Goal: Task Accomplishment & Management: Manage account settings

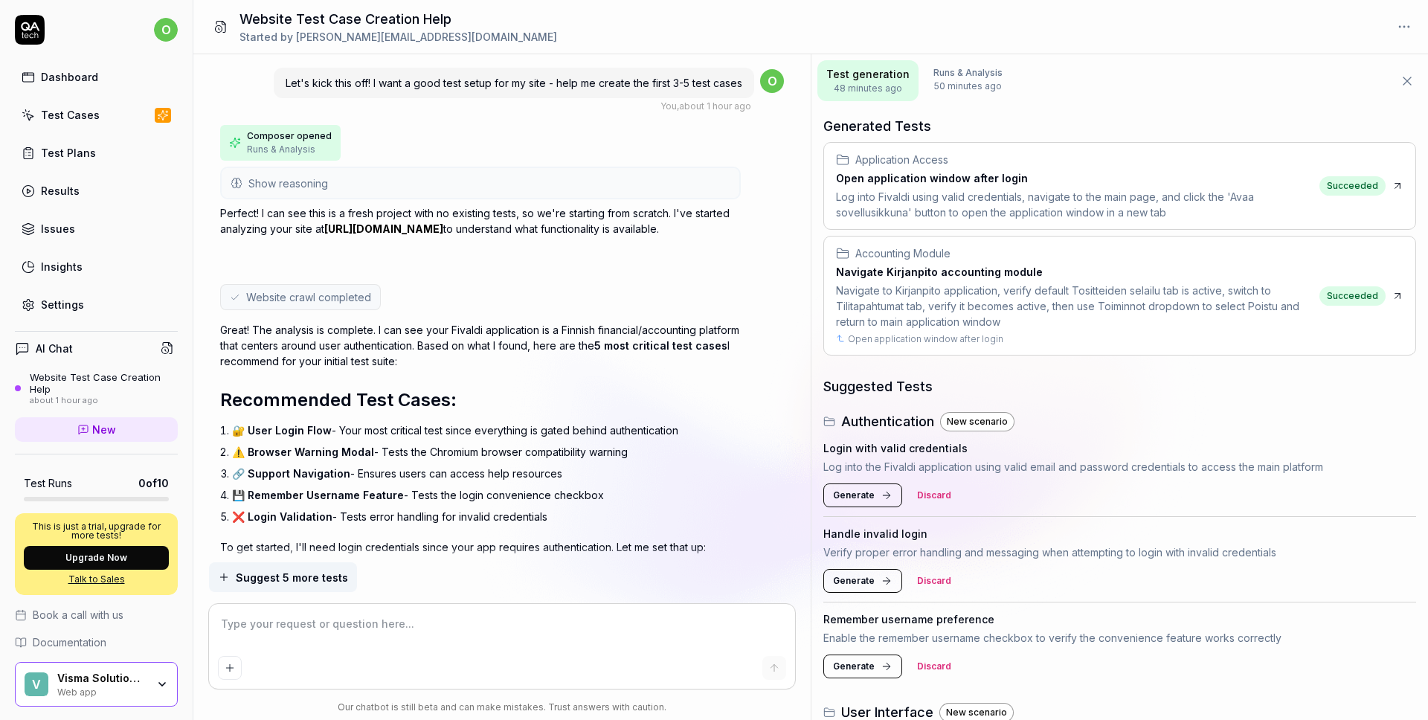
scroll to position [1892, 0]
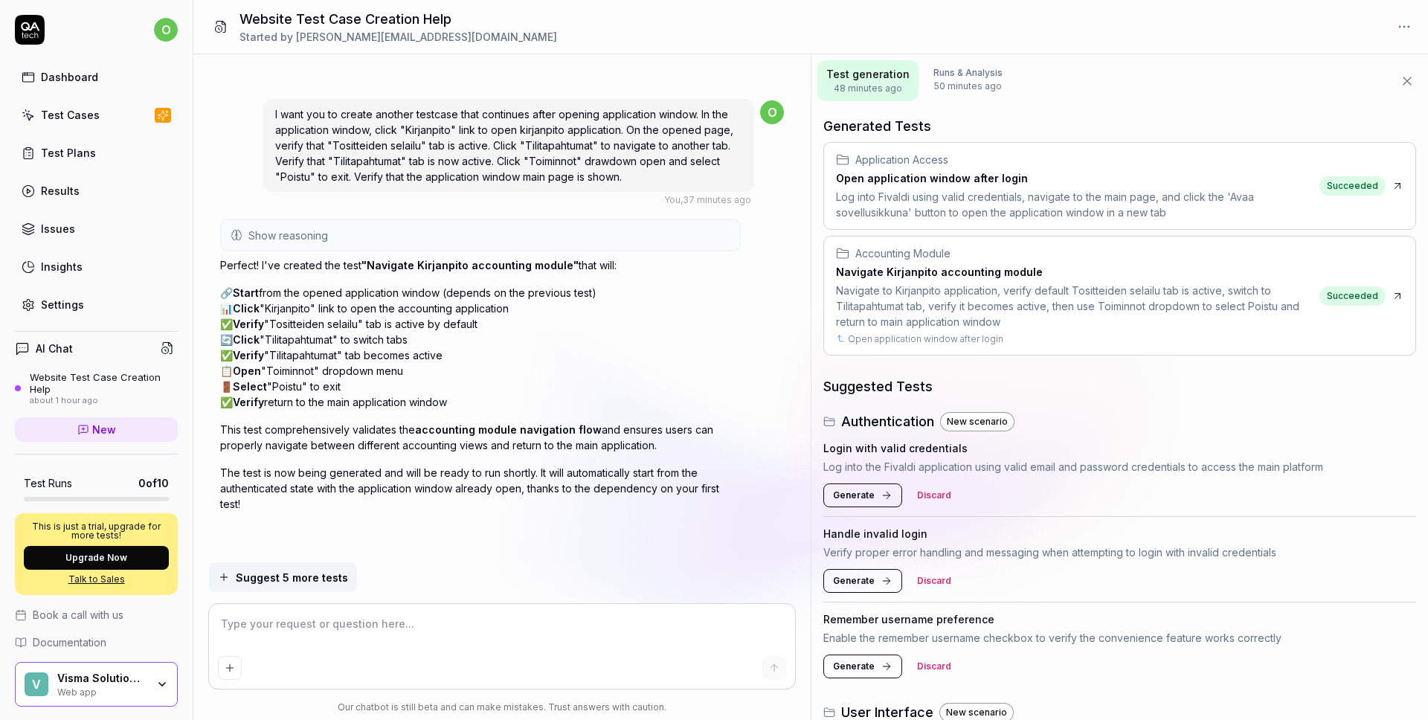
click at [341, 623] on textarea at bounding box center [502, 631] width 569 height 37
type textarea "*"
type textarea "I"
type textarea "*"
type textarea "Iw"
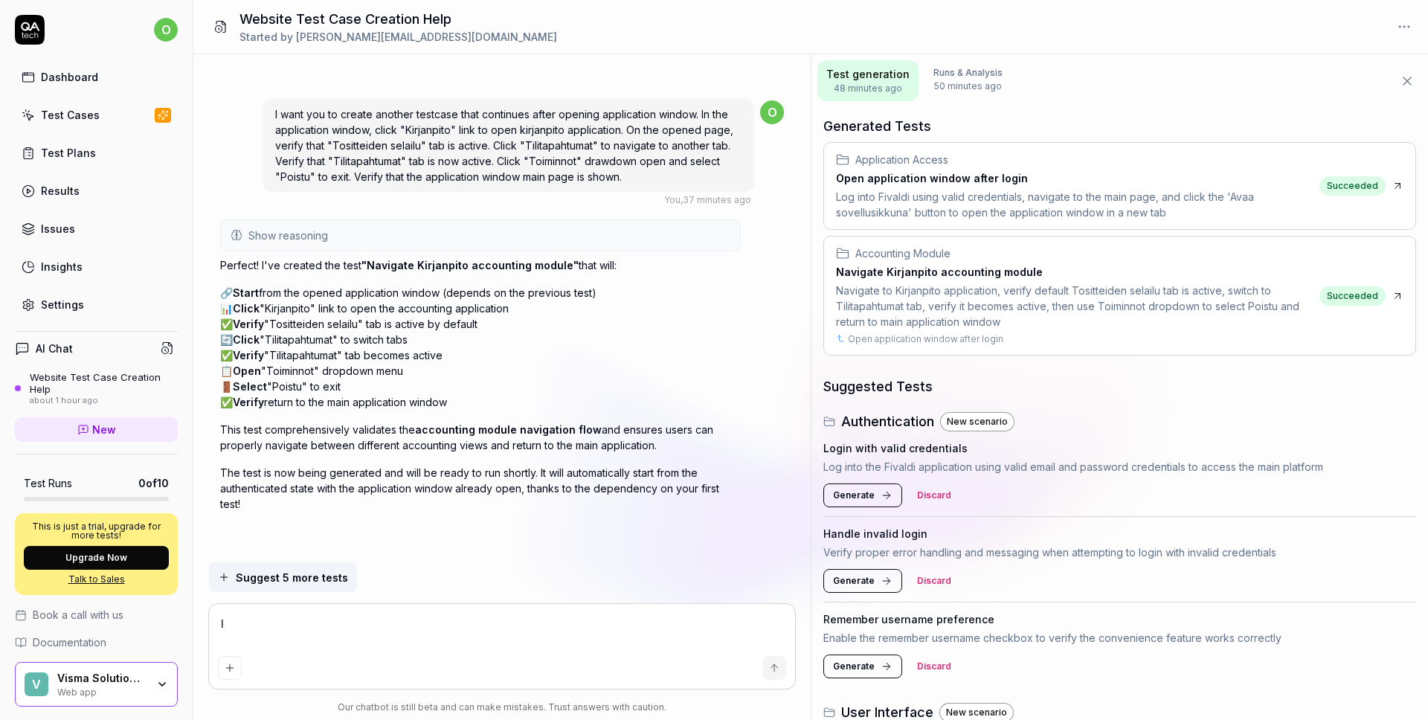
type textarea "*"
type textarea "Iwa"
type textarea "*"
type textarea "Iwan"
type textarea "*"
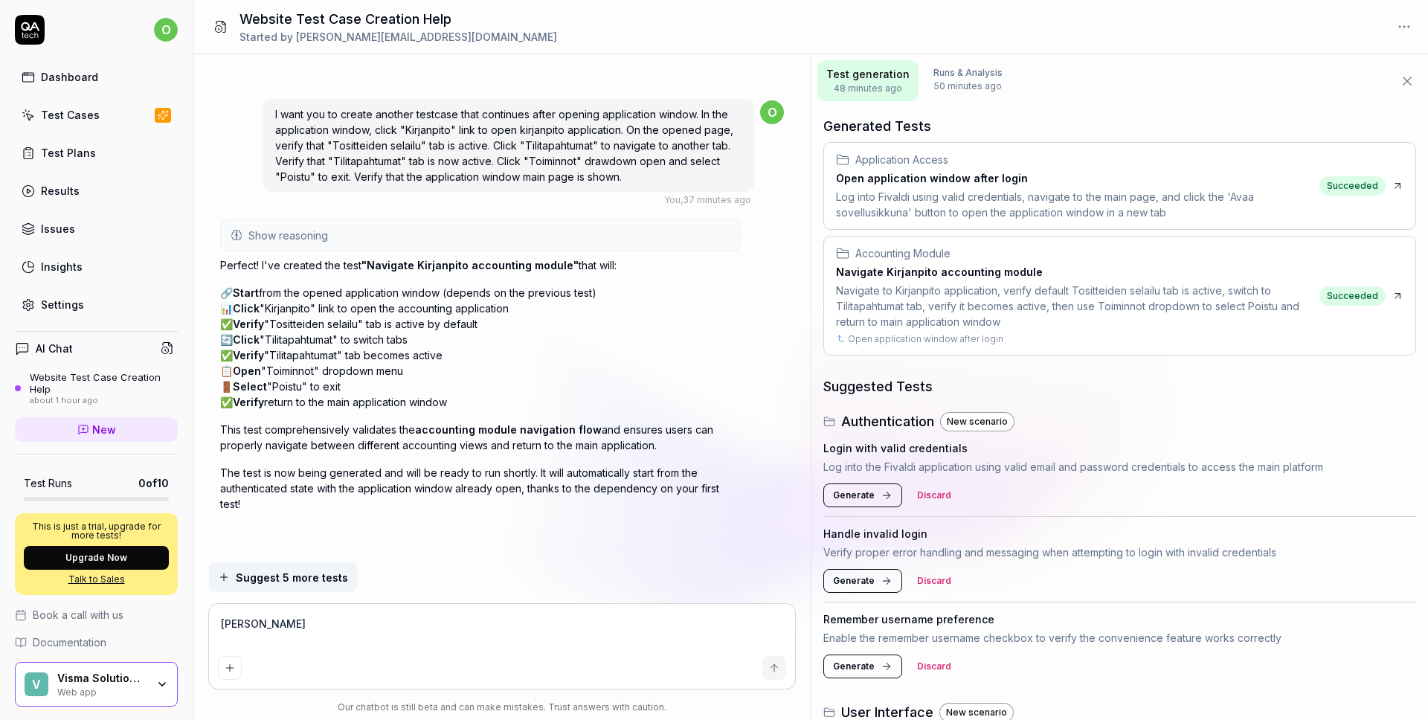
type textarea "Iwant"
type textarea "*"
type textarea "Iwantt"
type textarea "*"
type textarea "Iwant"
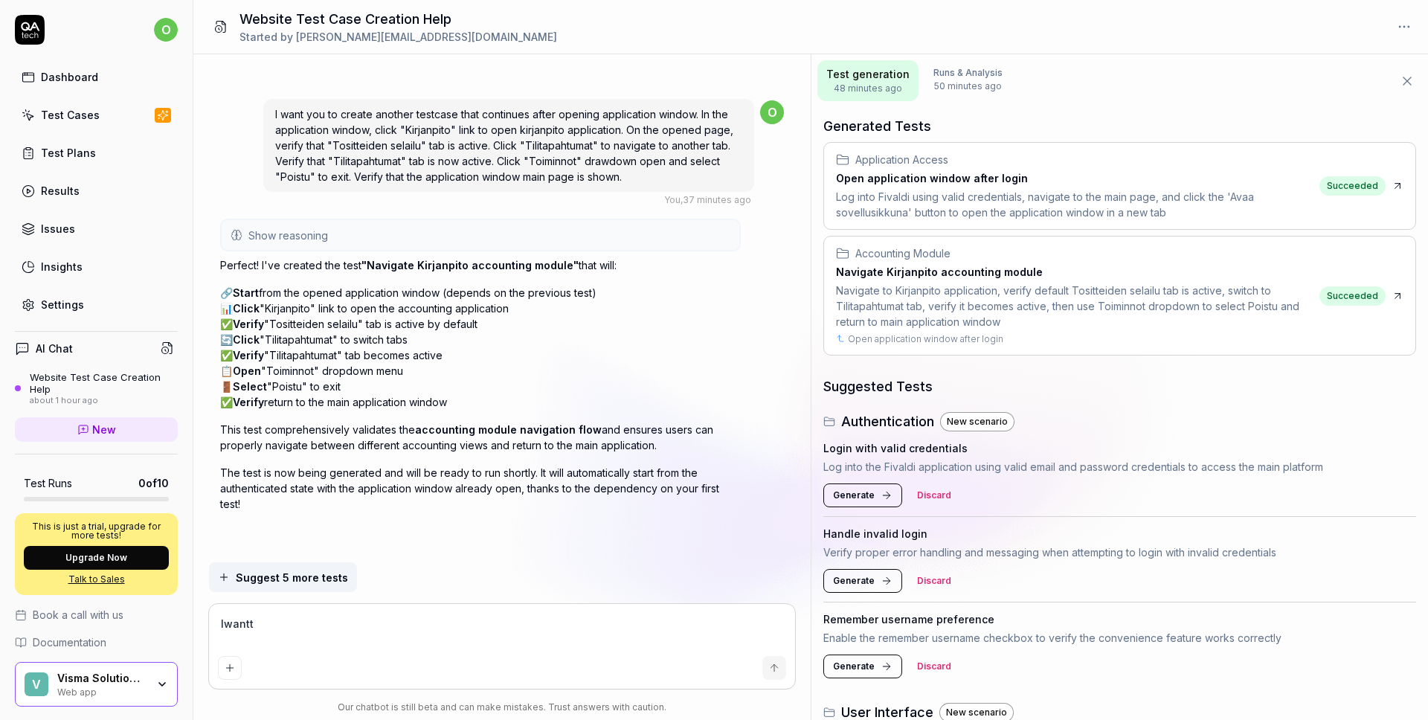
type textarea "*"
type textarea "Iwan"
type textarea "*"
type textarea "Iwa"
type textarea "*"
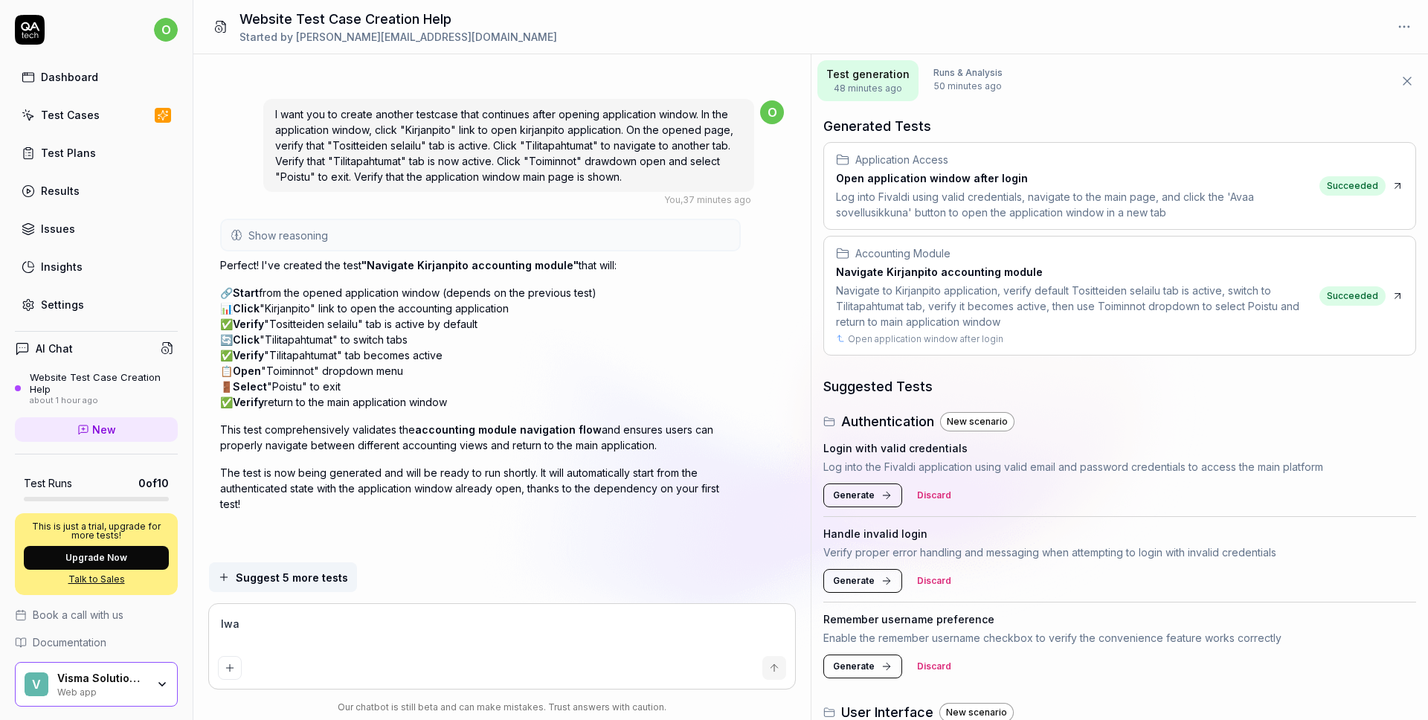
type textarea "Iw"
type textarea "*"
type textarea "I"
type textarea "*"
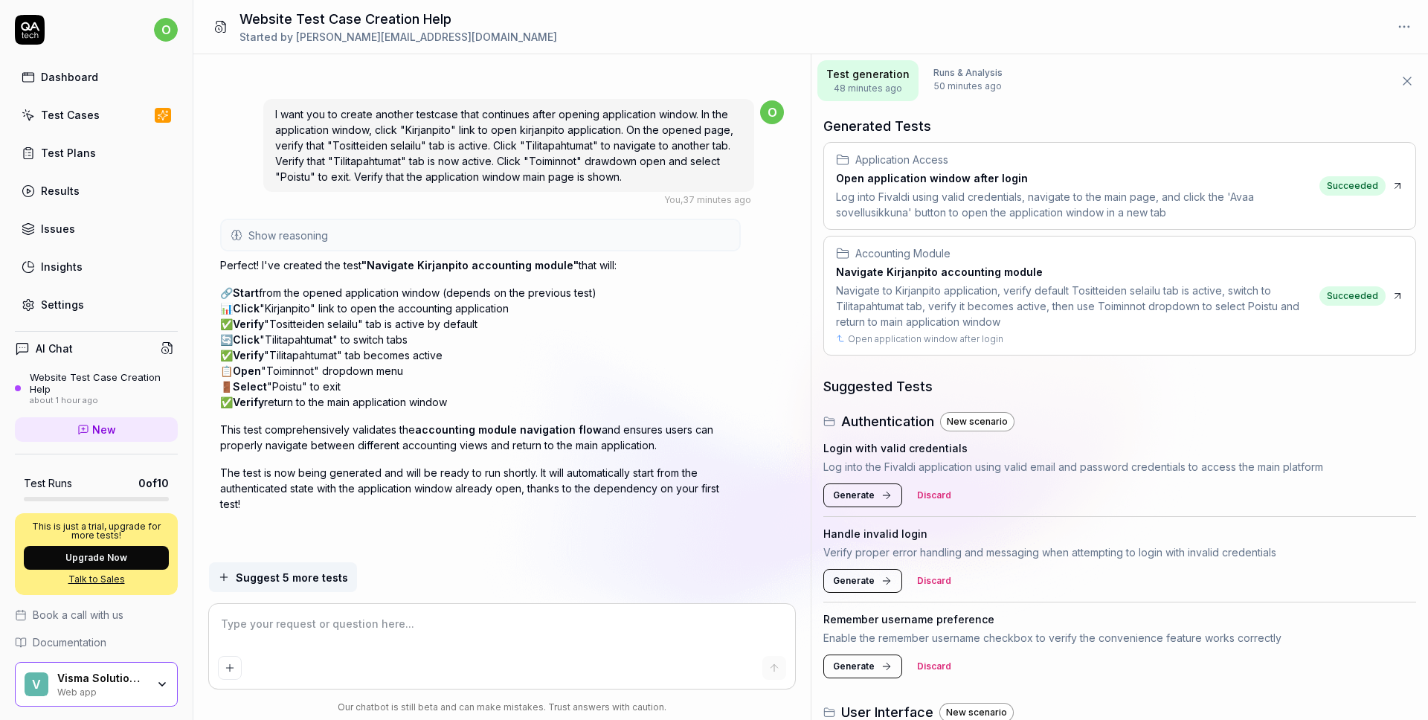
type textarea "I"
type textarea "*"
type textarea "Iw"
type textarea "*"
type textarea "Iwa"
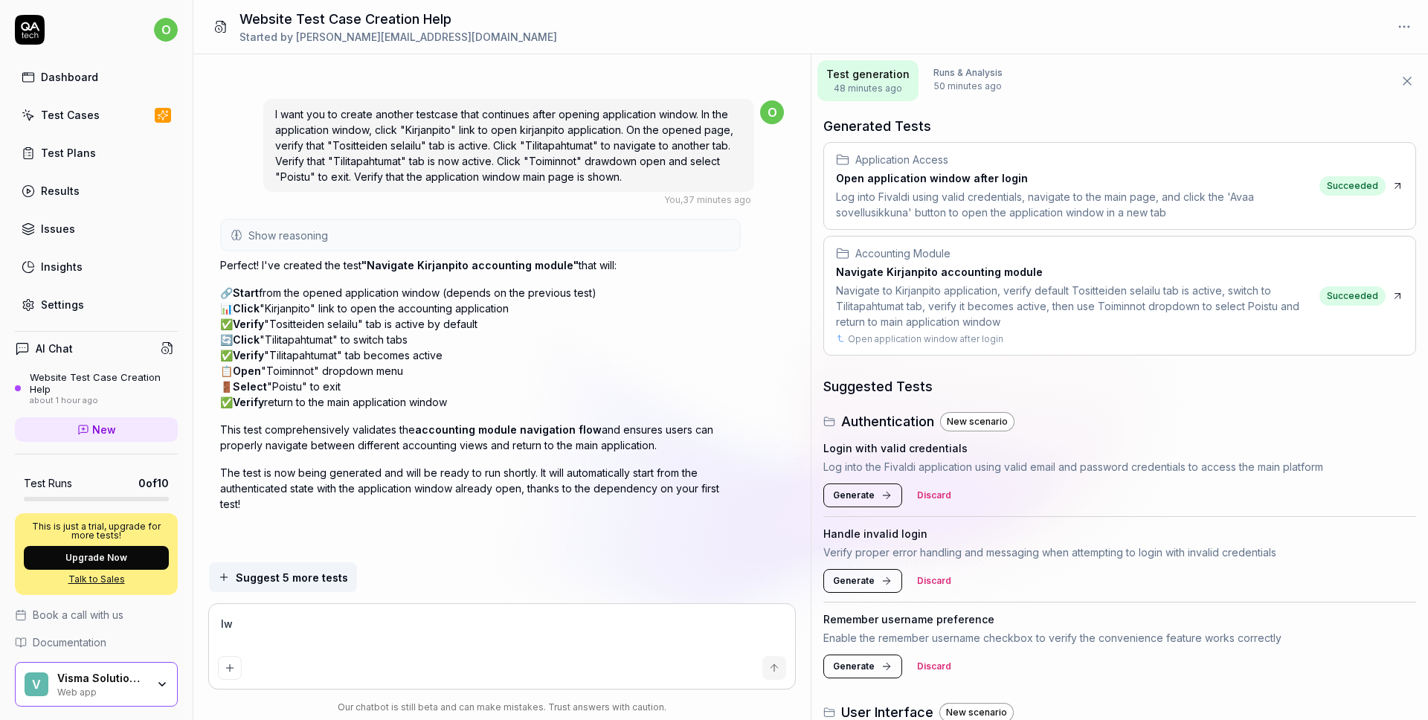
type textarea "*"
type textarea "Iwan"
type textarea "*"
type textarea "Iwa"
type textarea "*"
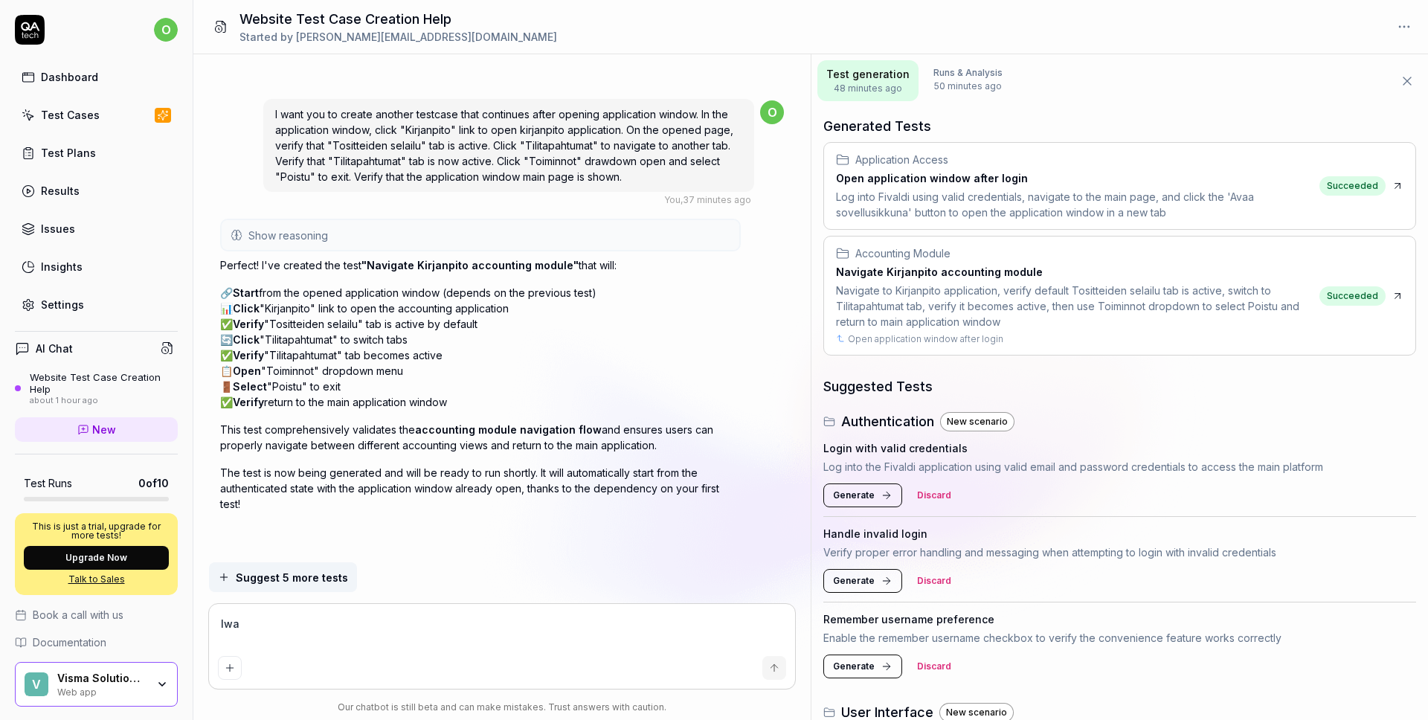
type textarea "Iw"
type textarea "*"
type textarea "I"
type textarea "*"
type textarea "I"
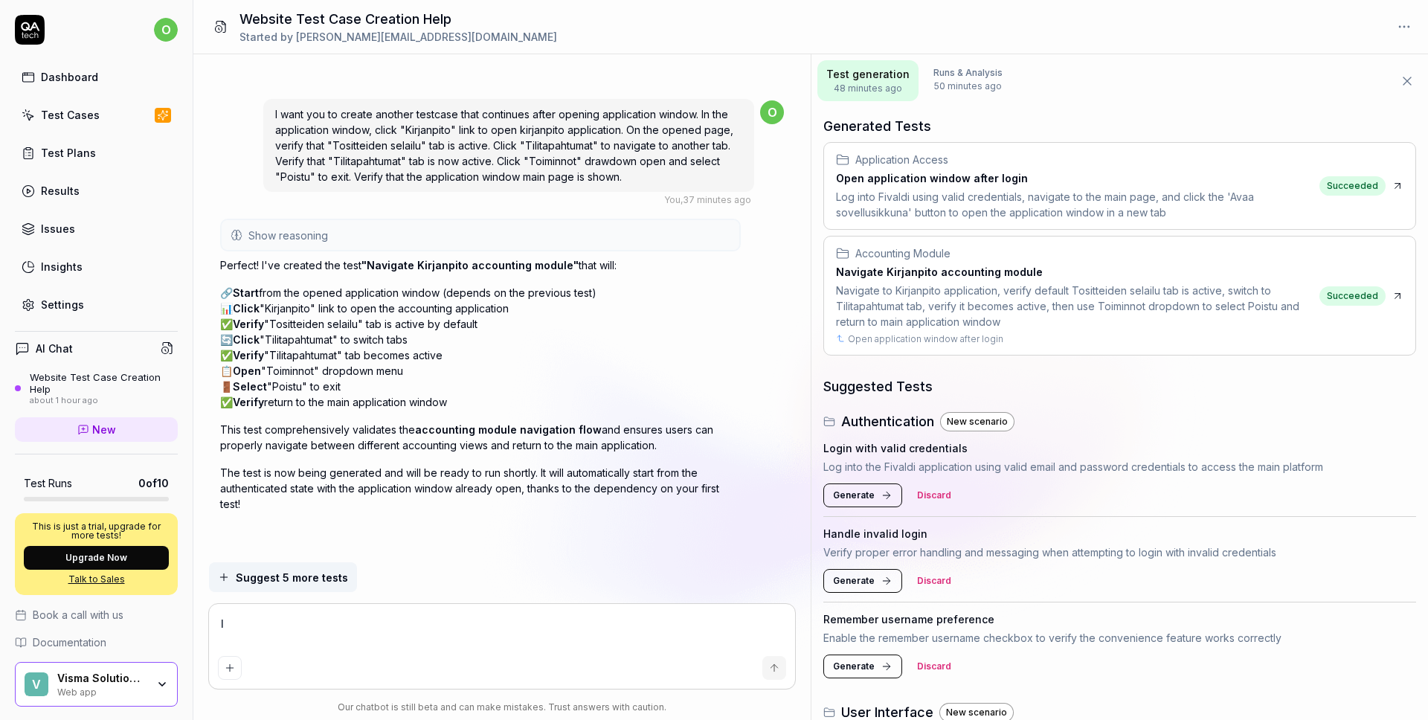
type textarea "*"
type textarea "I w"
type textarea "*"
type textarea "I wa"
type textarea "*"
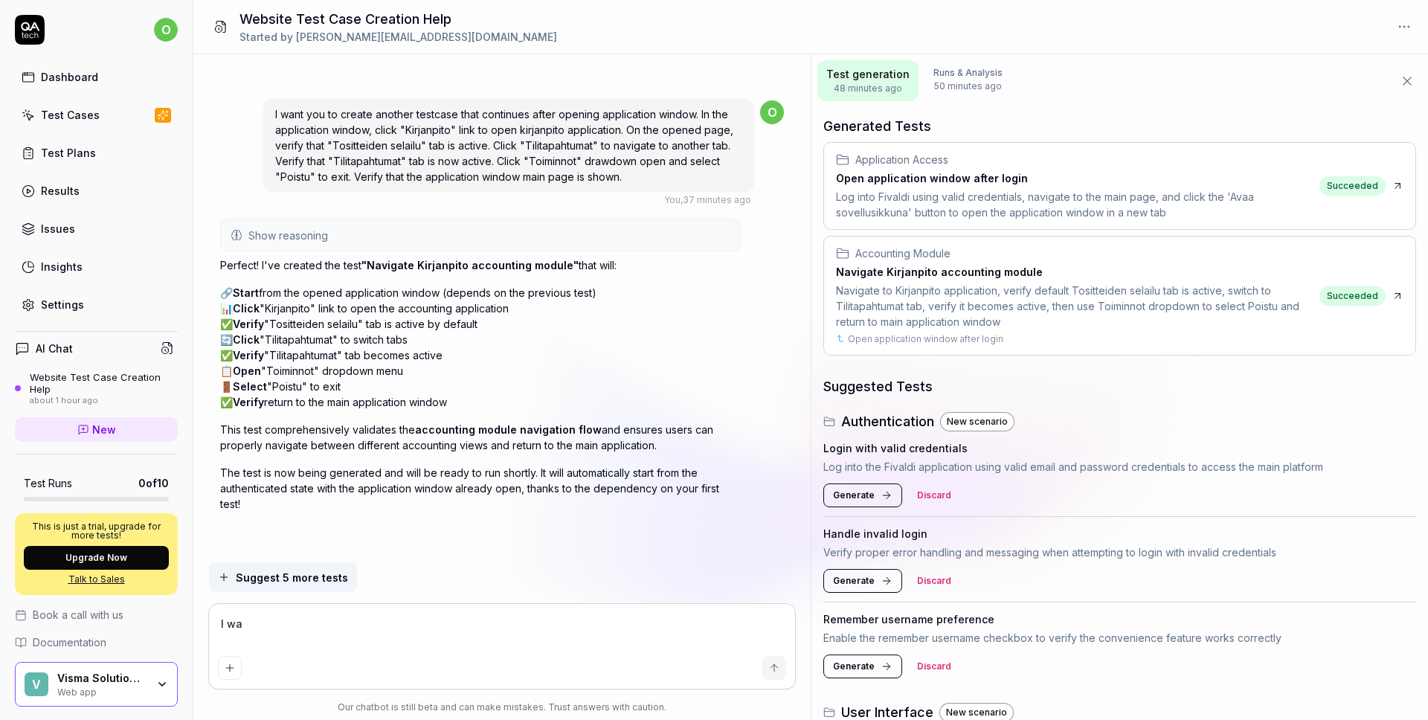
type textarea "I wan"
type textarea "*"
type textarea "I want"
type textarea "*"
type textarea "I wantt"
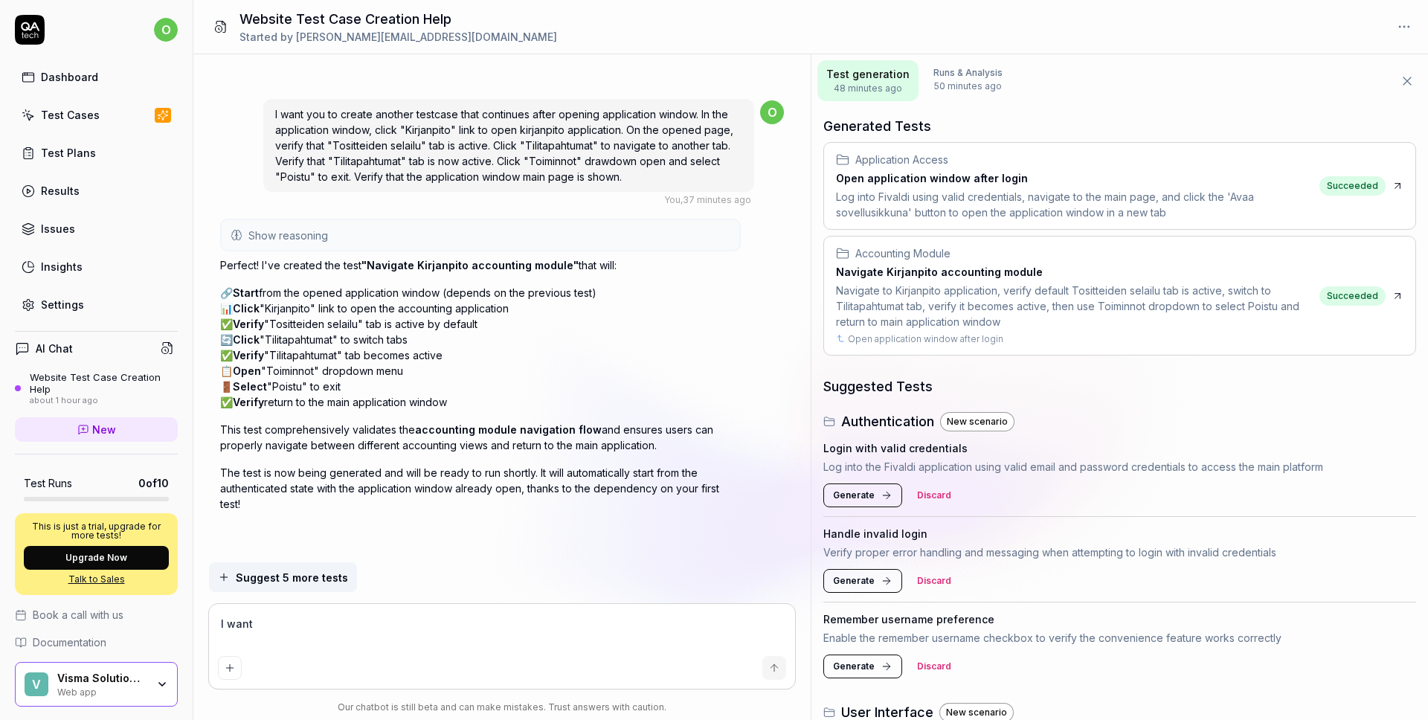
type textarea "*"
type textarea "I wantto"
type textarea "*"
type textarea "I wantto"
type textarea "*"
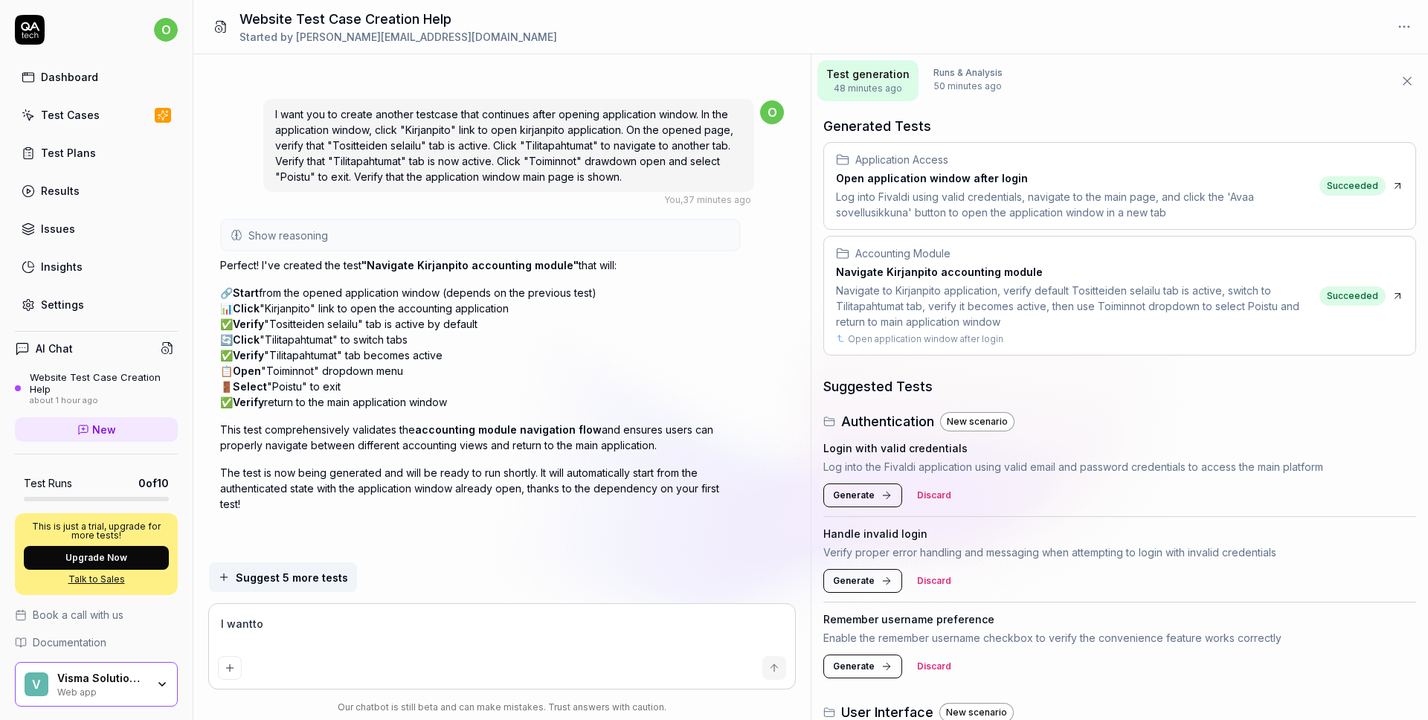
type textarea "I wantto"
type textarea "*"
type textarea "I wantt"
type textarea "*"
type textarea "I want"
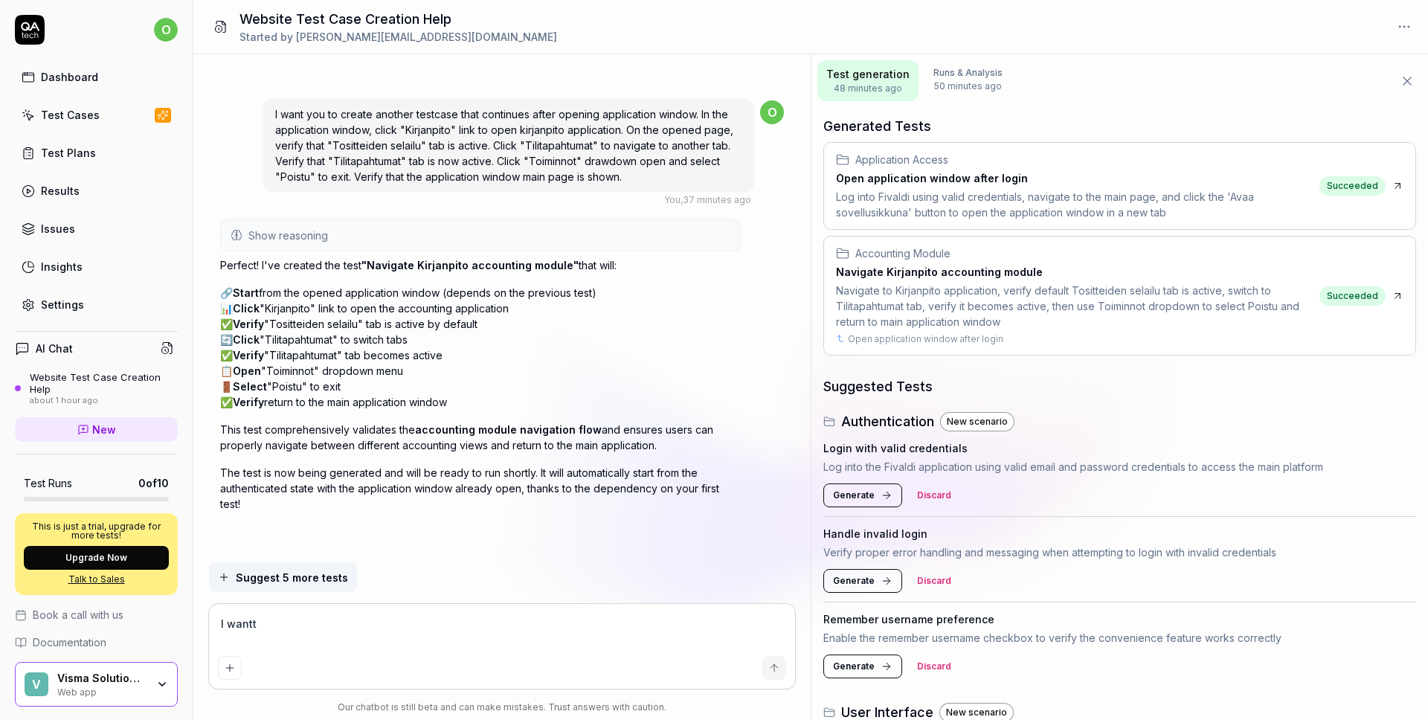
type textarea "*"
type textarea "I want"
type textarea "*"
type textarea "I want t"
type textarea "*"
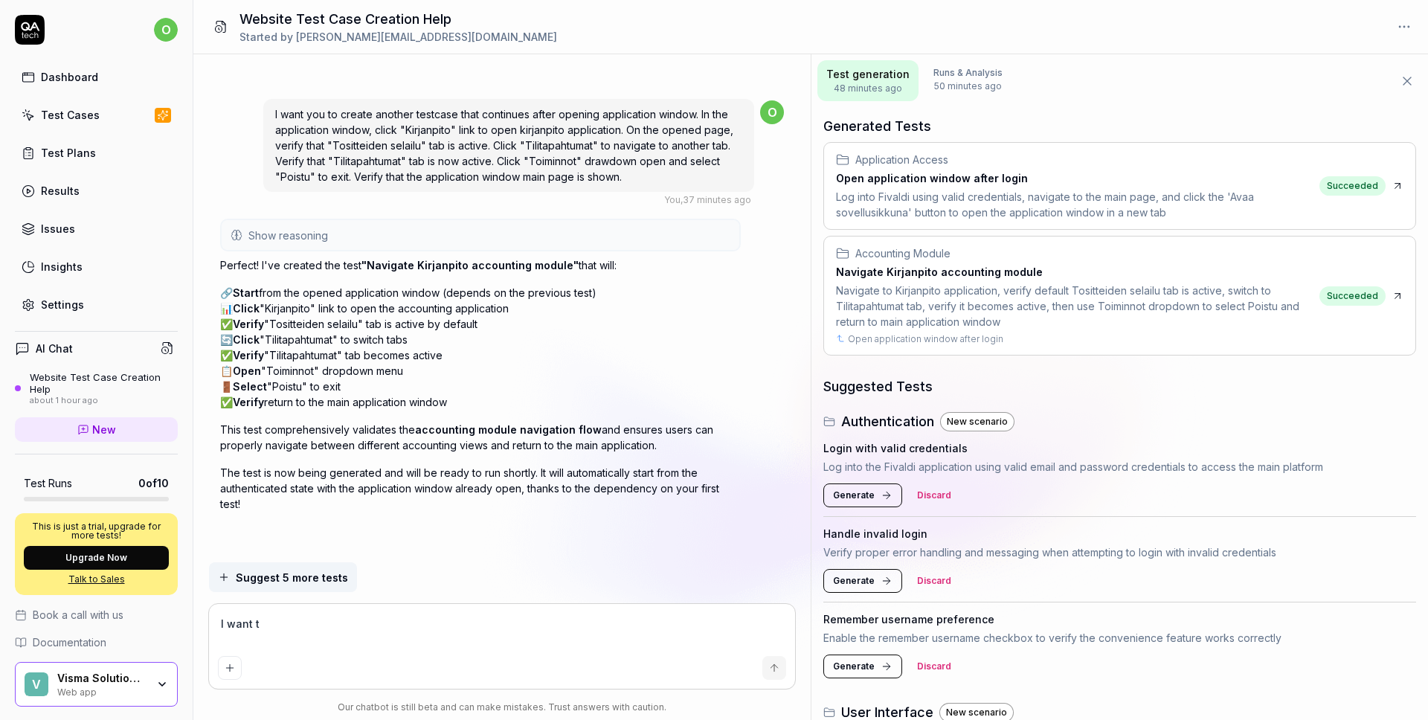
type textarea "I want to"
type textarea "*"
type textarea "I want to"
type textarea "*"
type textarea "I want to u"
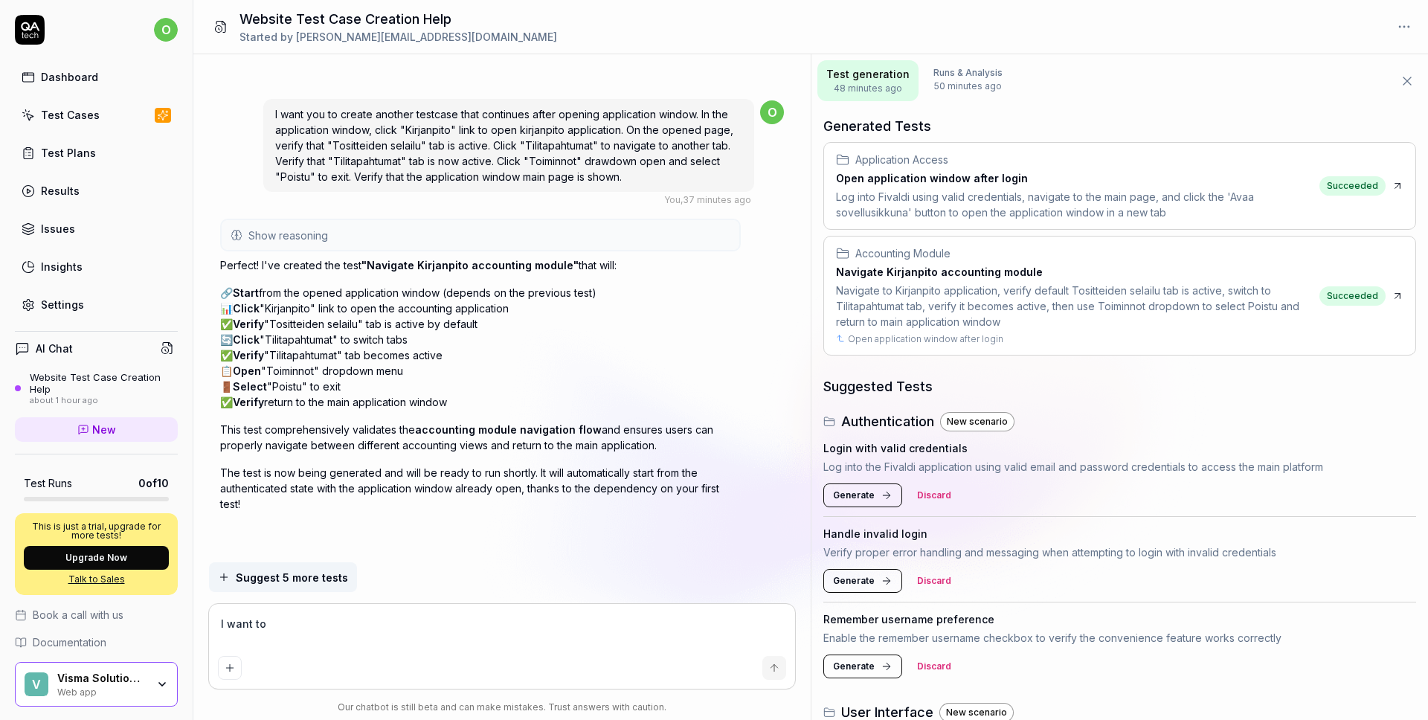
type textarea "*"
type textarea "I want to us"
type textarea "*"
type textarea "I want to use"
type textarea "*"
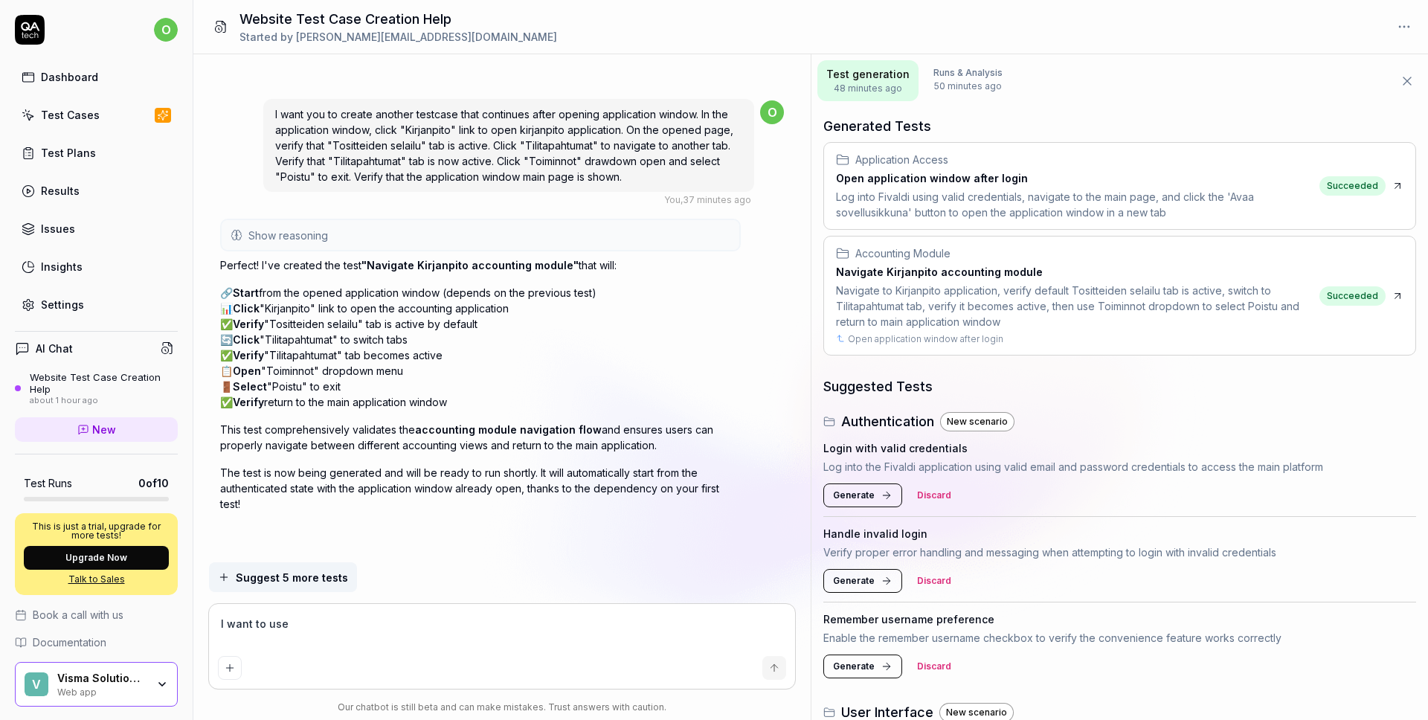
type textarea "I want to use"
type textarea "*"
type textarea "I want to use a"
type textarea "*"
type textarea "I want to use a"
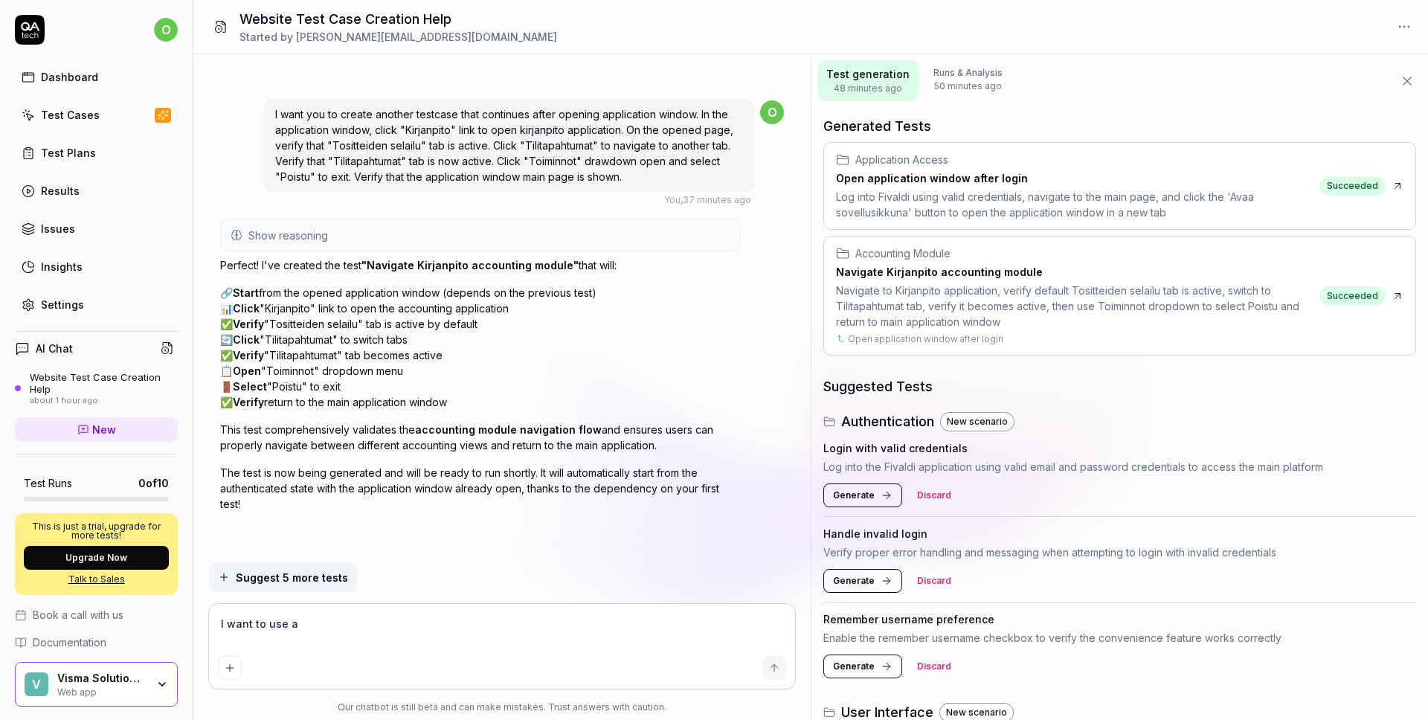
type textarea "*"
type textarea "I want to use a d"
type textarea "*"
type textarea "I want to use a di"
type textarea "*"
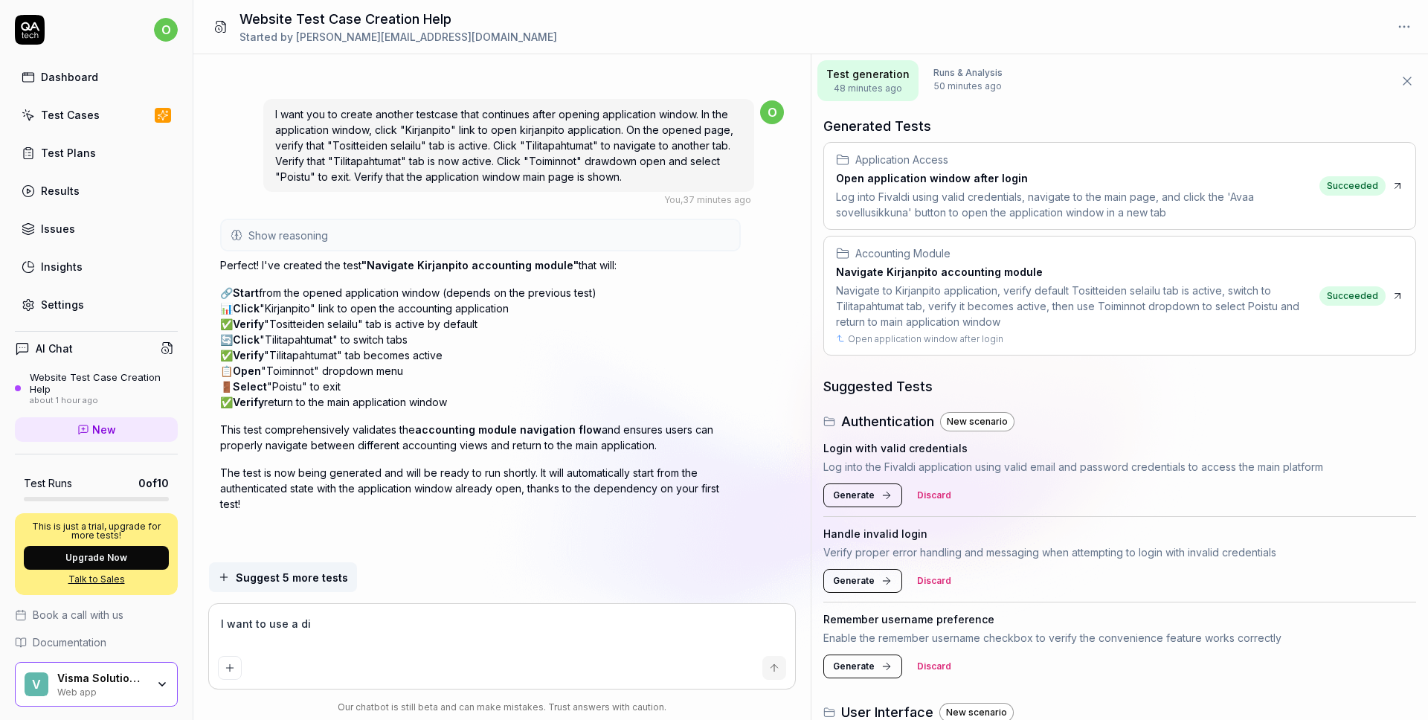
type textarea "I want to use a dif"
type textarea "*"
type textarea "I want to use a diff"
type textarea "*"
type textarea "I want to use a diffe"
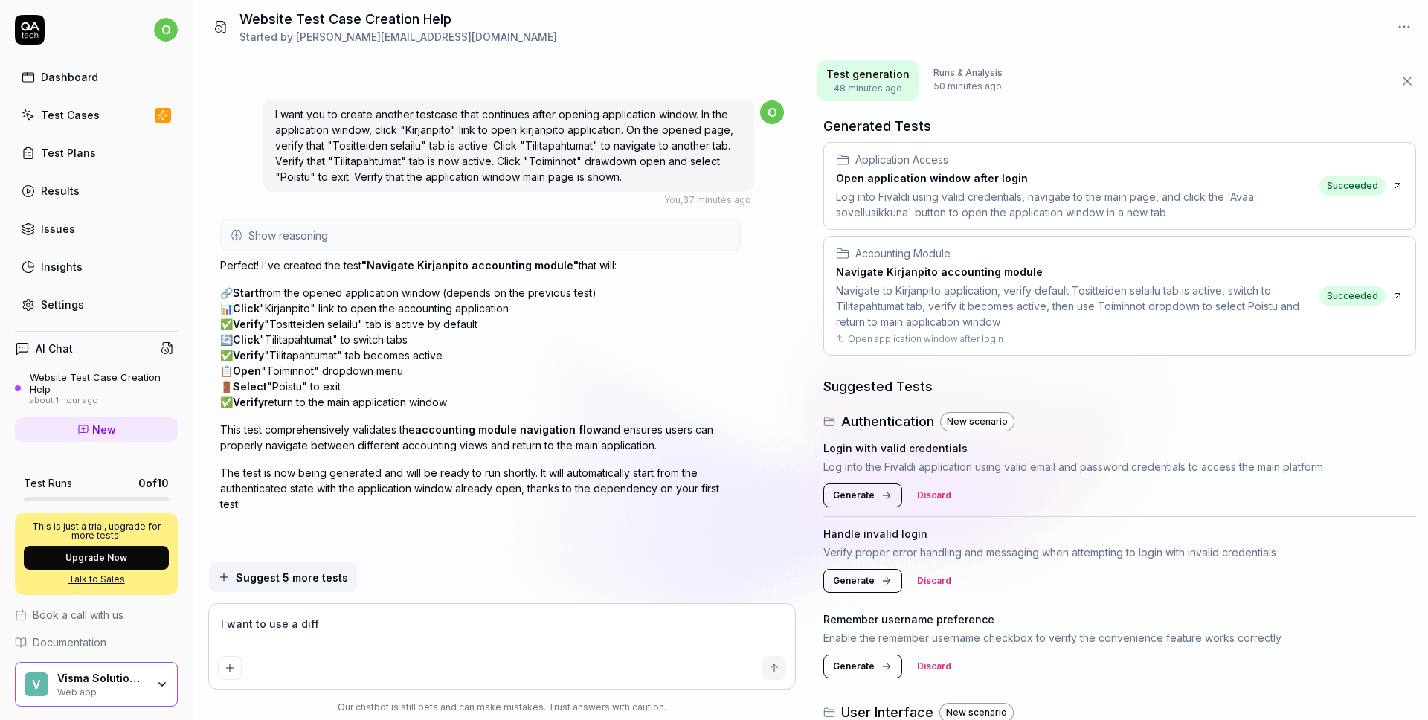
type textarea "*"
type textarea "I want to use a differ"
type textarea "*"
type textarea "I want to use a differe"
type textarea "*"
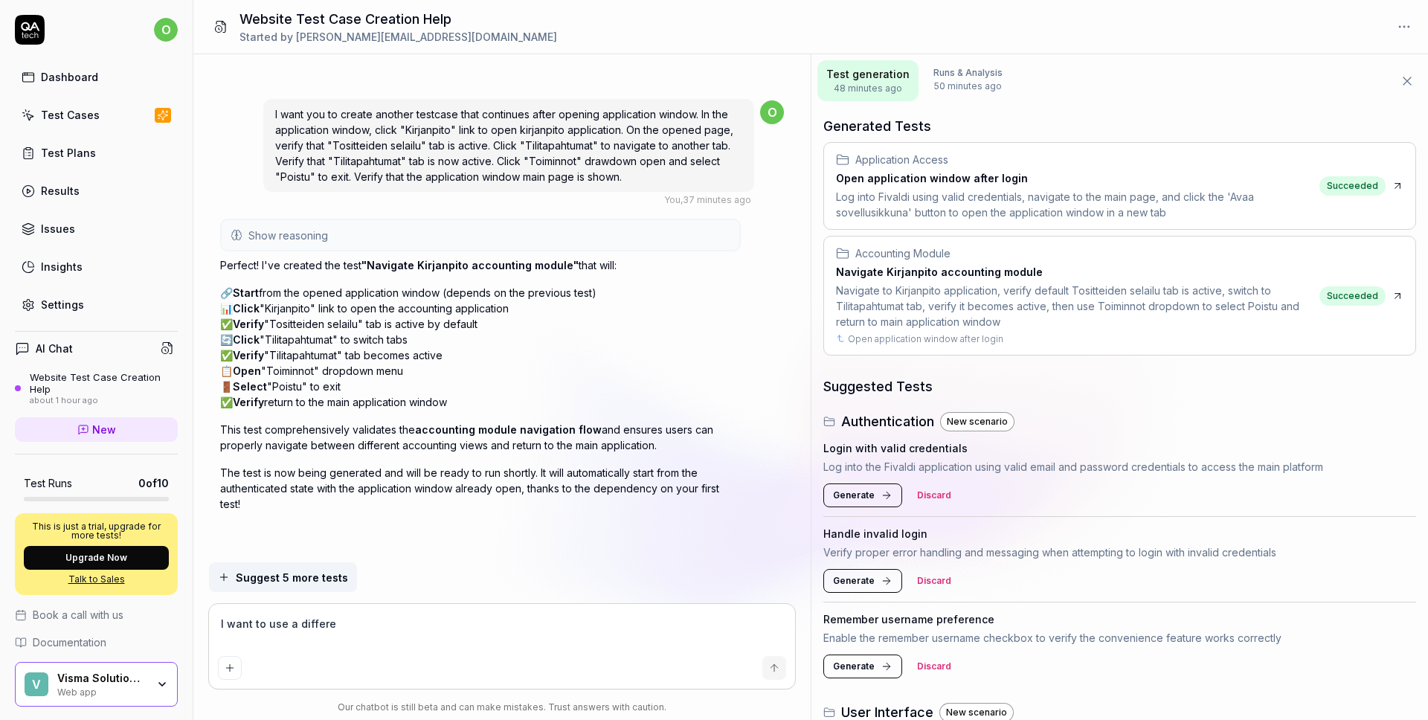
type textarea "I want to use a differen"
type textarea "*"
type textarea "I want to use a different"
type textarea "*"
type textarea "I want to use a different"
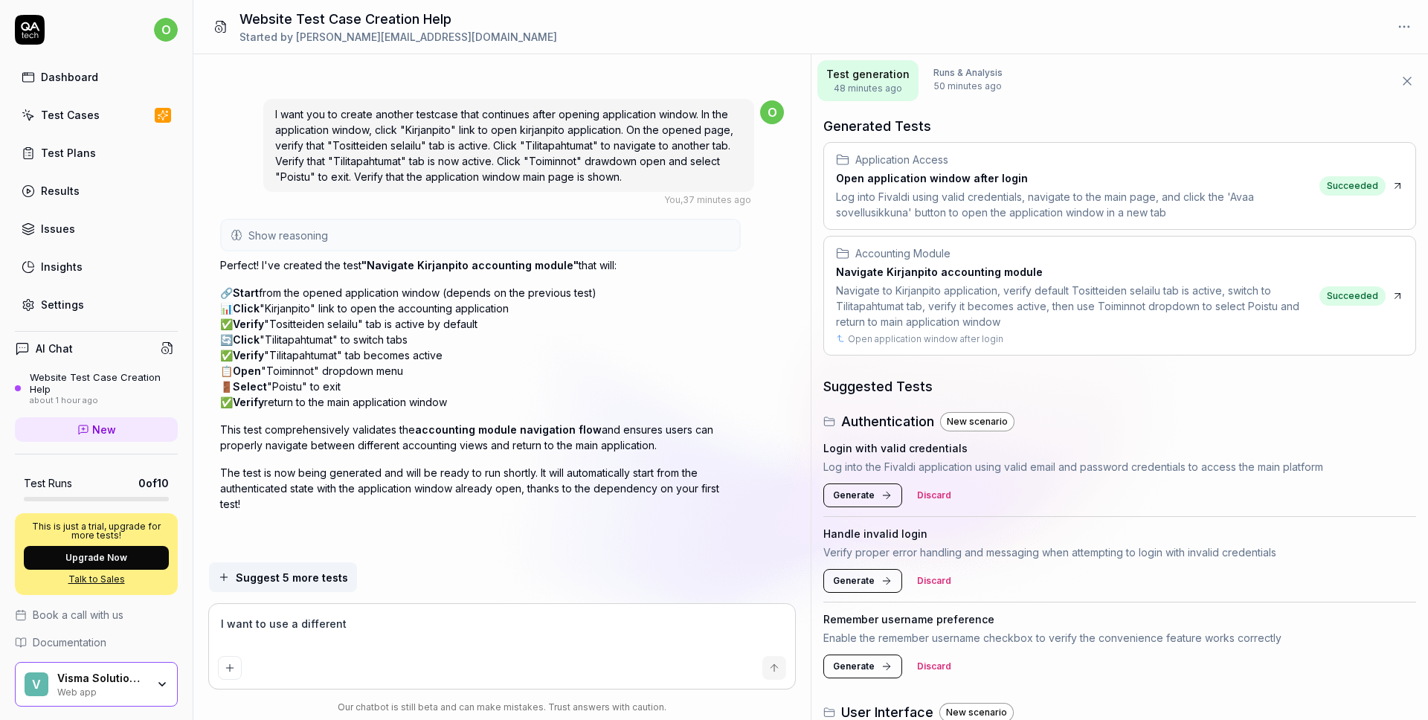
type textarea "*"
type textarea "I want to use a different u"
type textarea "*"
type textarea "I want to use a different us"
type textarea "*"
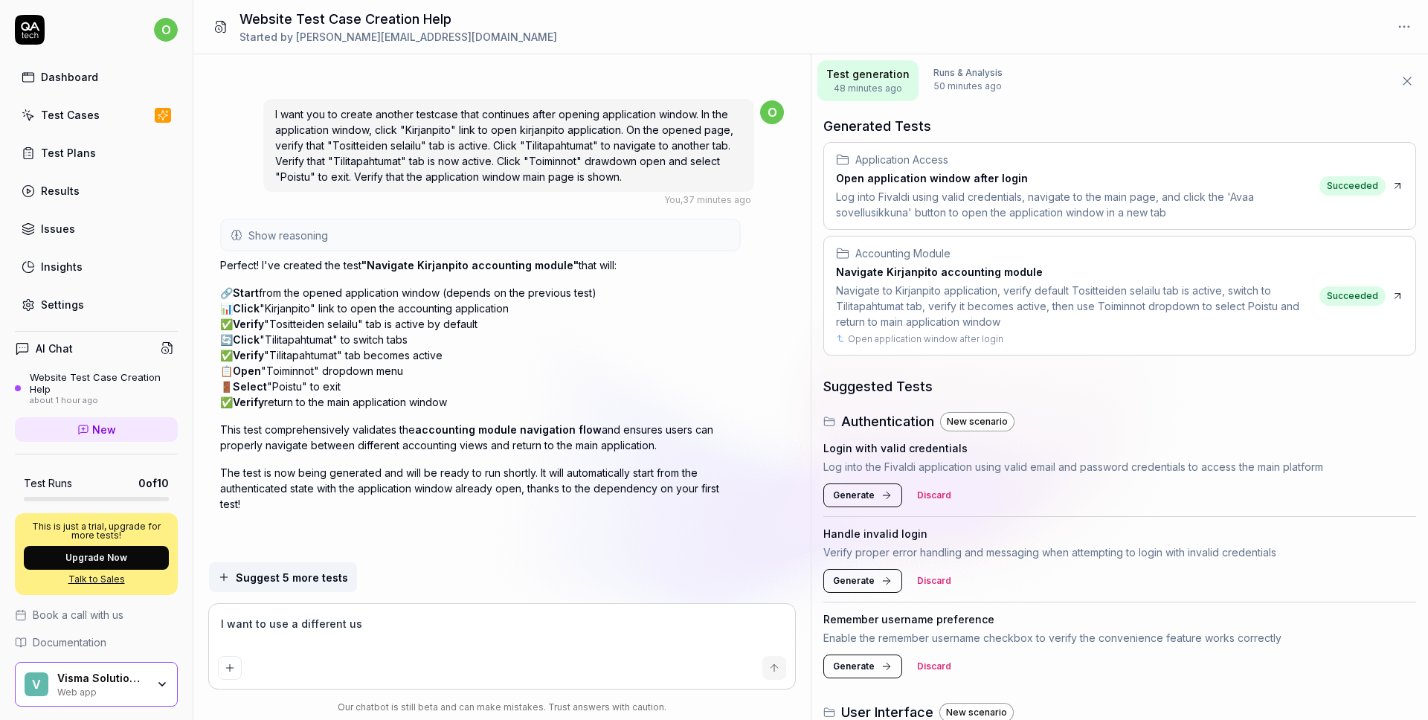
type textarea "I want to use a different use"
type textarea "*"
type textarea "I want to use a different user"
type textarea "*"
type textarea "I want to use a different usern"
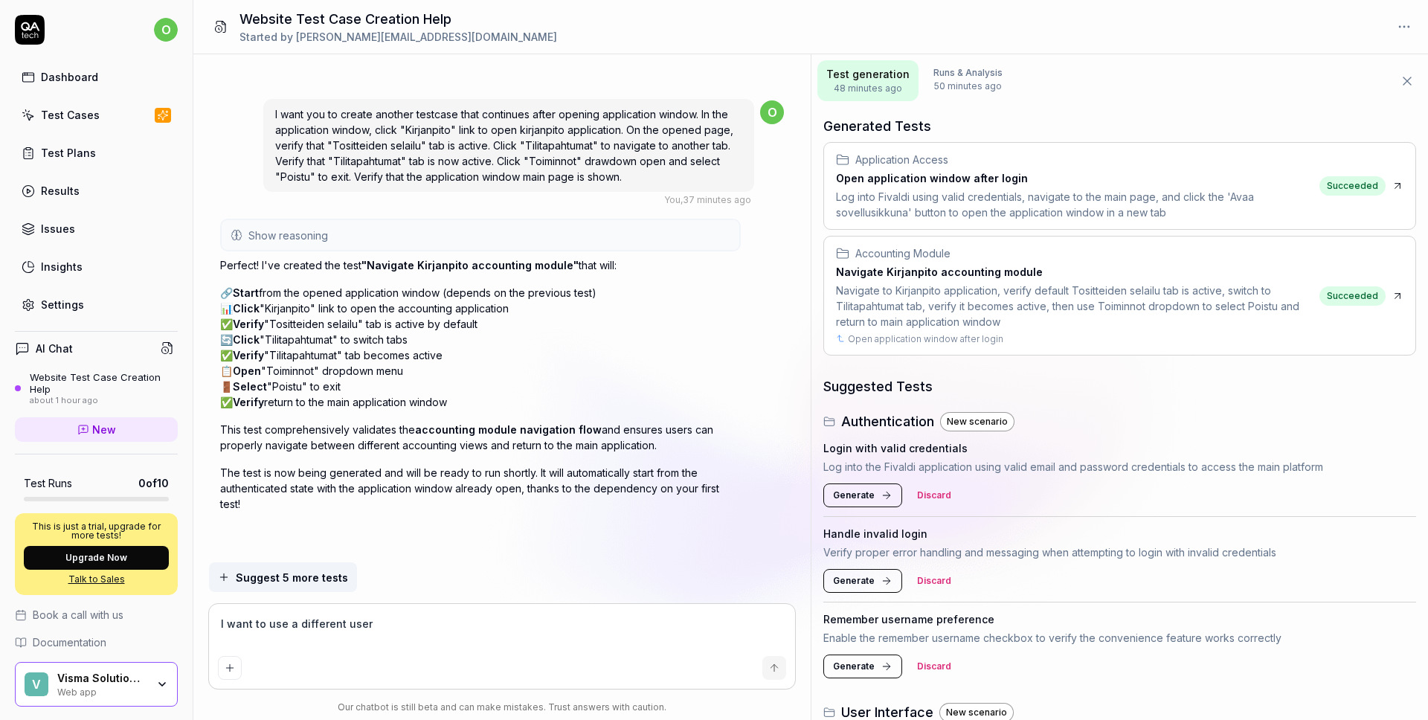
type textarea "*"
type textarea "I want to use a different userna"
type textarea "*"
type textarea "I want to use a different usernam"
type textarea "*"
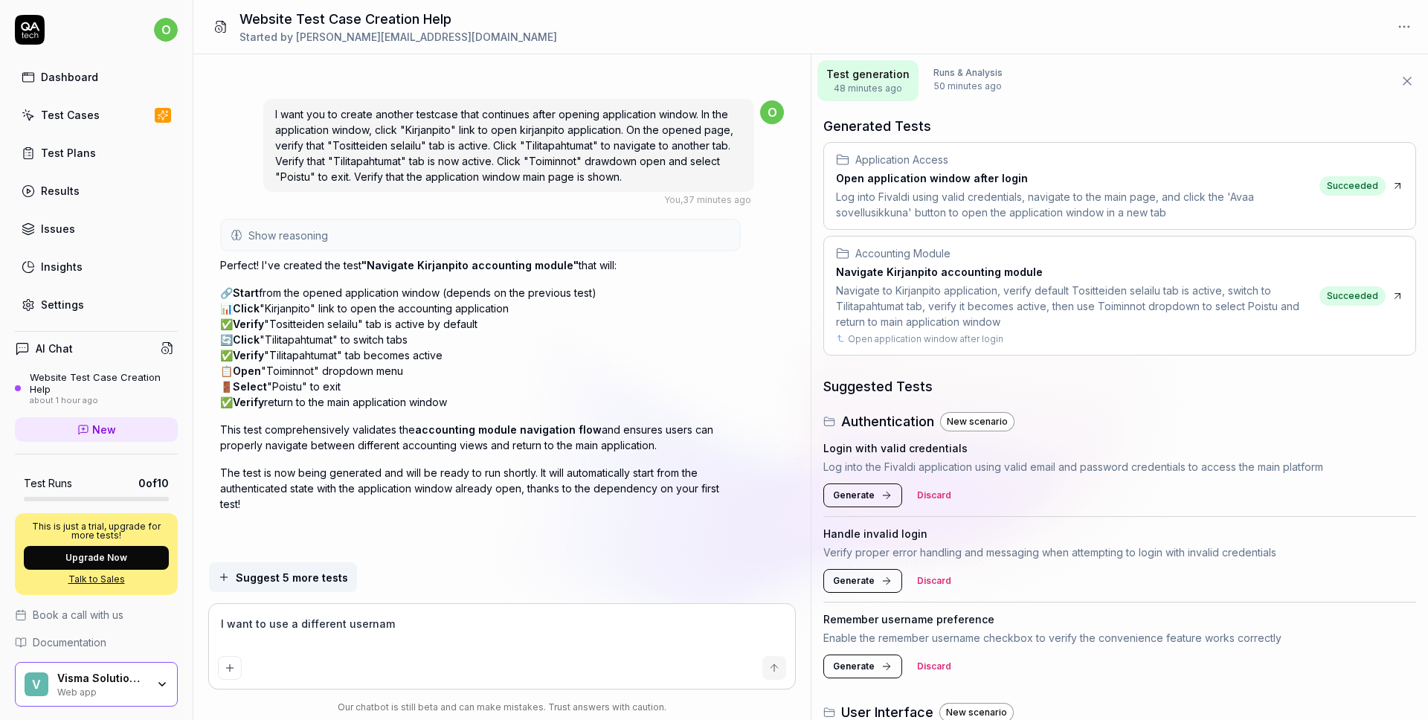
type textarea "I want to use a different username"
type textarea "*"
type textarea "I want to use a different username"
type textarea "*"
type textarea "I want to use a different username a"
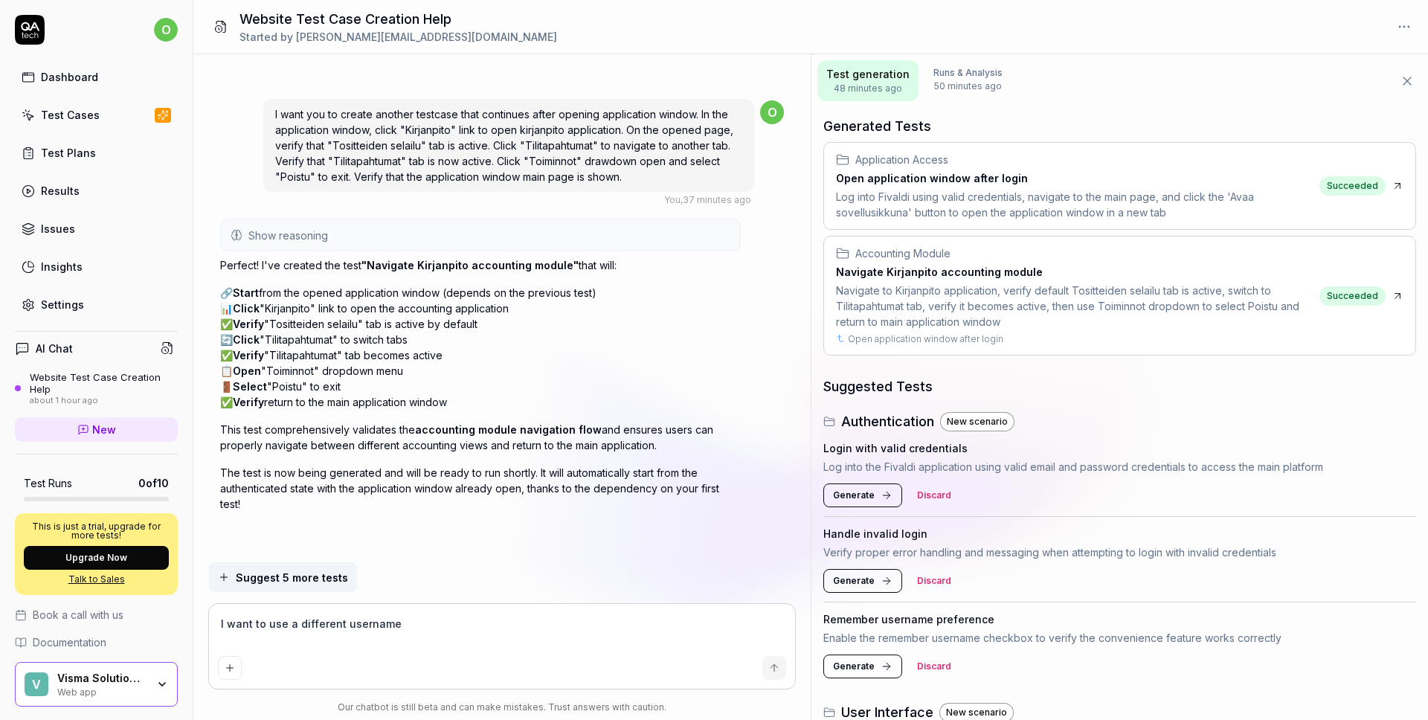
type textarea "*"
type textarea "I want to use a different username an"
type textarea "*"
type textarea "I want to use a different username and"
type textarea "*"
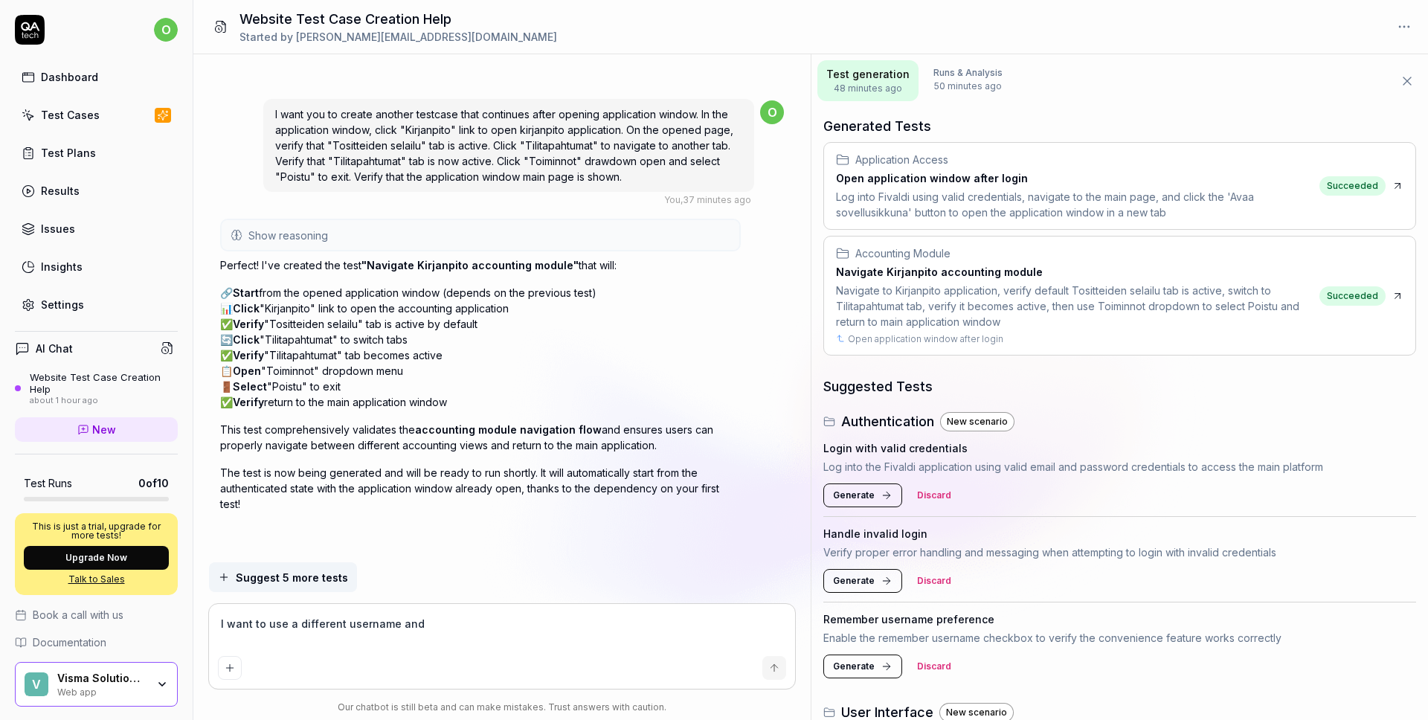
type textarea "I want to use a different username and"
type textarea "*"
type textarea "I want to use a different username and p"
type textarea "*"
type textarea "I want to use a different username and pa"
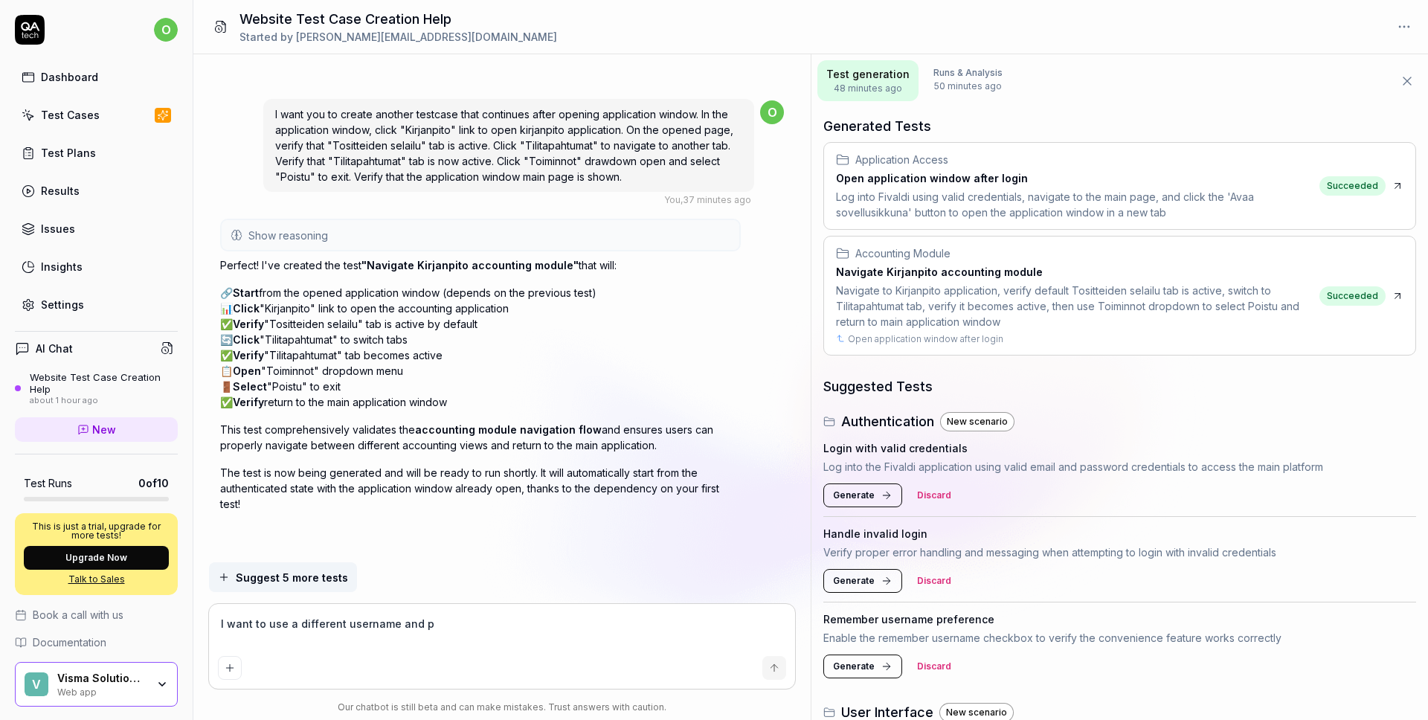
type textarea "*"
type textarea "I want to use a different username and pas"
type textarea "*"
type textarea "I want to use a different username and pass"
type textarea "*"
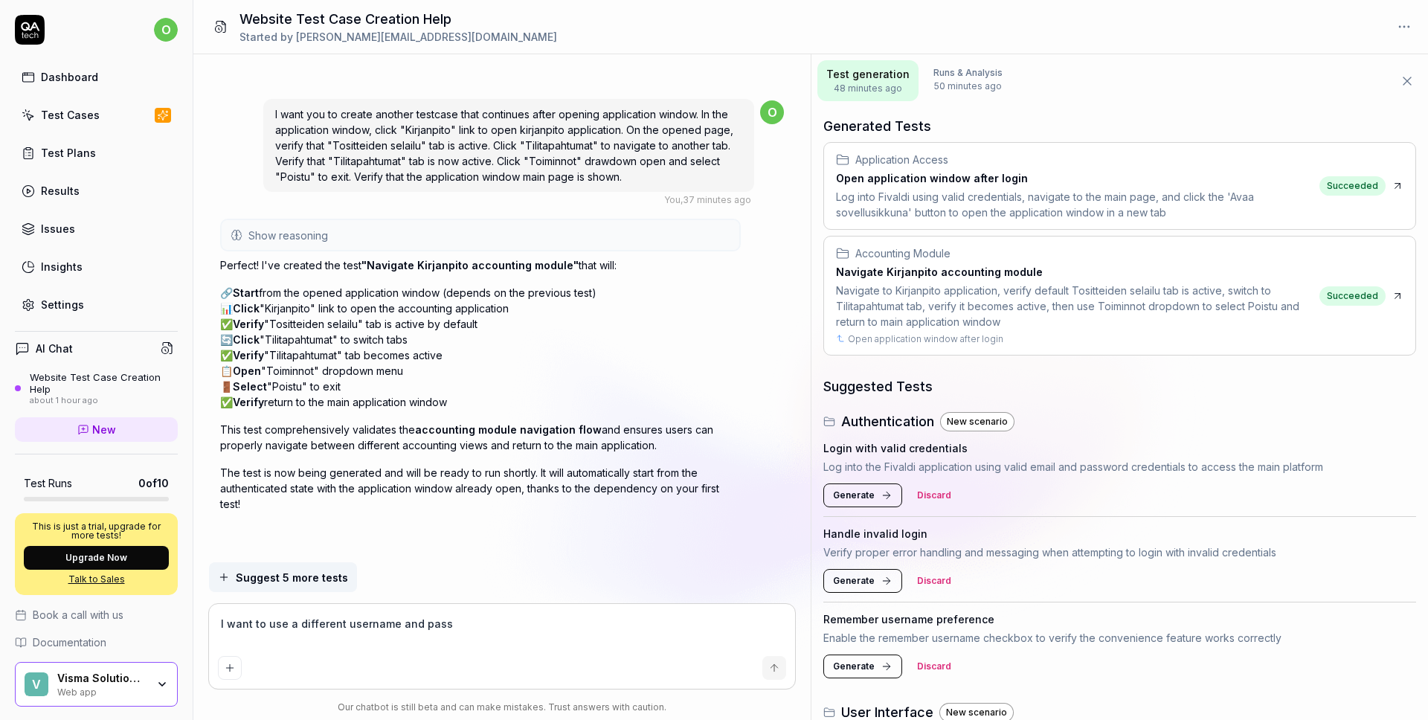
type textarea "I want to use a different username and passw"
type textarea "*"
type textarea "I want to use a different username and passwo"
type textarea "*"
type textarea "I want to use a different username and passwor"
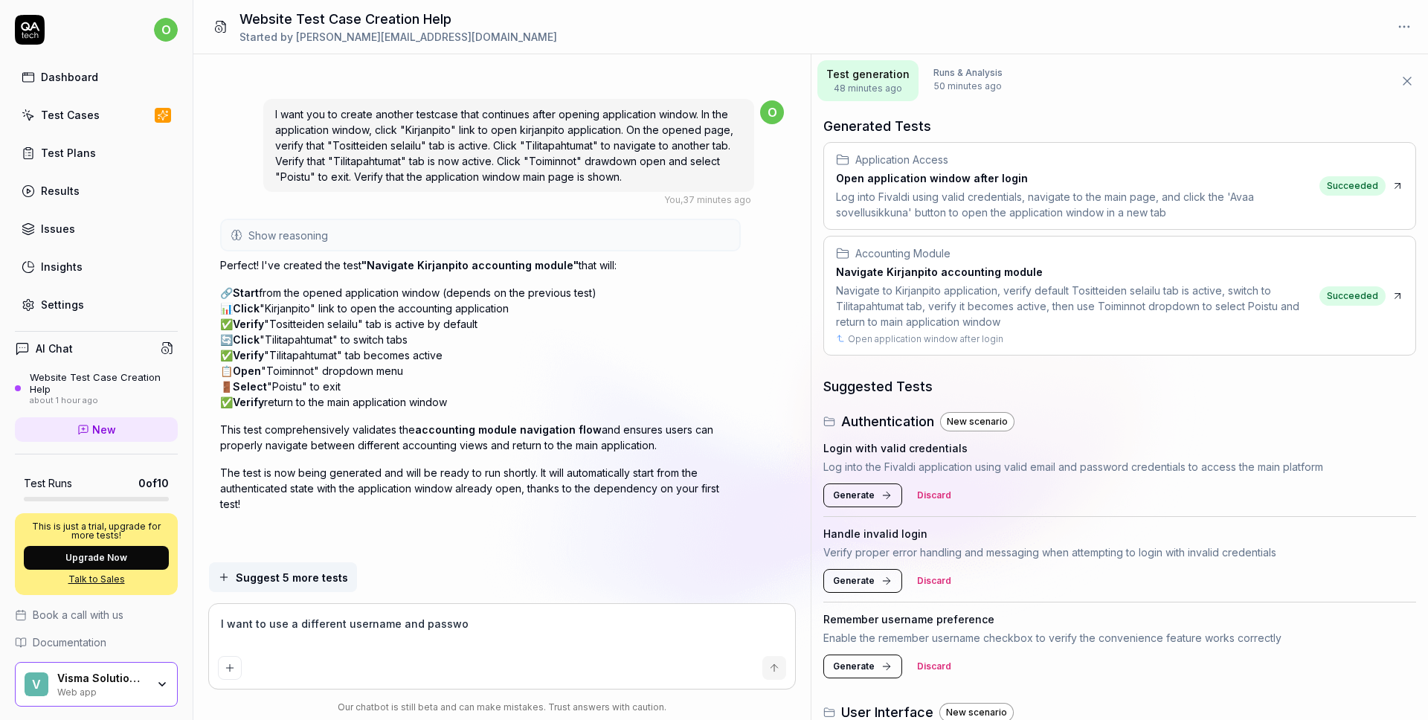
type textarea "*"
type textarea "I want to use a different username and password"
type textarea "*"
type textarea "I want to use a different username and password"
type textarea "*"
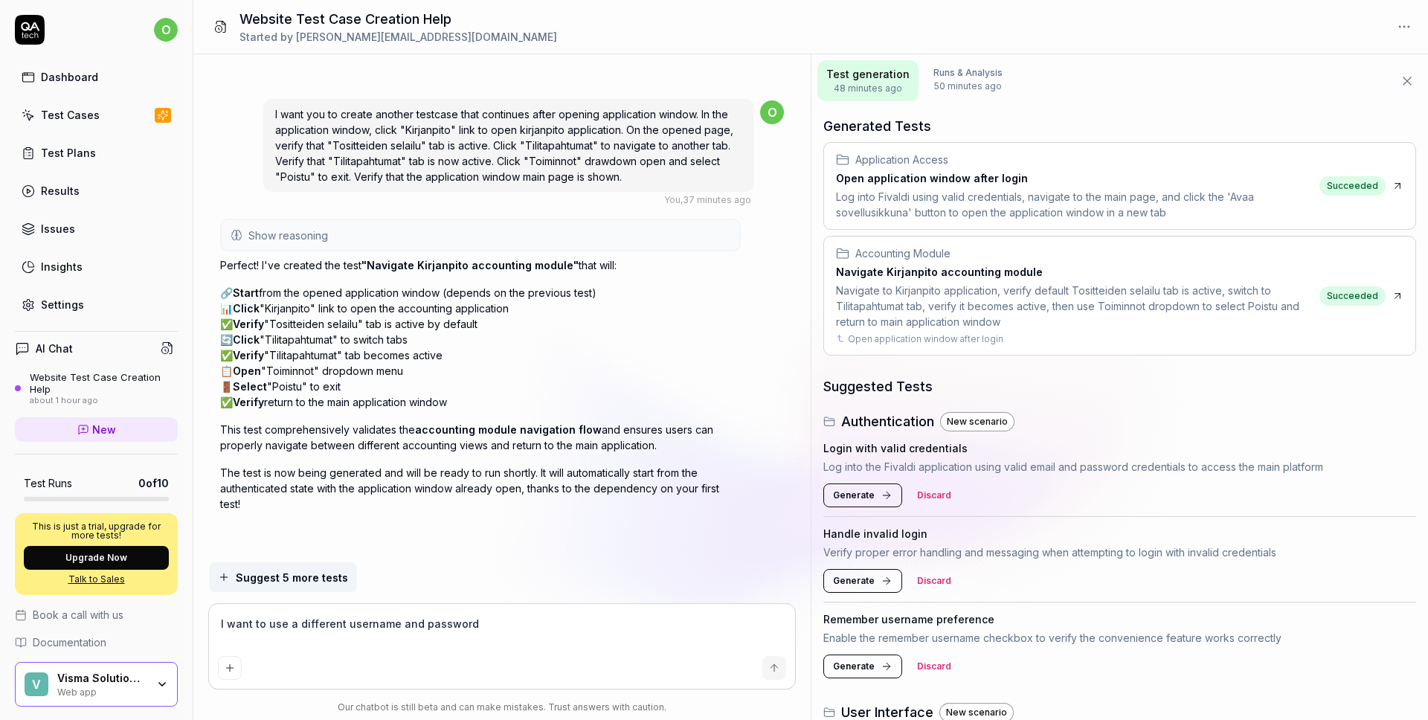
type textarea "I want to use a different username and password f"
type textarea "*"
type textarea "I want to use a different username and password fo"
type textarea "*"
type textarea "I want to use a different username and password for"
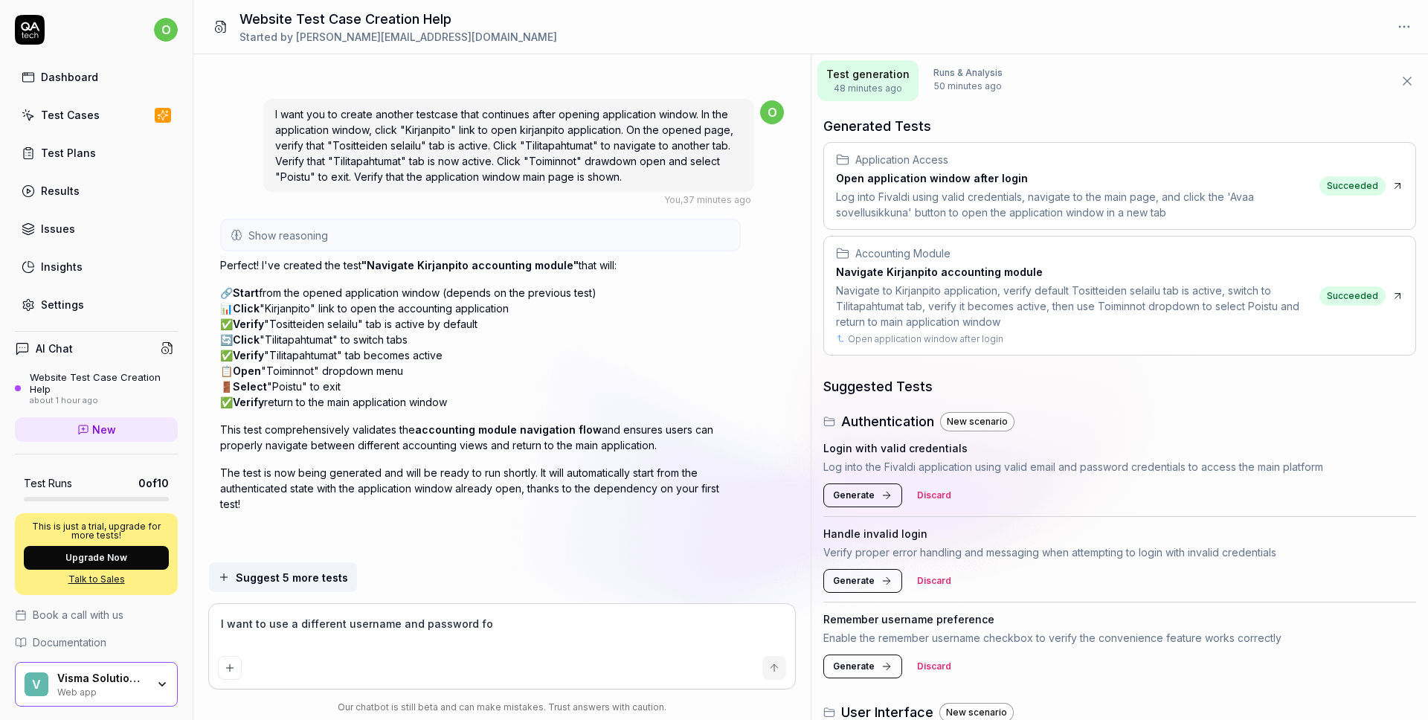
type textarea "*"
type textarea "I want to use a different username and password for"
type textarea "*"
type textarea "I want to use a different username and password for l"
type textarea "*"
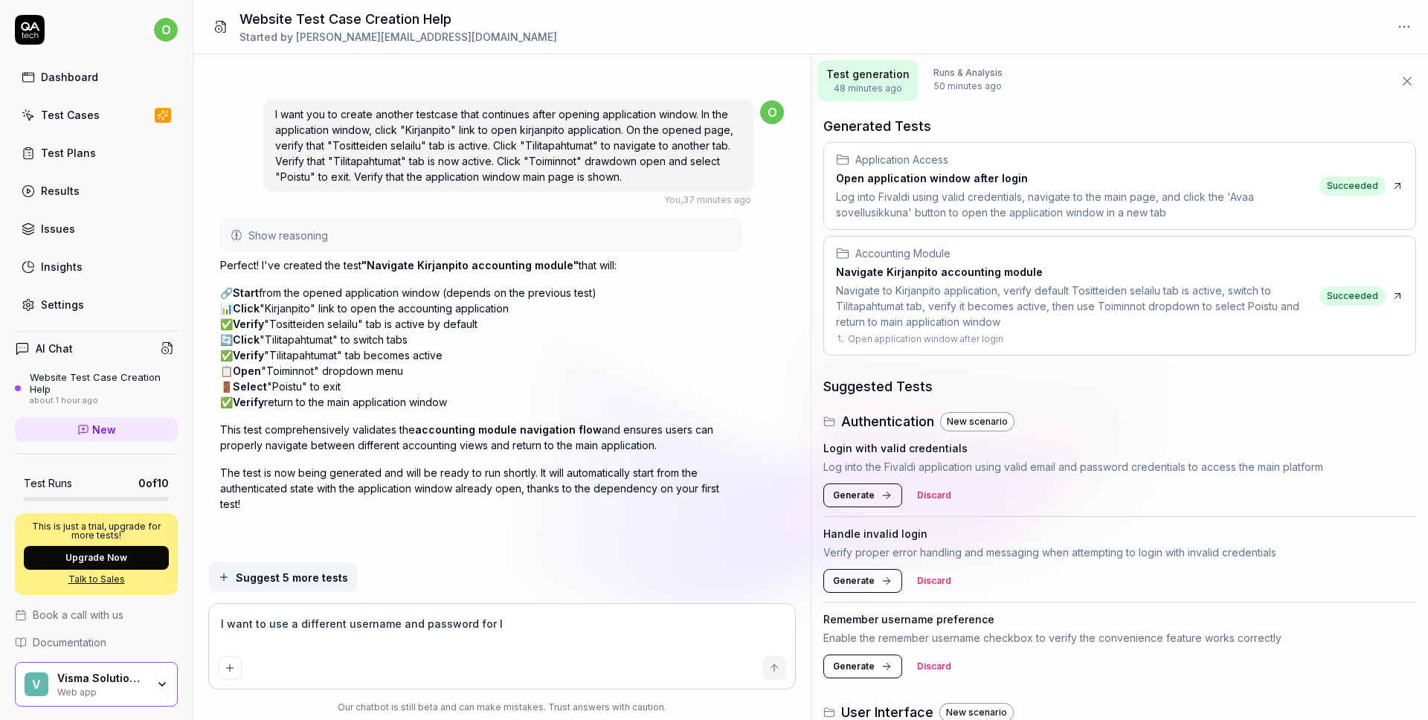
type textarea "I want to use a different username and password for lo"
type textarea "*"
type textarea "I want to use a different username and password for log"
type textarea "*"
type textarea "I want to use a different username and password for logi"
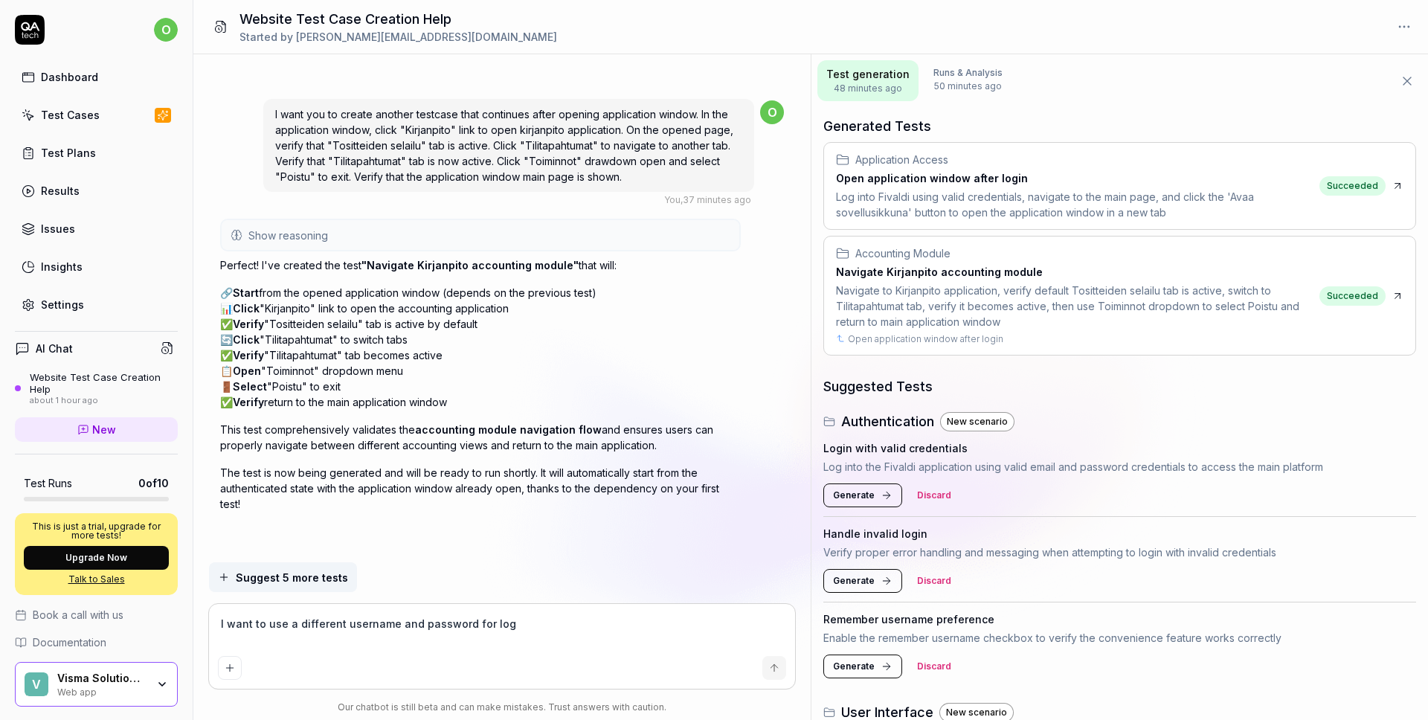
type textarea "*"
type textarea "I want to use a different username and password for login"
type textarea "*"
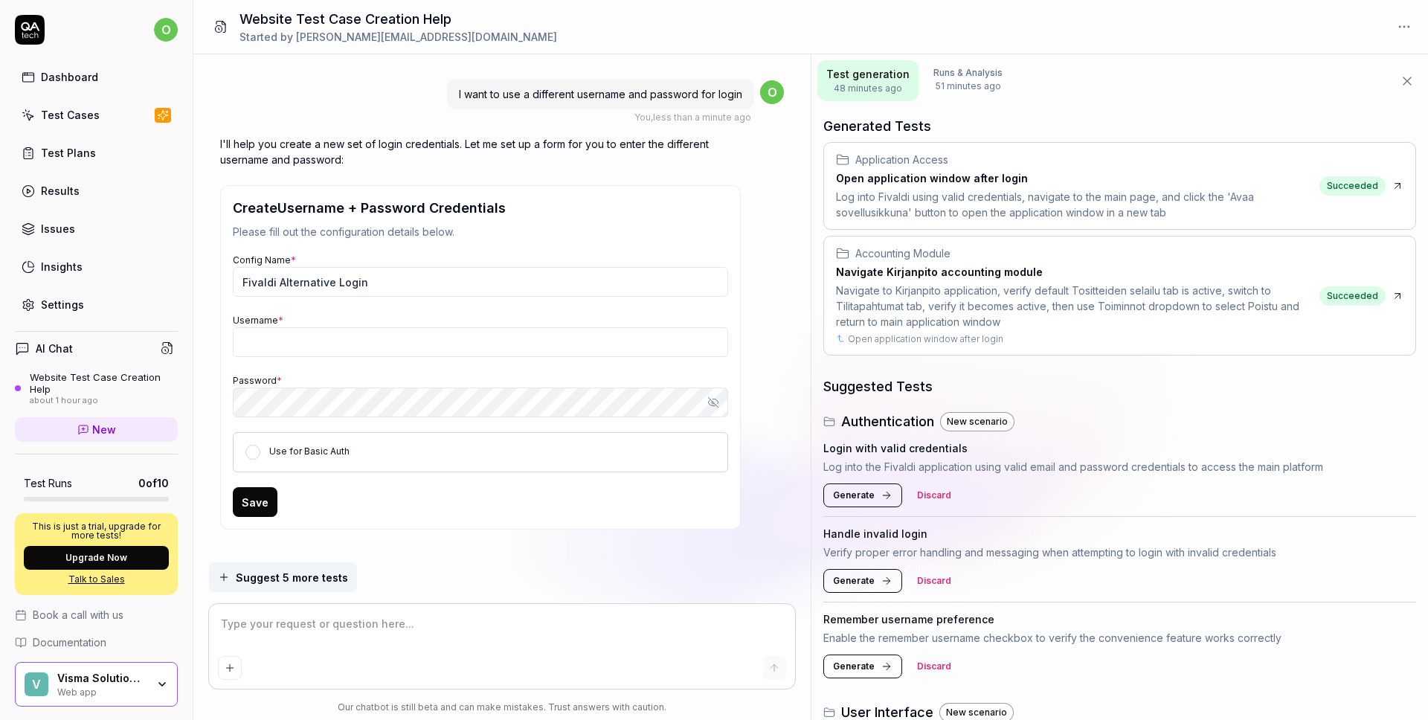
scroll to position [2392, 0]
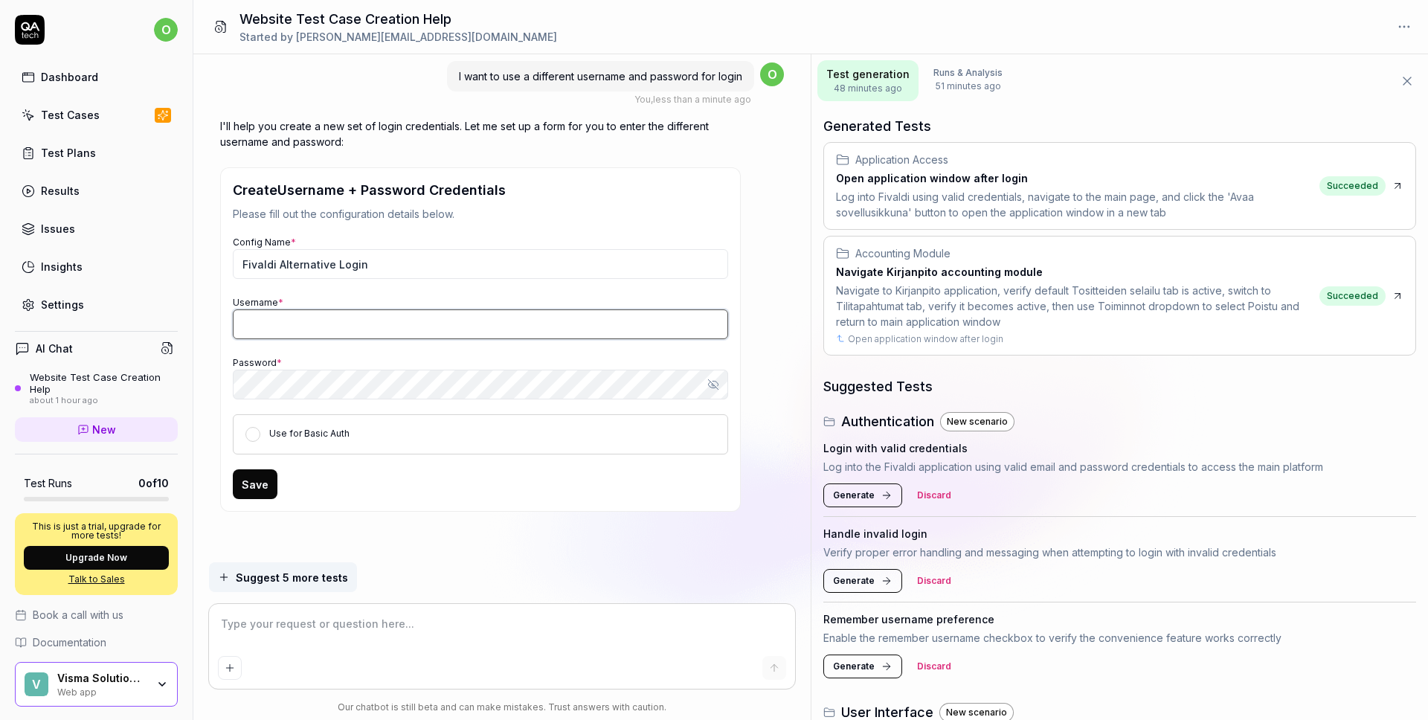
click at [312, 330] on input "Username *" at bounding box center [480, 324] width 495 height 30
click at [322, 324] on input "Username *" at bounding box center [480, 324] width 495 height 30
type textarea "*"
type input "olli.suihkonen@visma.com"
click at [774, 500] on div "I'll help you create a new set of login credentials. Let me set up a form for y…" at bounding box center [502, 332] width 564 height 429
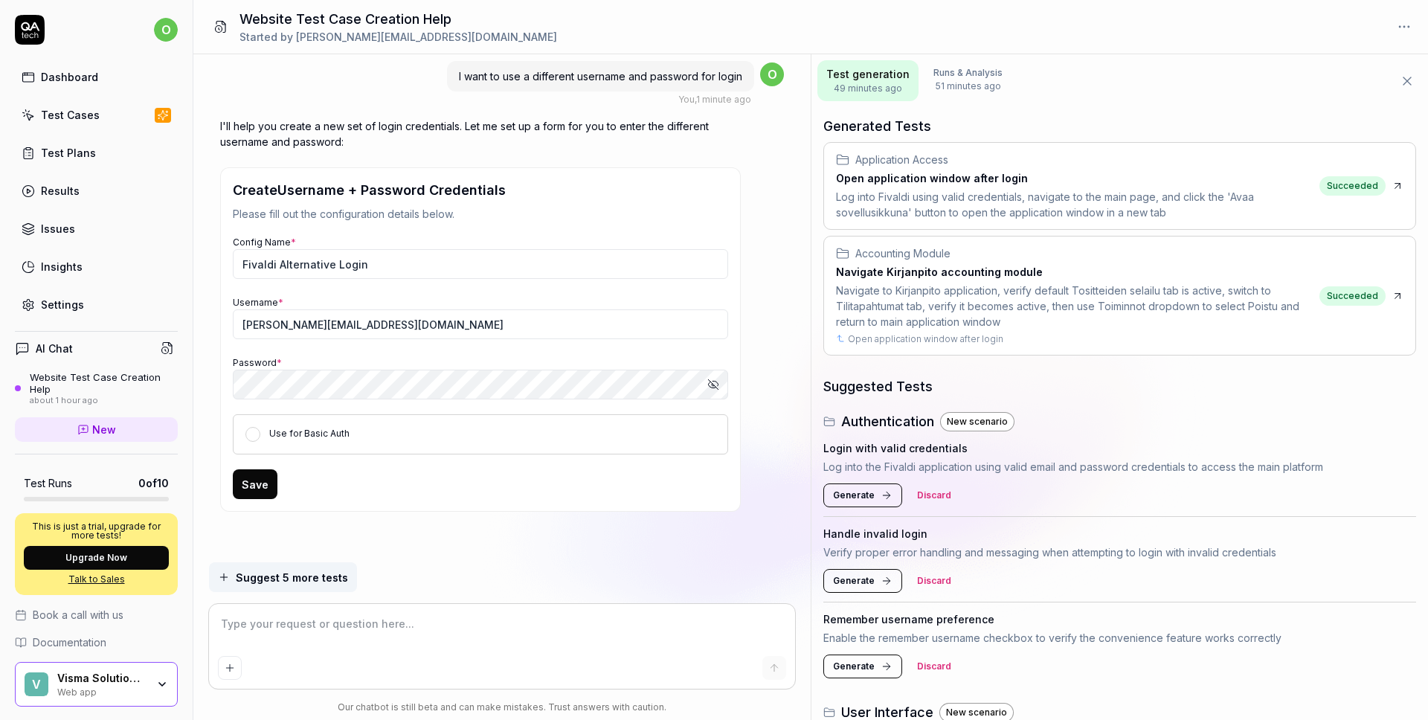
click at [717, 386] on icon "button" at bounding box center [713, 385] width 12 height 12
click at [368, 322] on input "olli.suihkonen@visma.com" at bounding box center [480, 324] width 495 height 30
type textarea "*"
click at [368, 322] on input "olli.suihkonen@visma.com" at bounding box center [480, 324] width 495 height 30
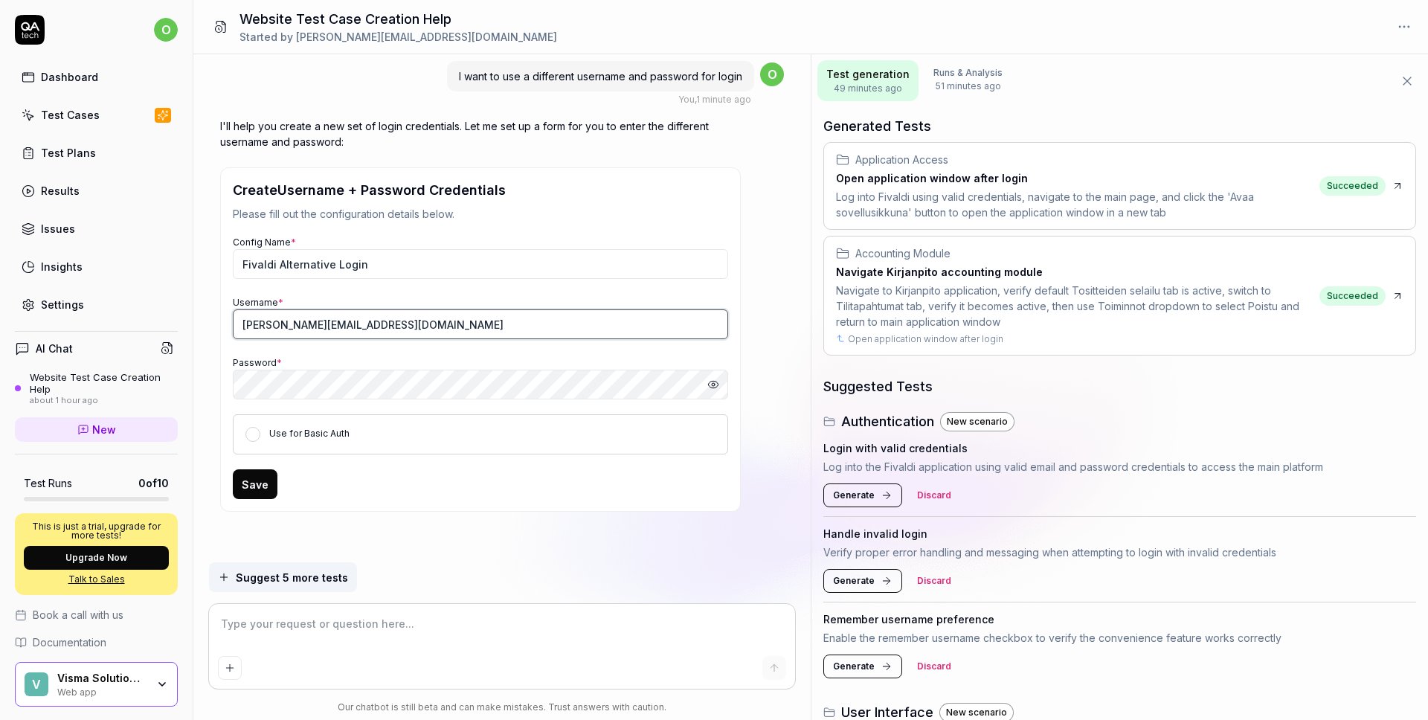
click at [368, 322] on input "olli.suihkonen@visma.com" at bounding box center [480, 324] width 495 height 30
type input "fivtk-ollis"
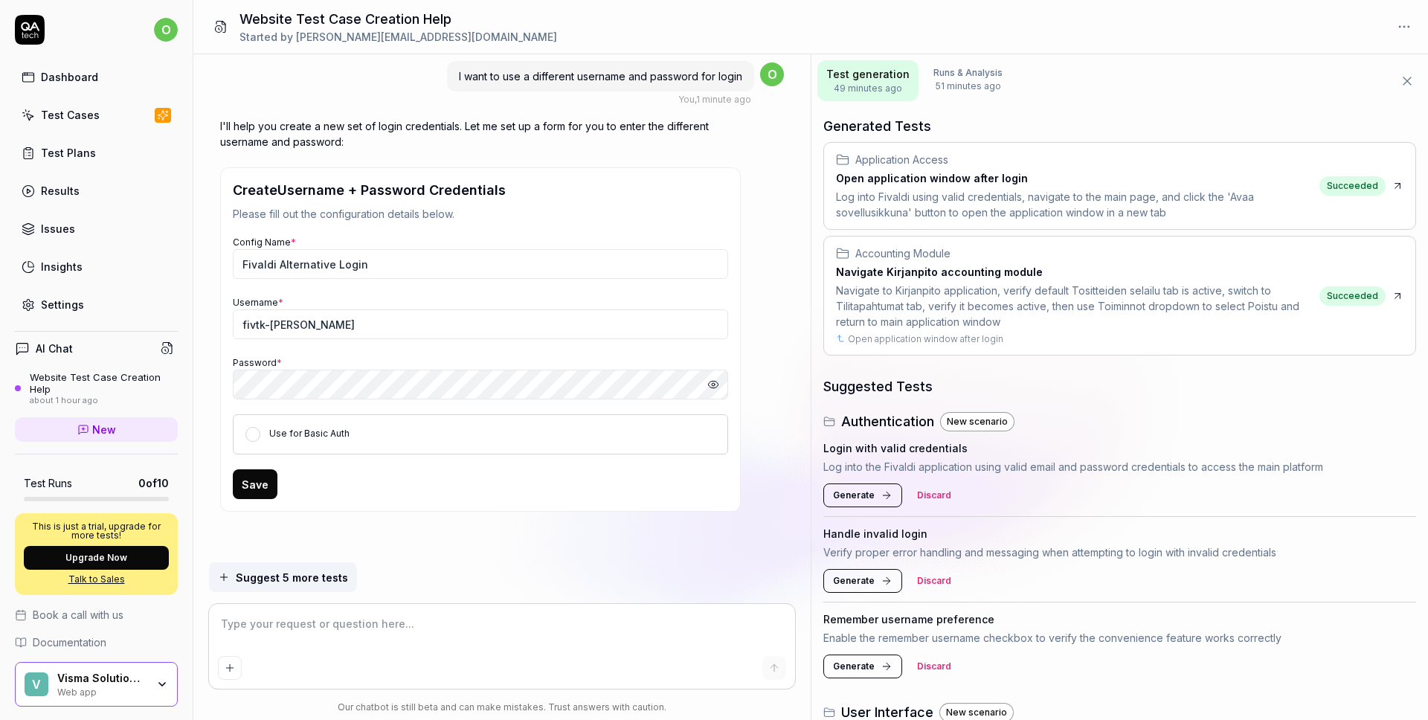
click at [524, 298] on div "Username * fivtk-ollis" at bounding box center [480, 316] width 495 height 45
click at [255, 486] on button "Save" at bounding box center [255, 484] width 45 height 30
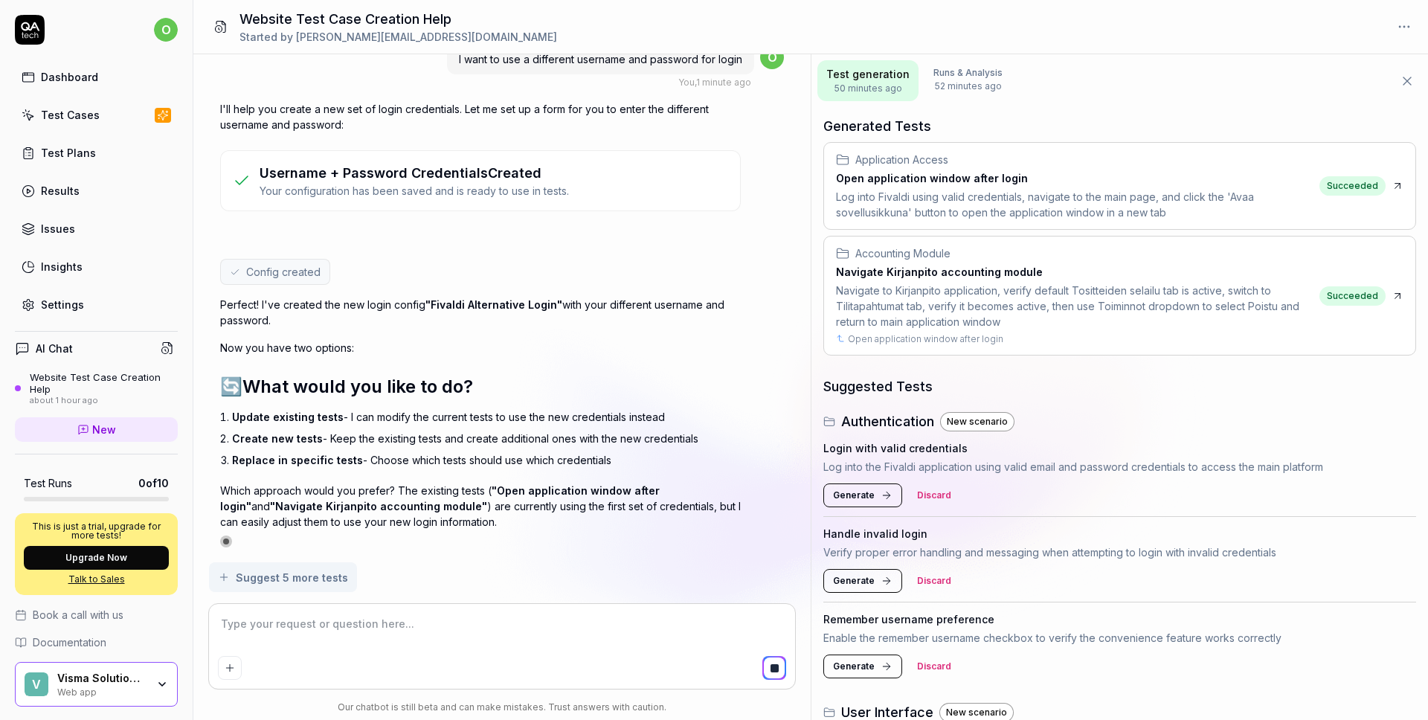
scroll to position [2427, 0]
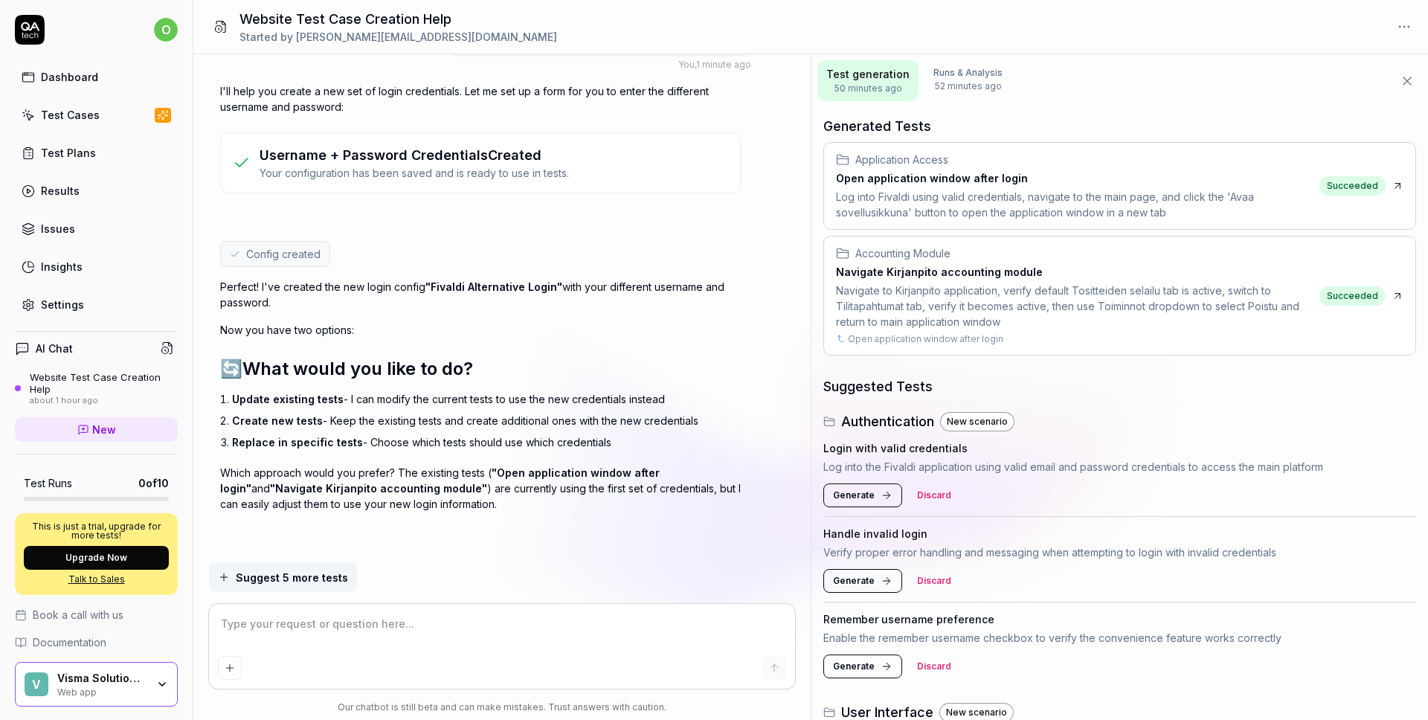
type textarea "*"
click at [333, 618] on textarea at bounding box center [502, 631] width 569 height 37
type textarea "u"
type textarea "*"
type textarea "up"
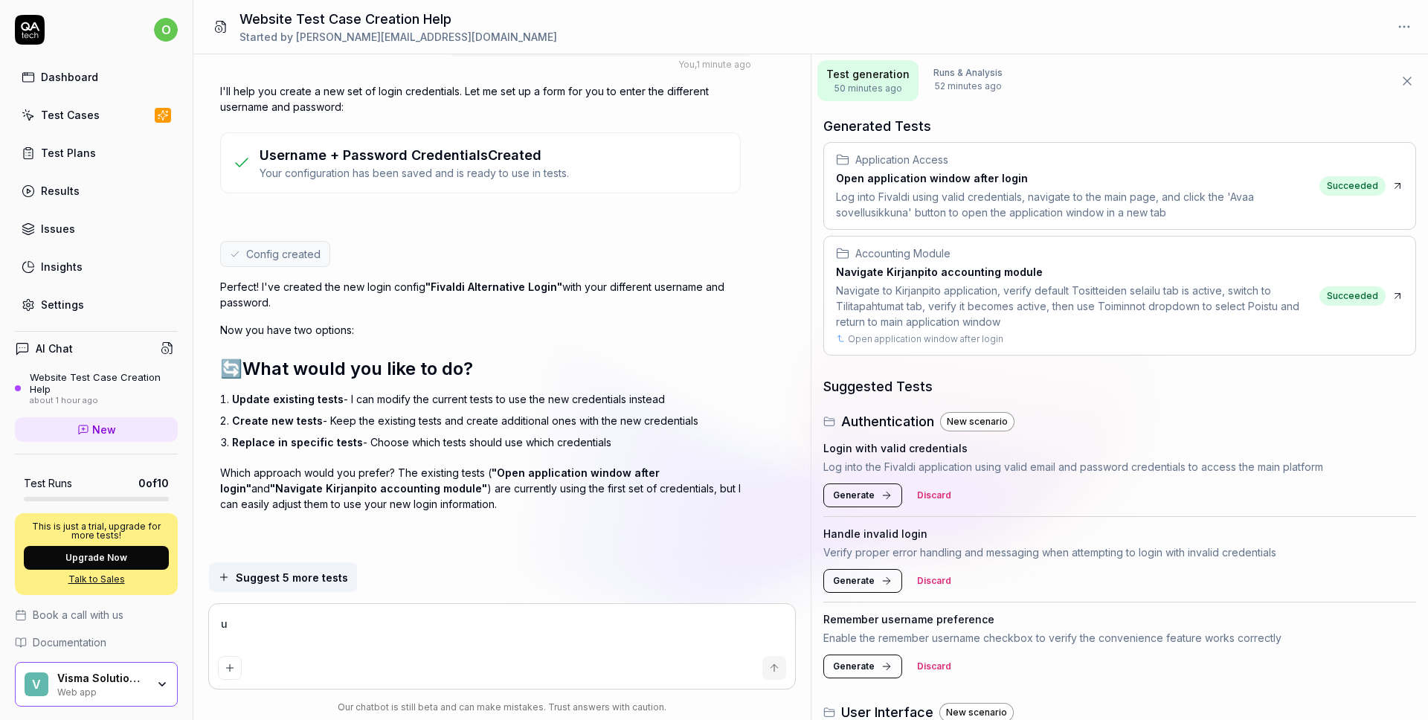
type textarea "*"
type textarea "upd"
type textarea "*"
type textarea "upda"
type textarea "*"
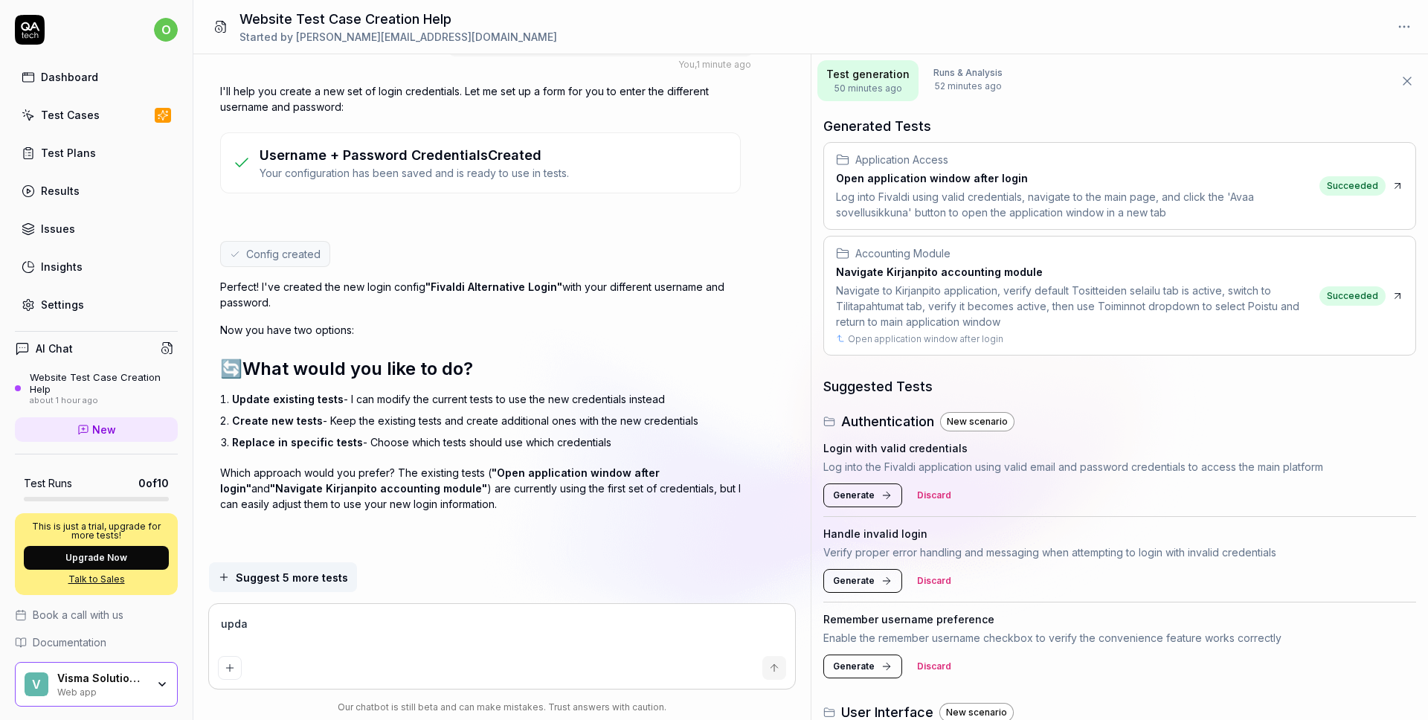
type textarea "updat"
type textarea "*"
type textarea "update"
type textarea "*"
type textarea "updated"
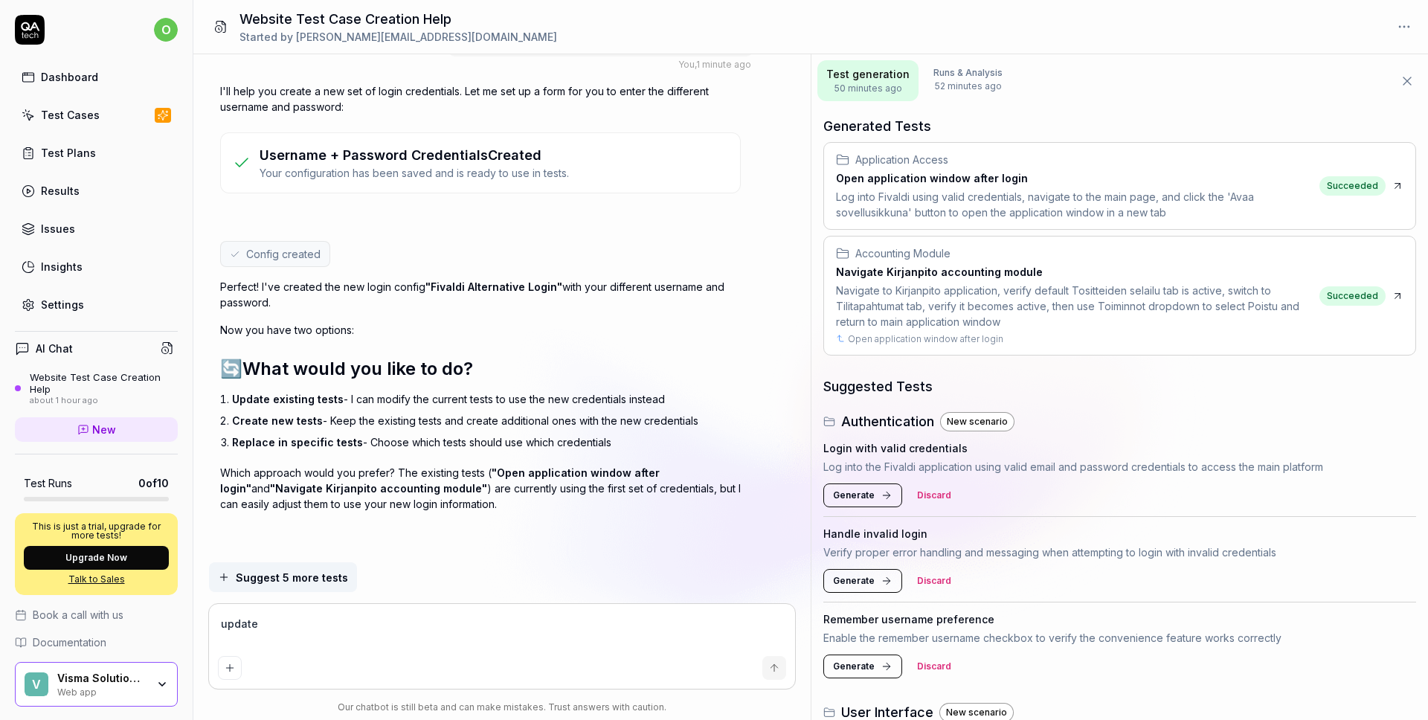
type textarea "*"
type textarea "update"
type textarea "*"
type textarea "update"
type textarea "*"
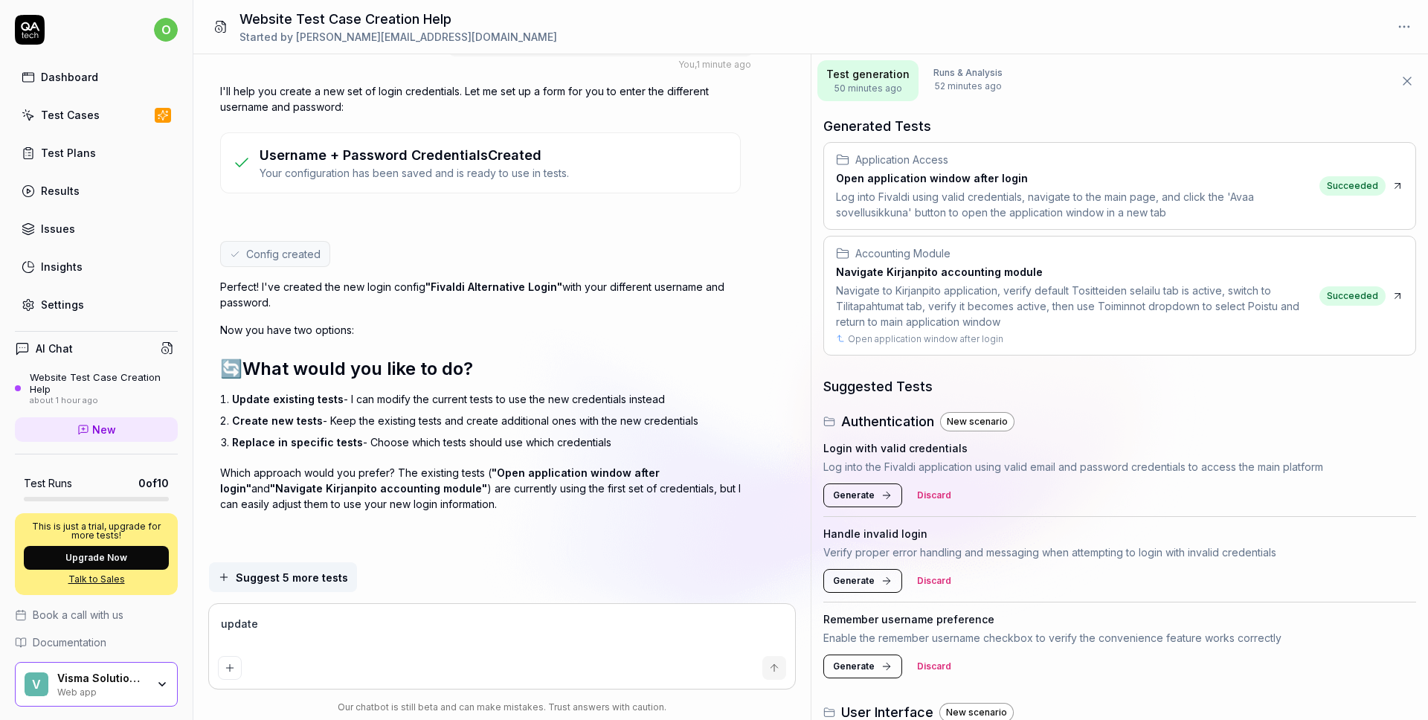
type textarea "update e"
type textarea "*"
type textarea "update ex"
type textarea "*"
type textarea "update exi"
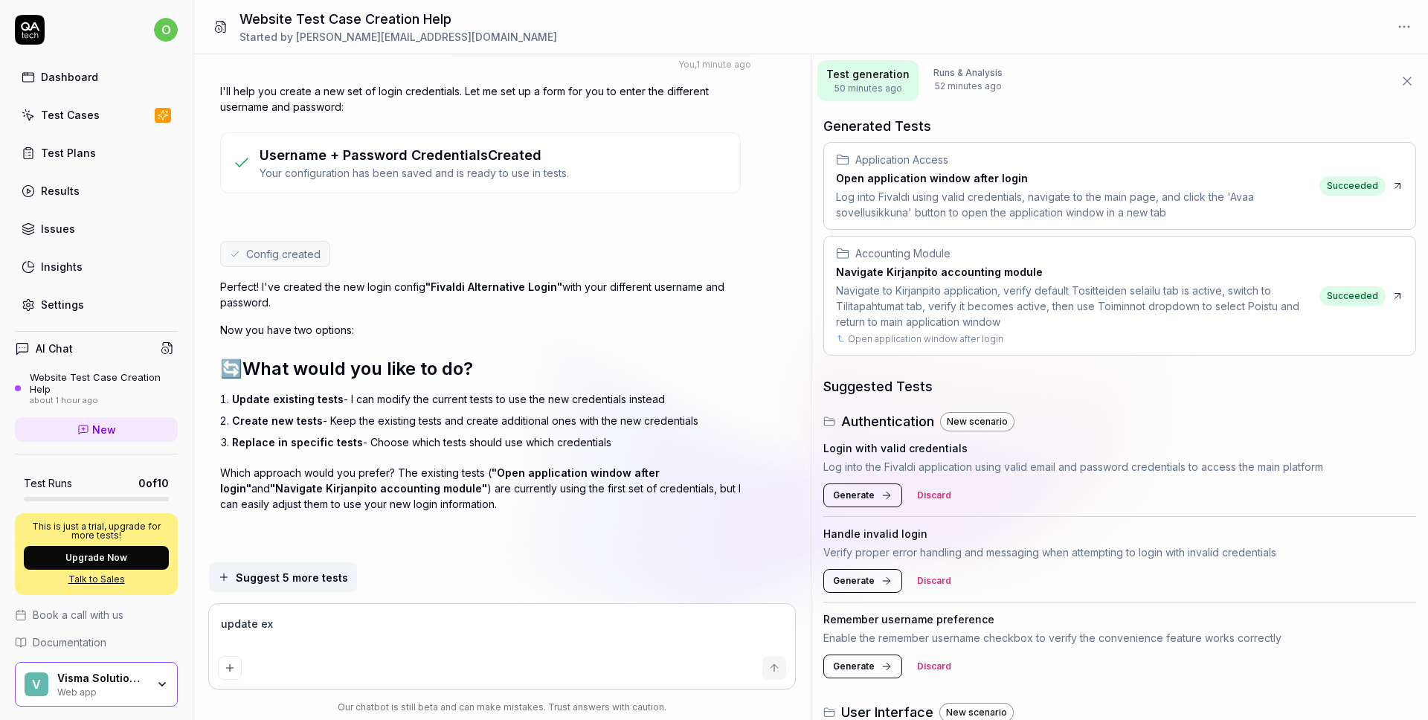
type textarea "*"
type textarea "update exis"
type textarea "*"
type textarea "update exist"
type textarea "*"
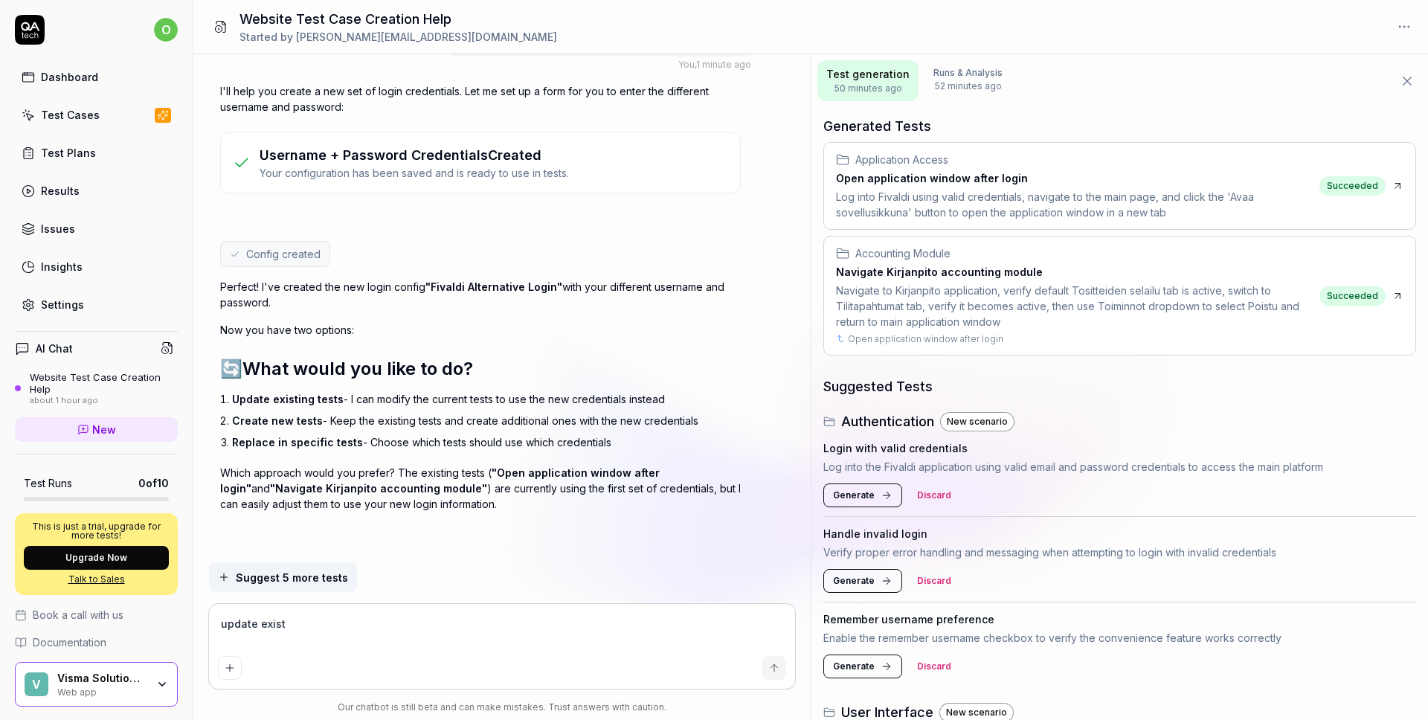
type textarea "update existi"
type textarea "*"
type textarea "update existin"
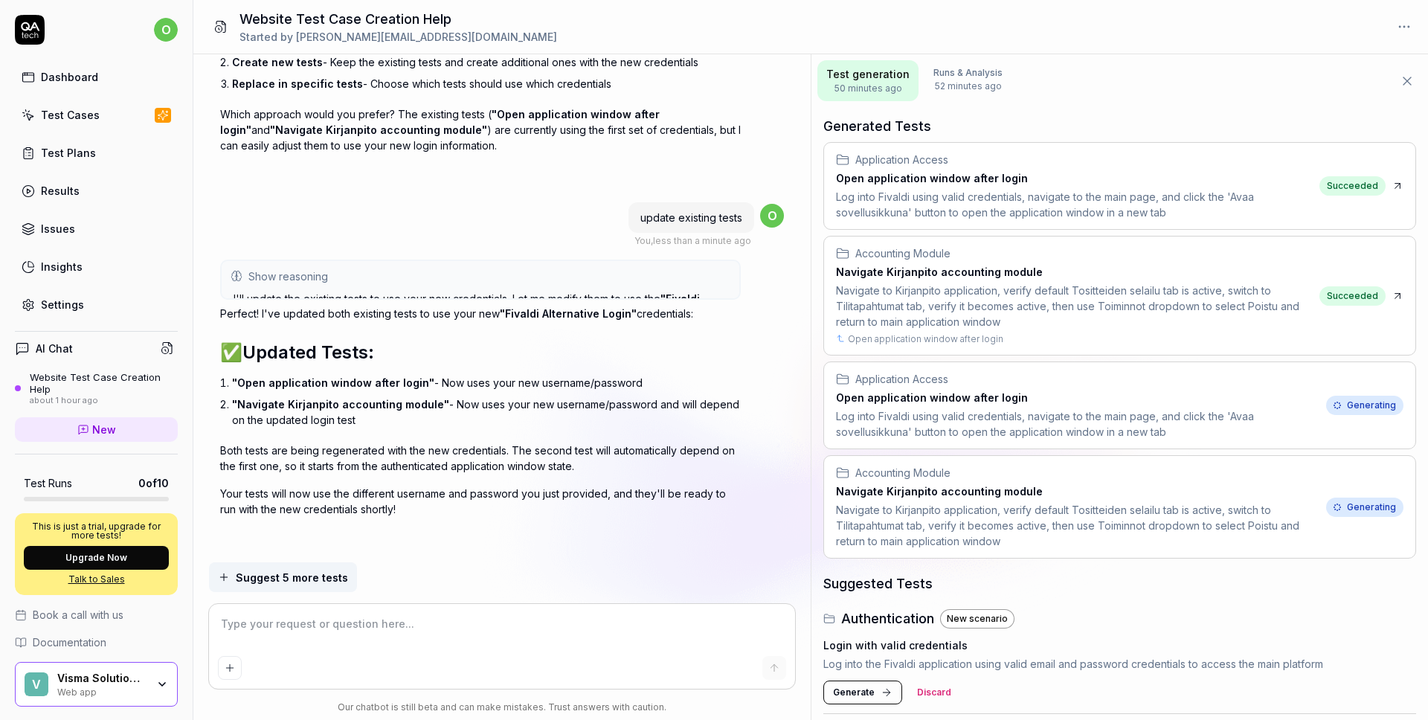
scroll to position [2783, 0]
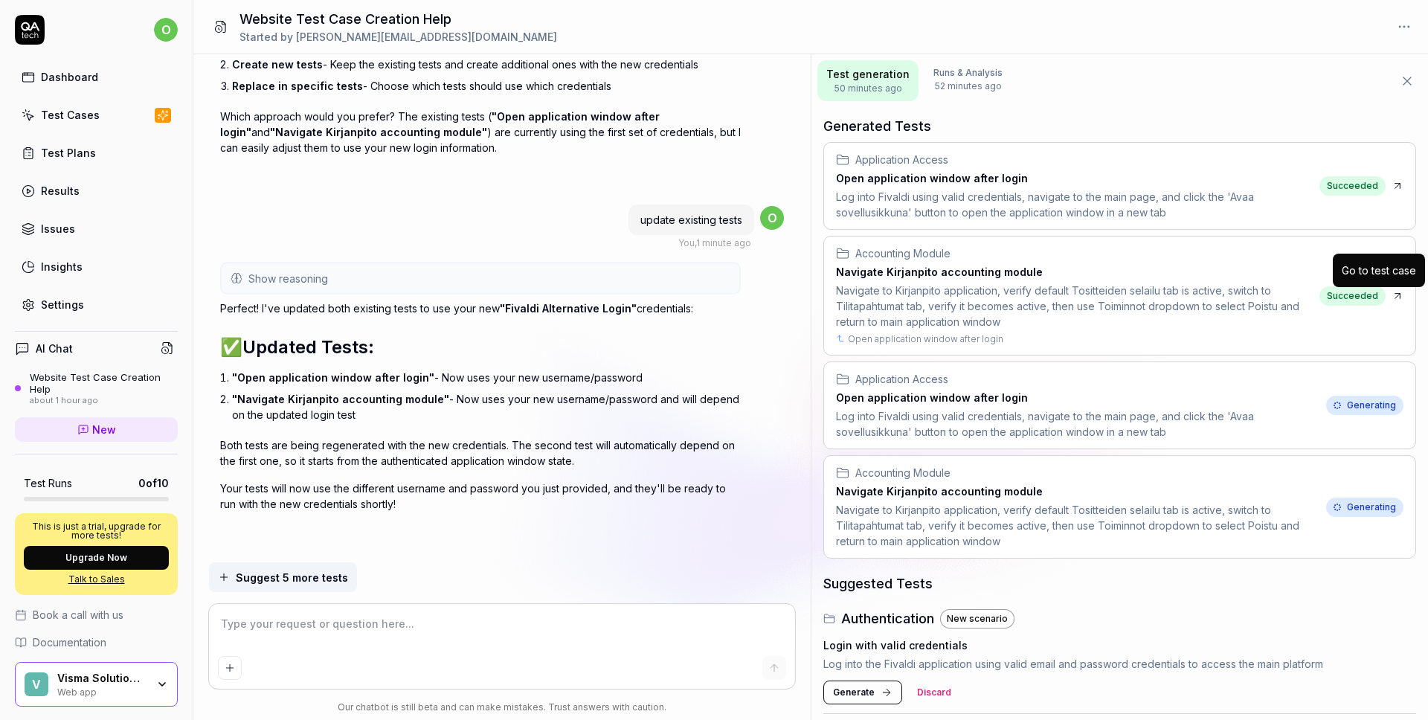
click at [1392, 297] on icon at bounding box center [1398, 296] width 12 height 12
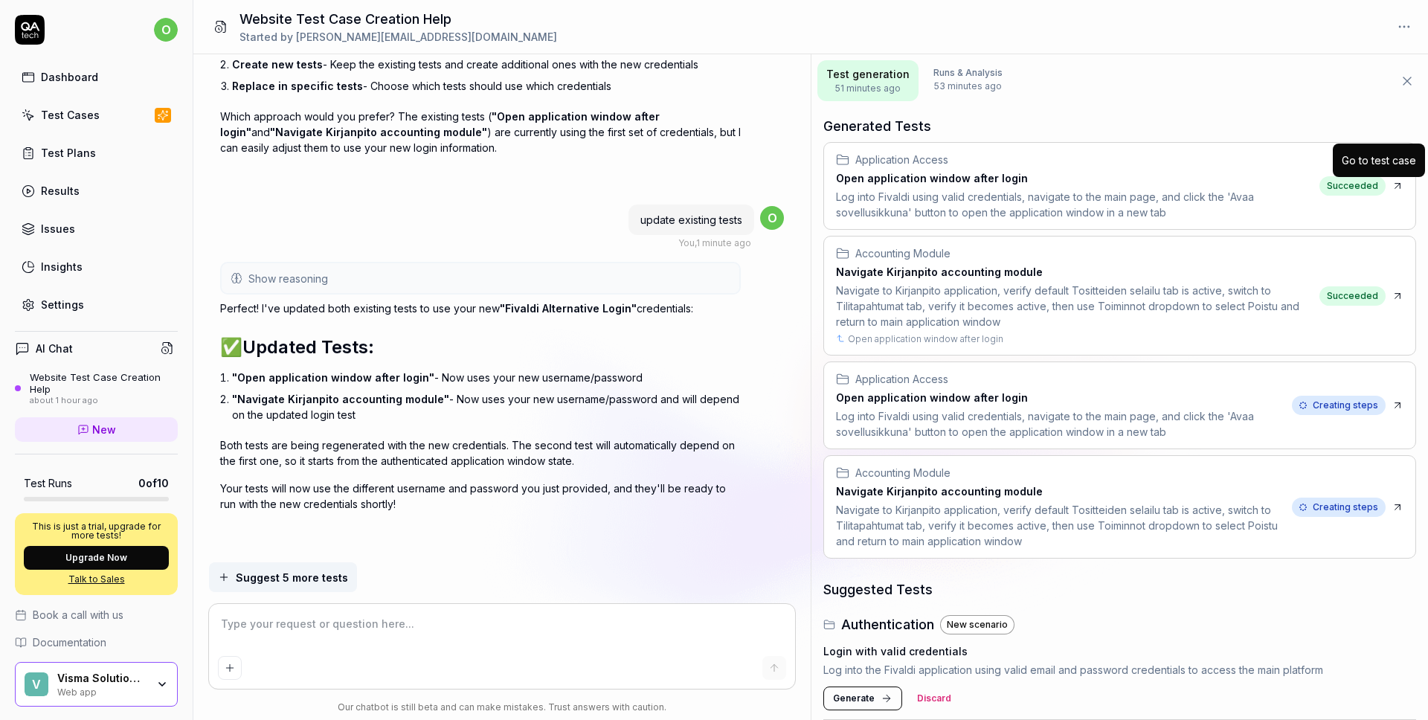
click at [1392, 182] on icon at bounding box center [1398, 186] width 12 height 12
click at [456, 624] on textarea at bounding box center [502, 631] width 569 height 37
click at [62, 303] on div "Settings" at bounding box center [62, 305] width 43 height 16
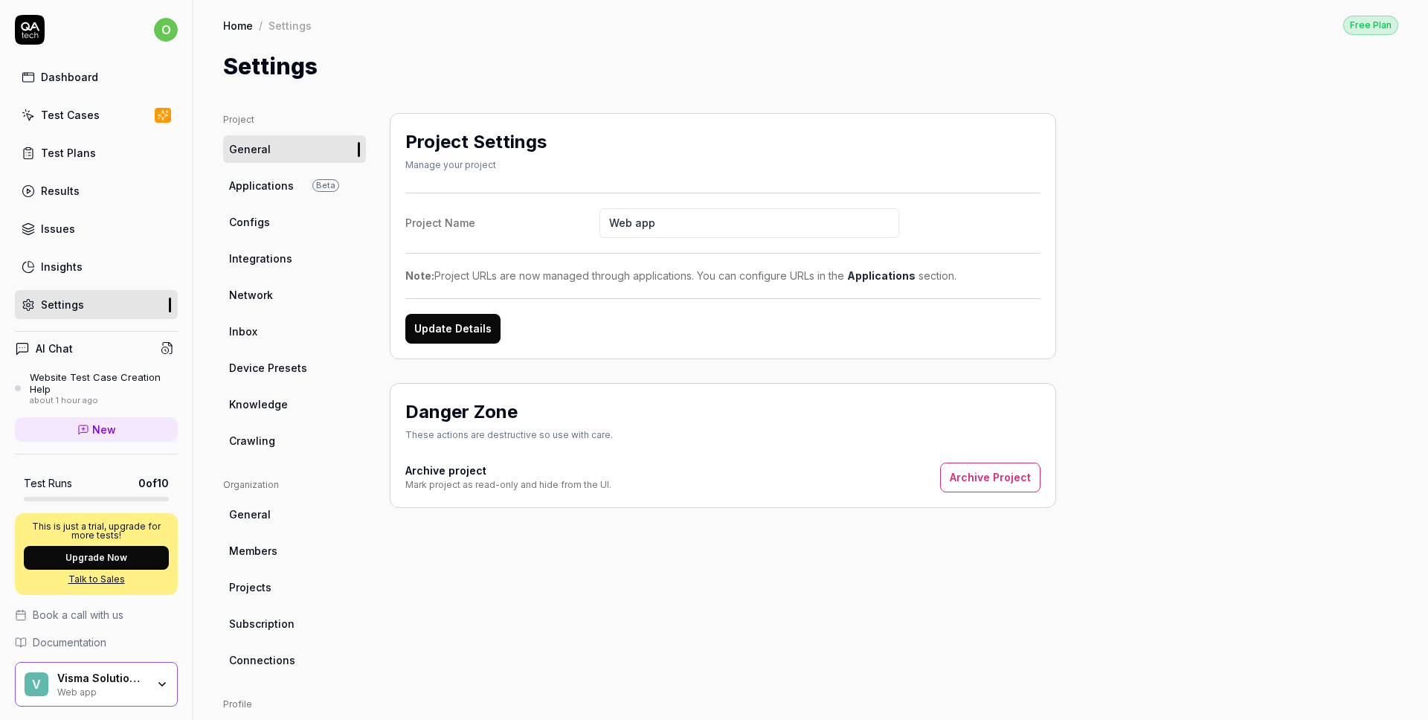
click at [65, 112] on div "Test Cases" at bounding box center [70, 115] width 59 height 16
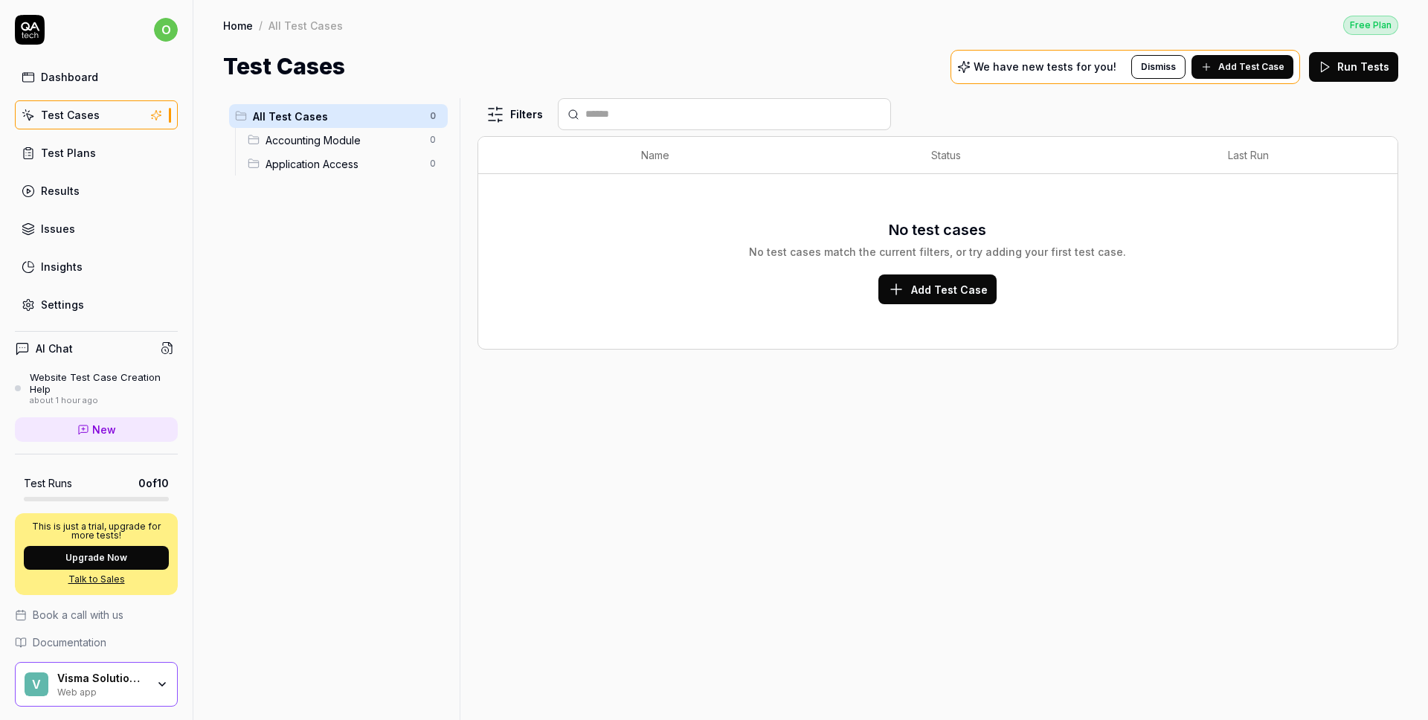
click at [62, 304] on div "Settings" at bounding box center [62, 305] width 43 height 16
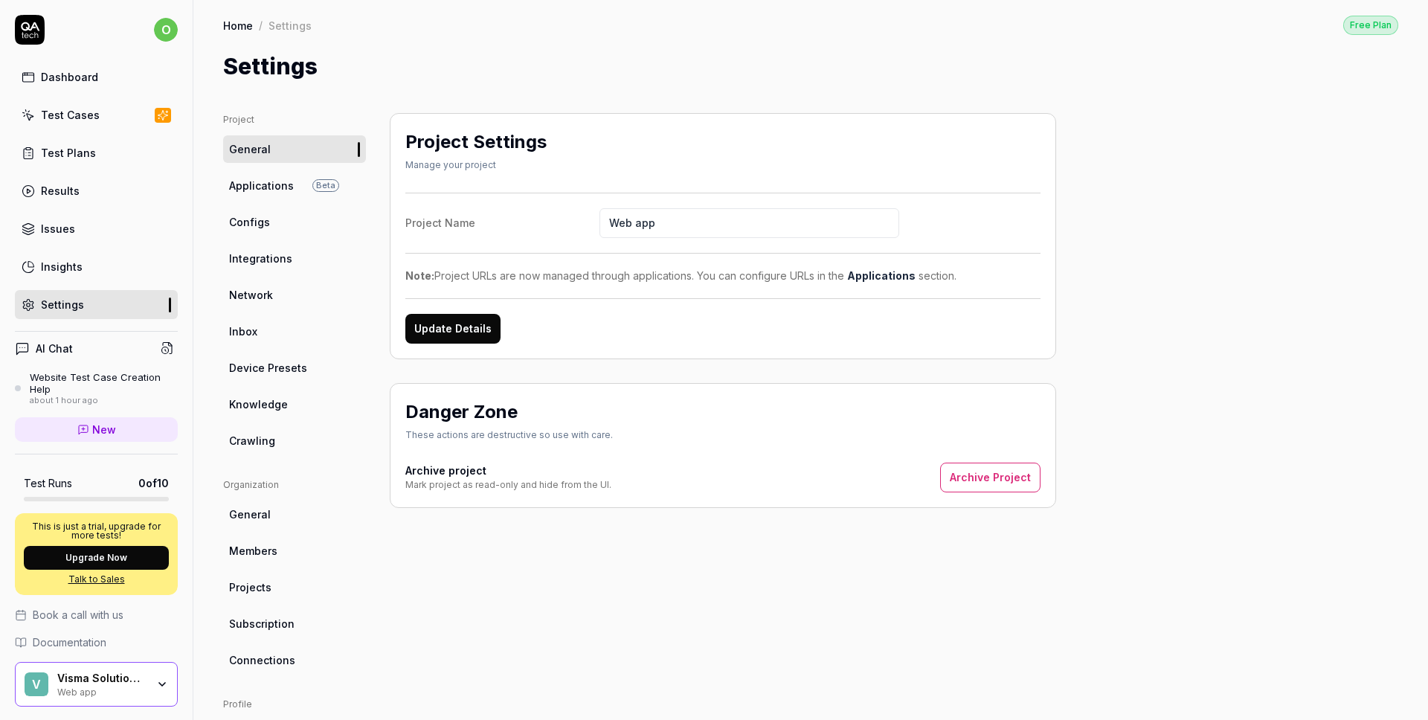
click at [267, 210] on link "Configs" at bounding box center [294, 222] width 143 height 28
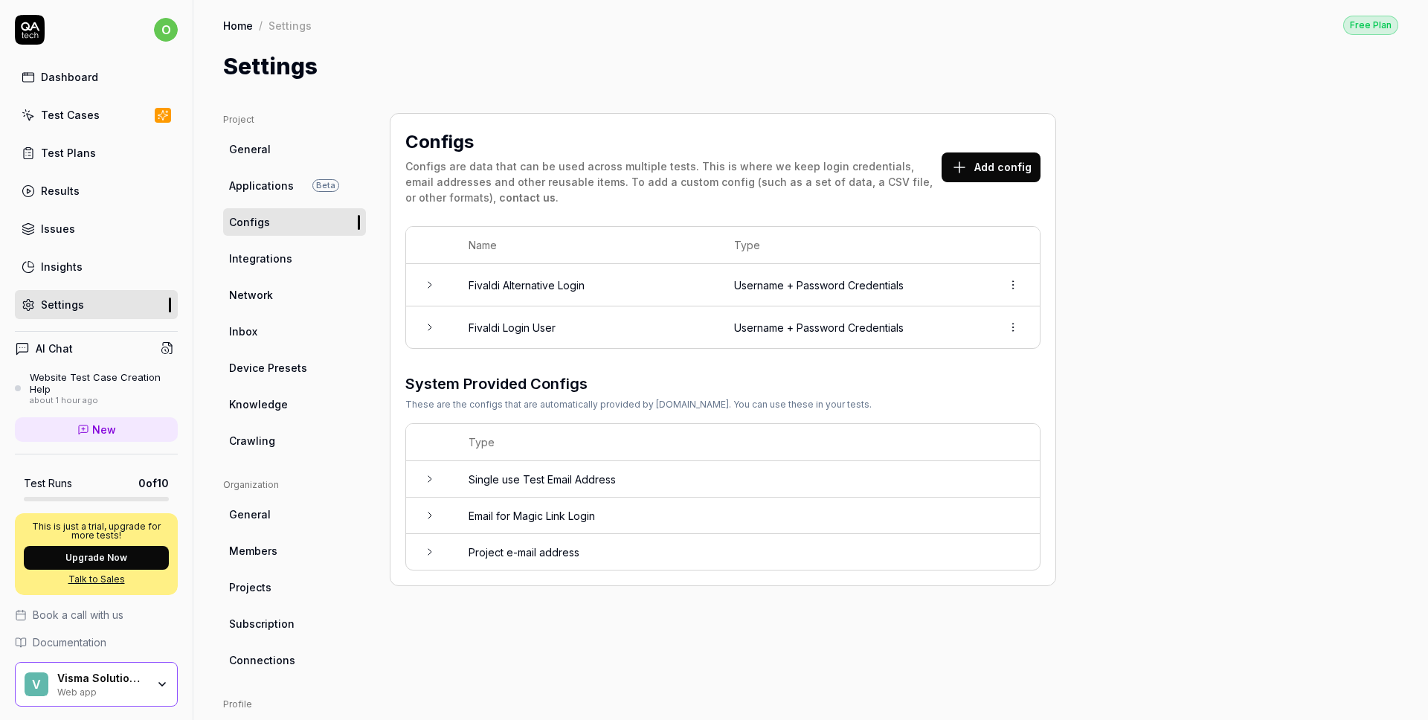
click at [1018, 283] on html "o Dashboard Test Cases Test Plans Results Issues Insights Settings AI Chat Webs…" at bounding box center [714, 360] width 1428 height 720
click at [1067, 307] on html "o Dashboard Test Cases Test Plans Results Issues Insights Settings AI Chat Webs…" at bounding box center [714, 360] width 1428 height 720
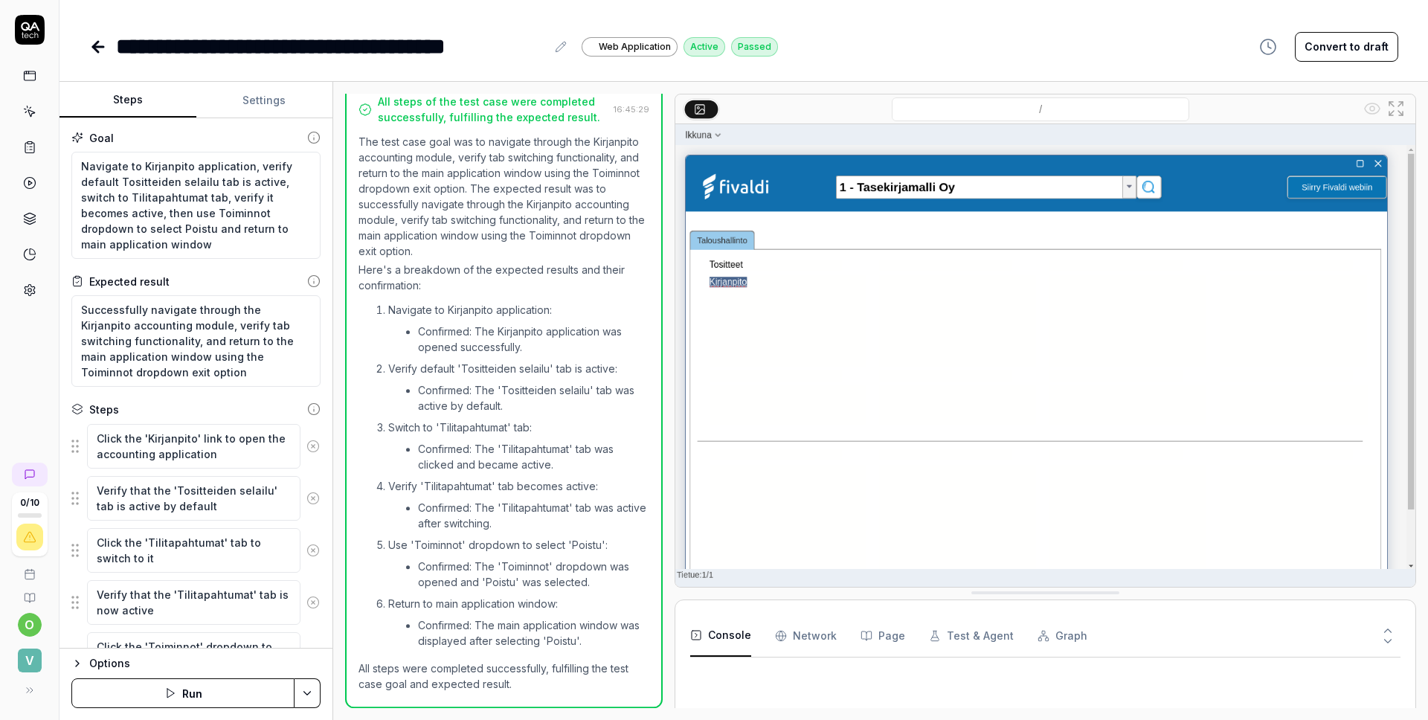
scroll to position [362, 0]
click at [225, 705] on button "Run" at bounding box center [182, 693] width 223 height 30
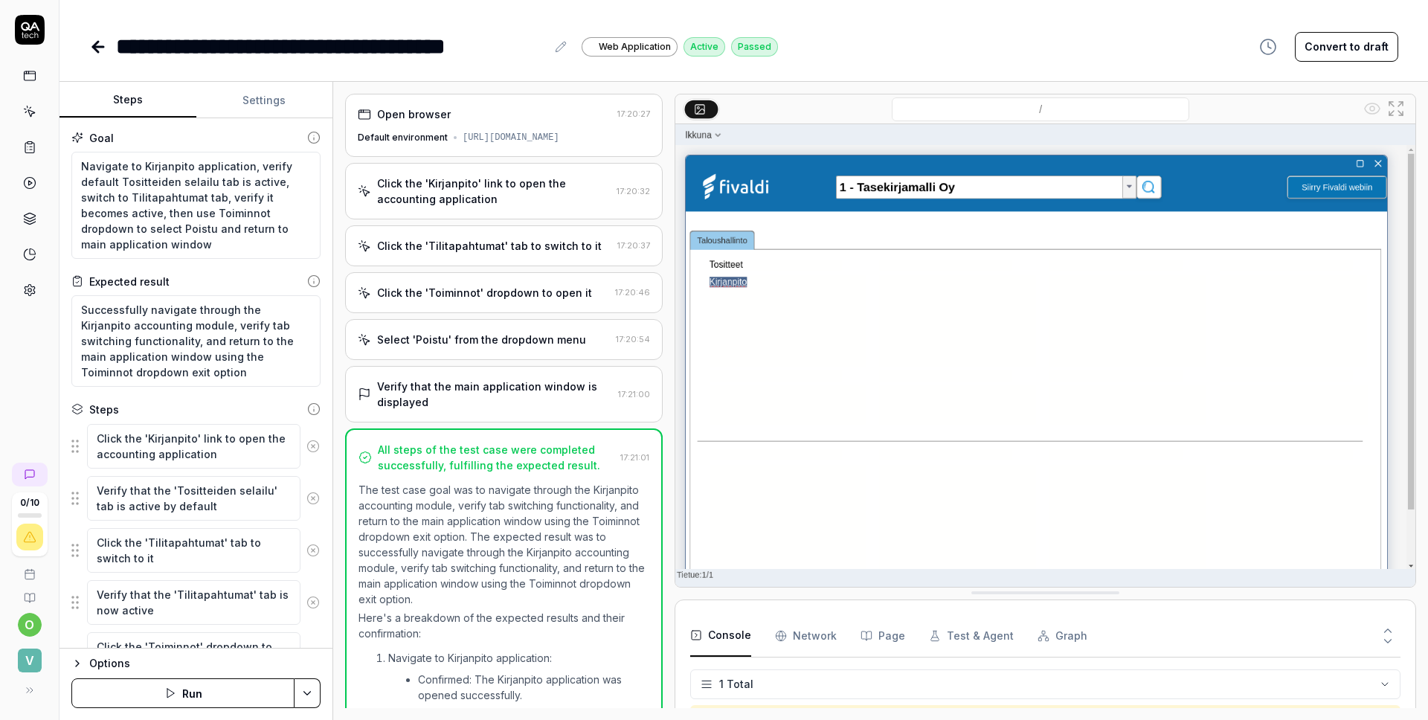
type textarea "*"
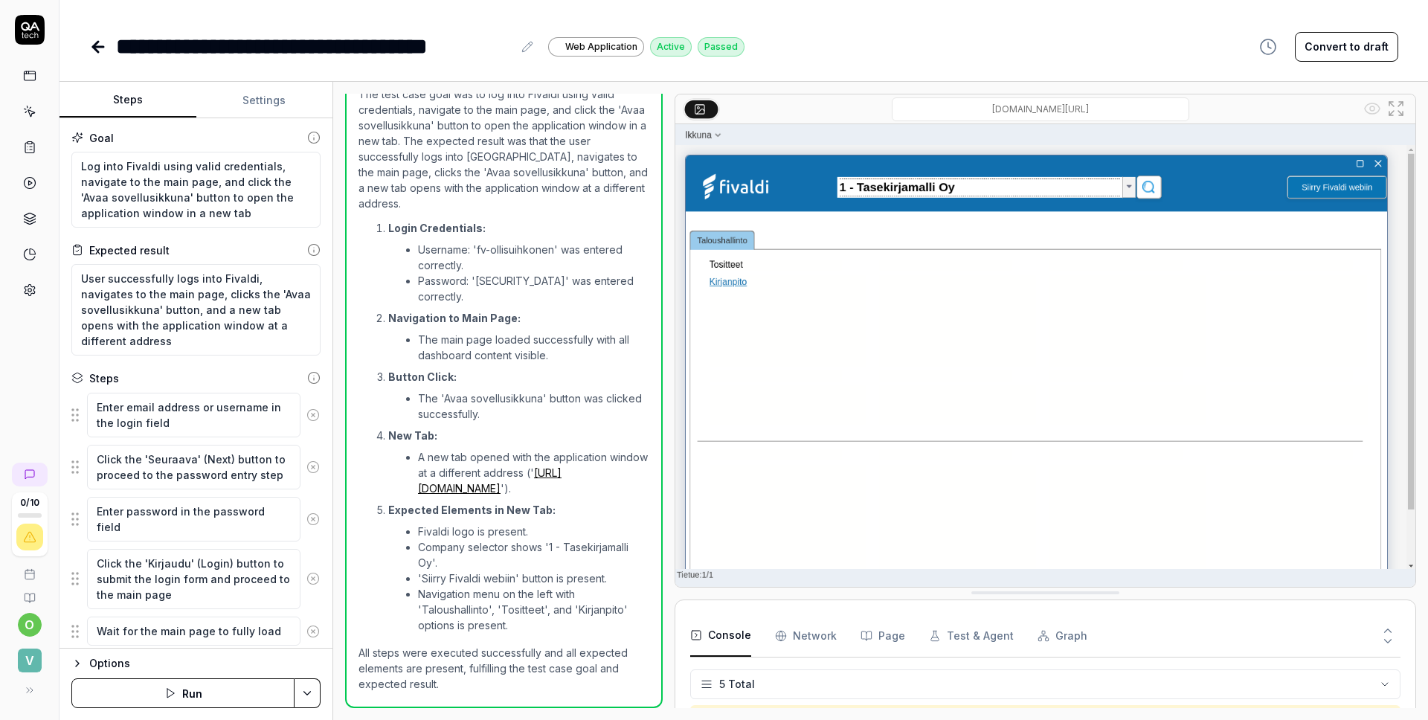
scroll to position [42, 0]
click at [305, 689] on html "**********" at bounding box center [714, 360] width 1428 height 720
click at [214, 693] on html "**********" at bounding box center [714, 360] width 1428 height 720
click at [175, 693] on icon "button" at bounding box center [170, 693] width 12 height 12
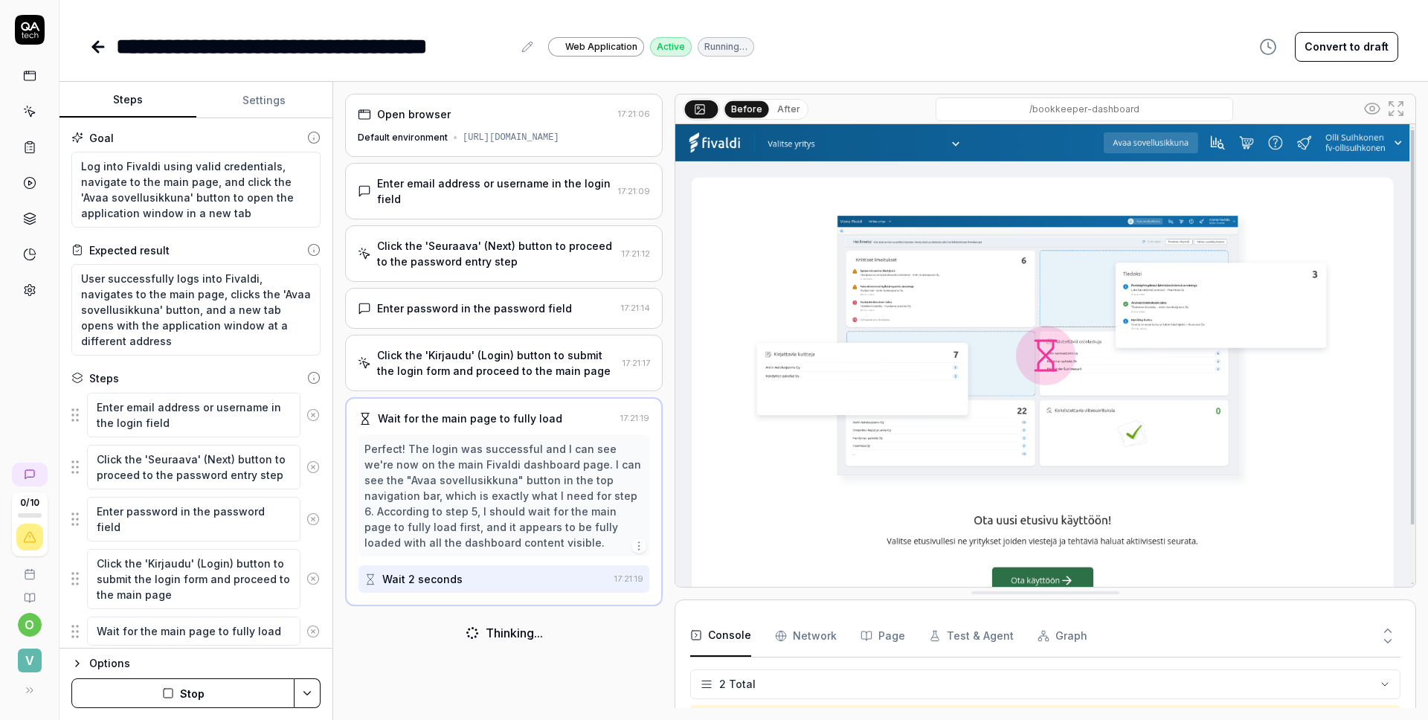
click at [264, 101] on button "Settings" at bounding box center [264, 101] width 137 height 36
type textarea "*"
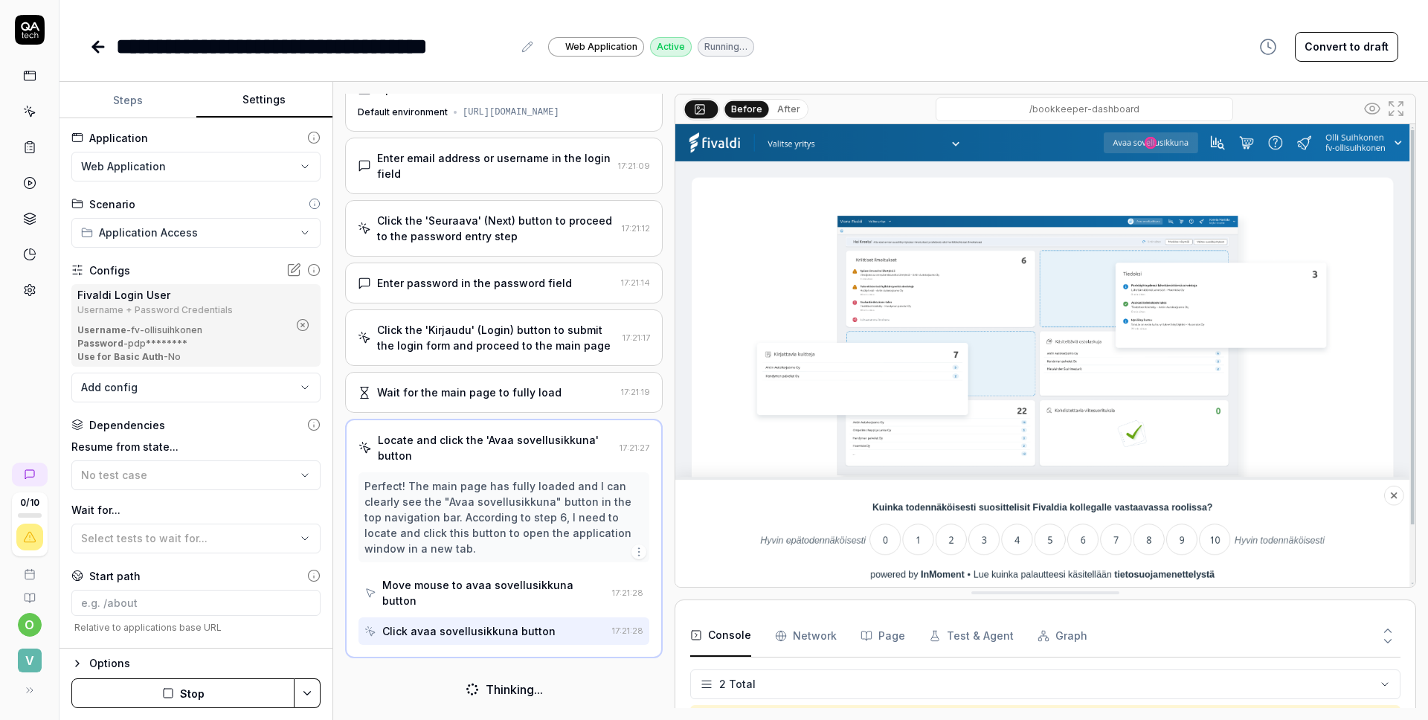
scroll to position [23, 0]
click at [286, 271] on icon at bounding box center [293, 270] width 15 height 15
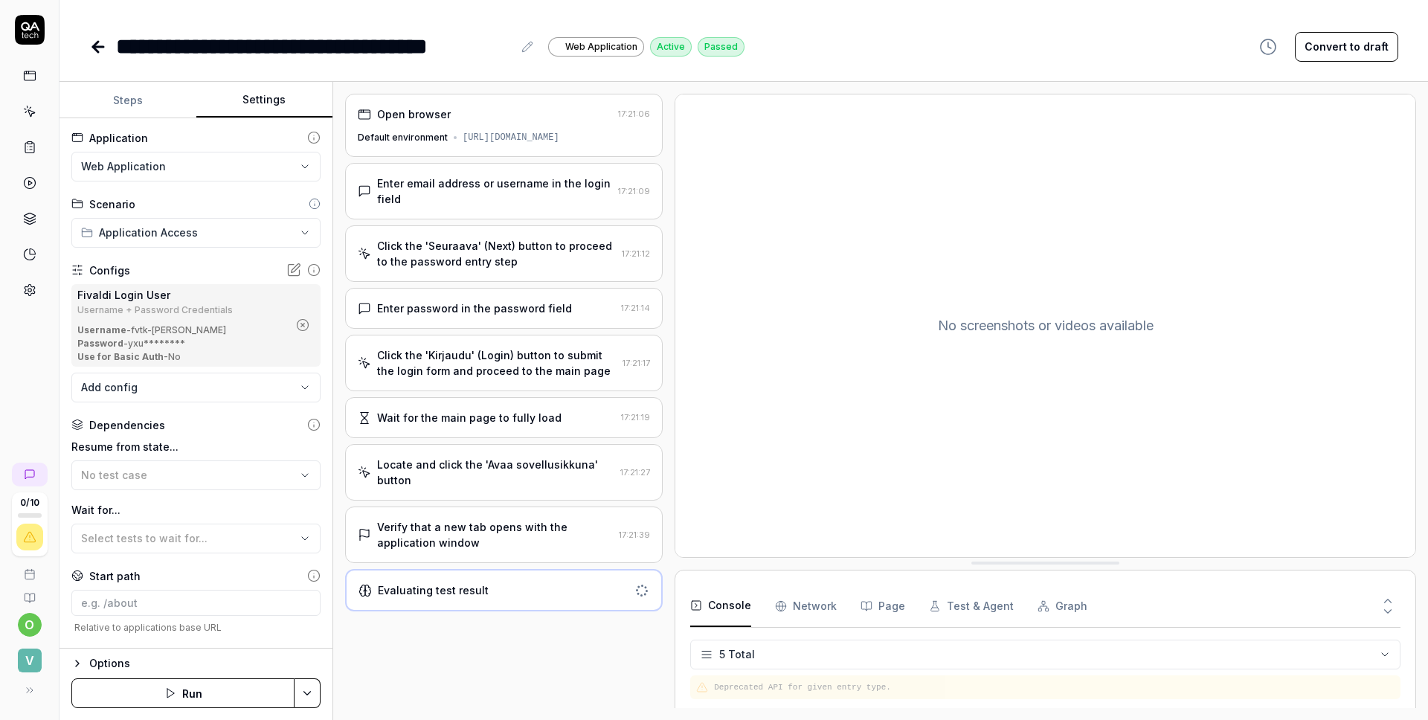
scroll to position [42, 0]
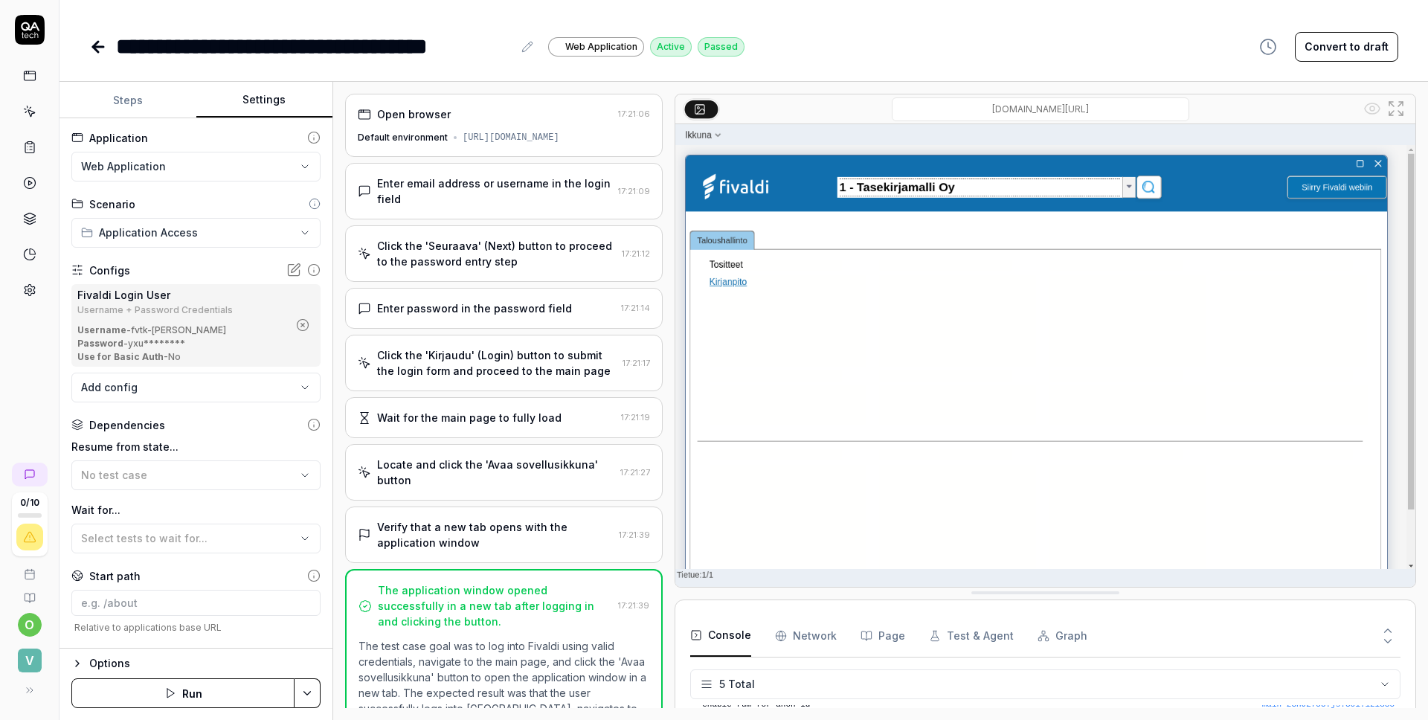
click at [588, 182] on div "Enter email address or username in the login field" at bounding box center [494, 191] width 235 height 31
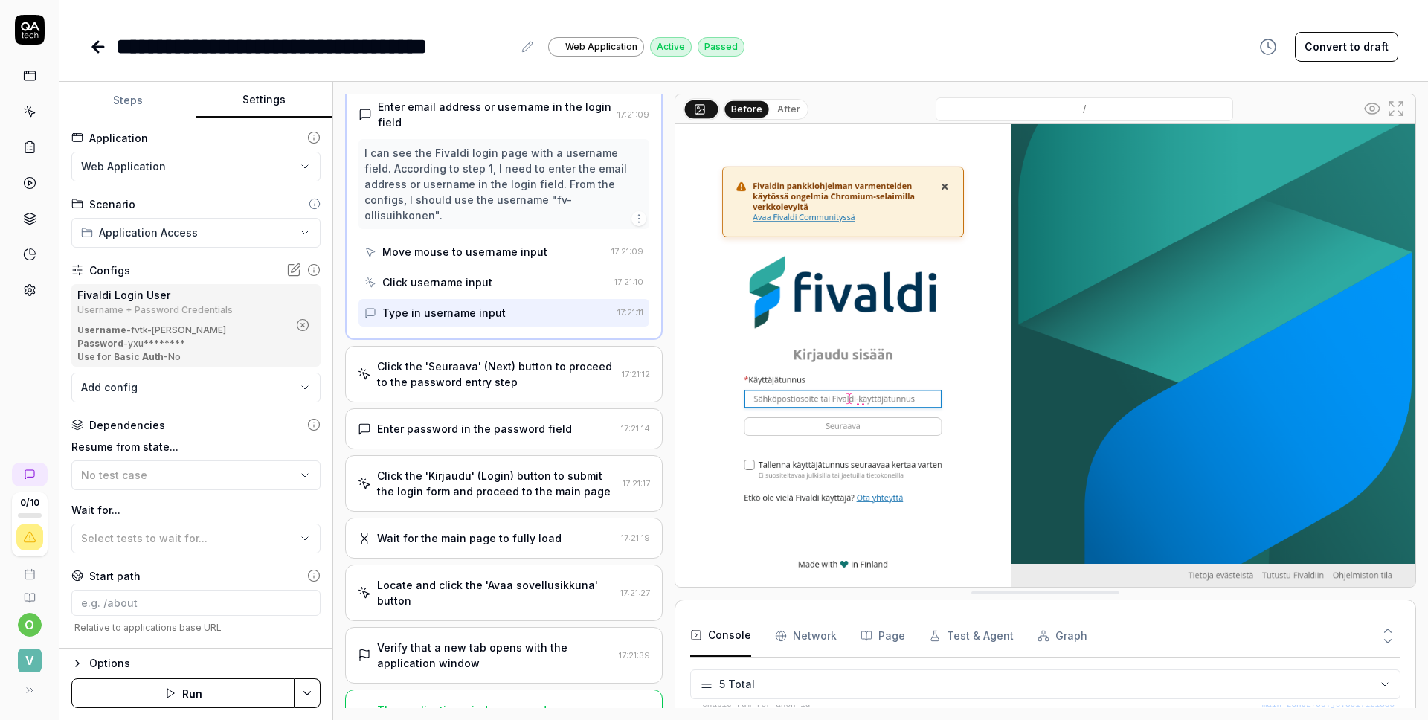
scroll to position [101, 0]
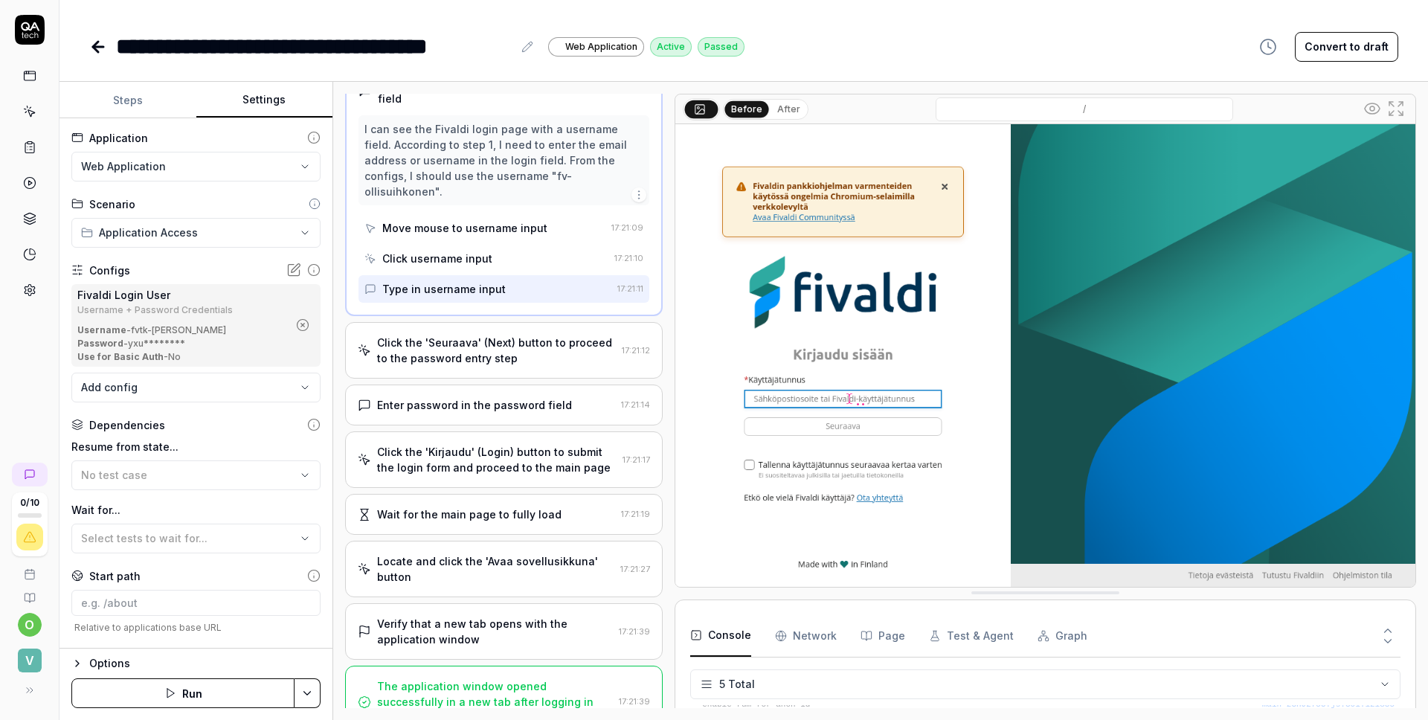
click at [530, 335] on div "Click the 'Seuraava' (Next) button to proceed to the password entry step" at bounding box center [496, 350] width 239 height 31
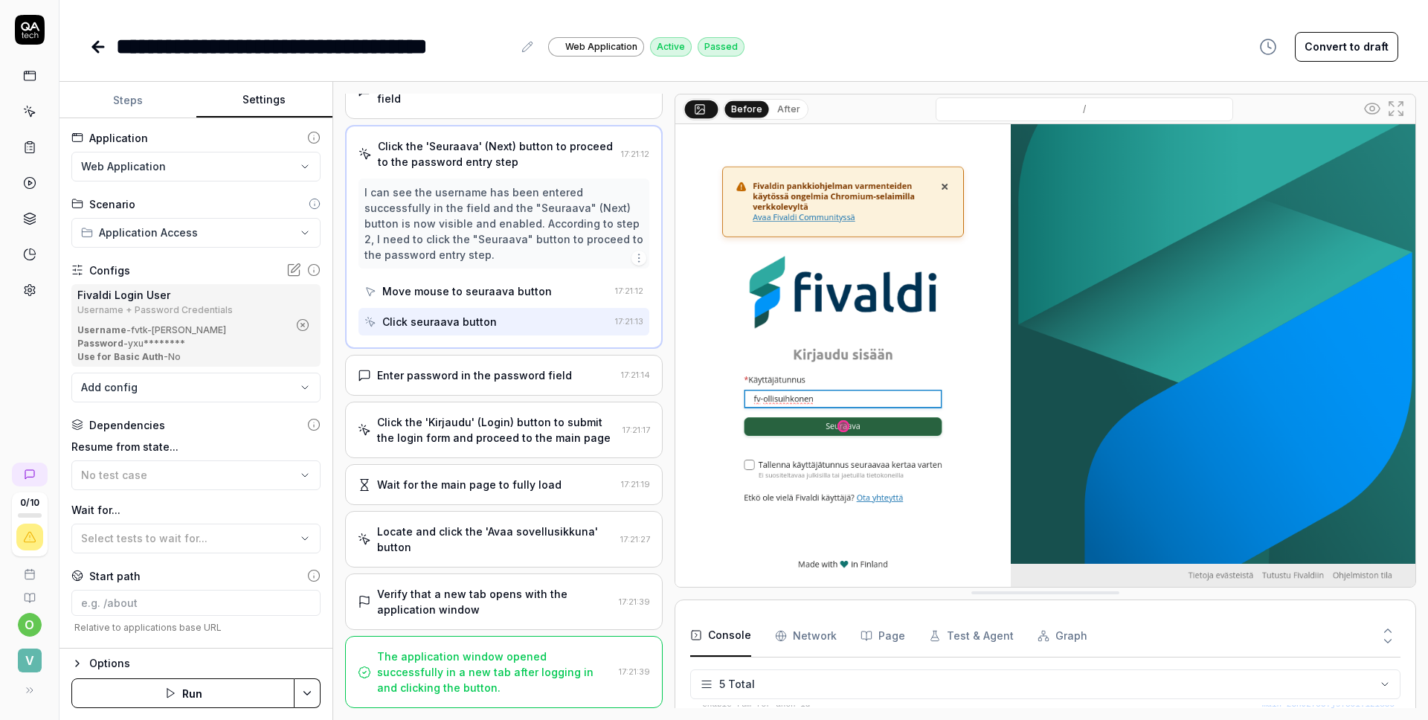
scroll to position [0, 0]
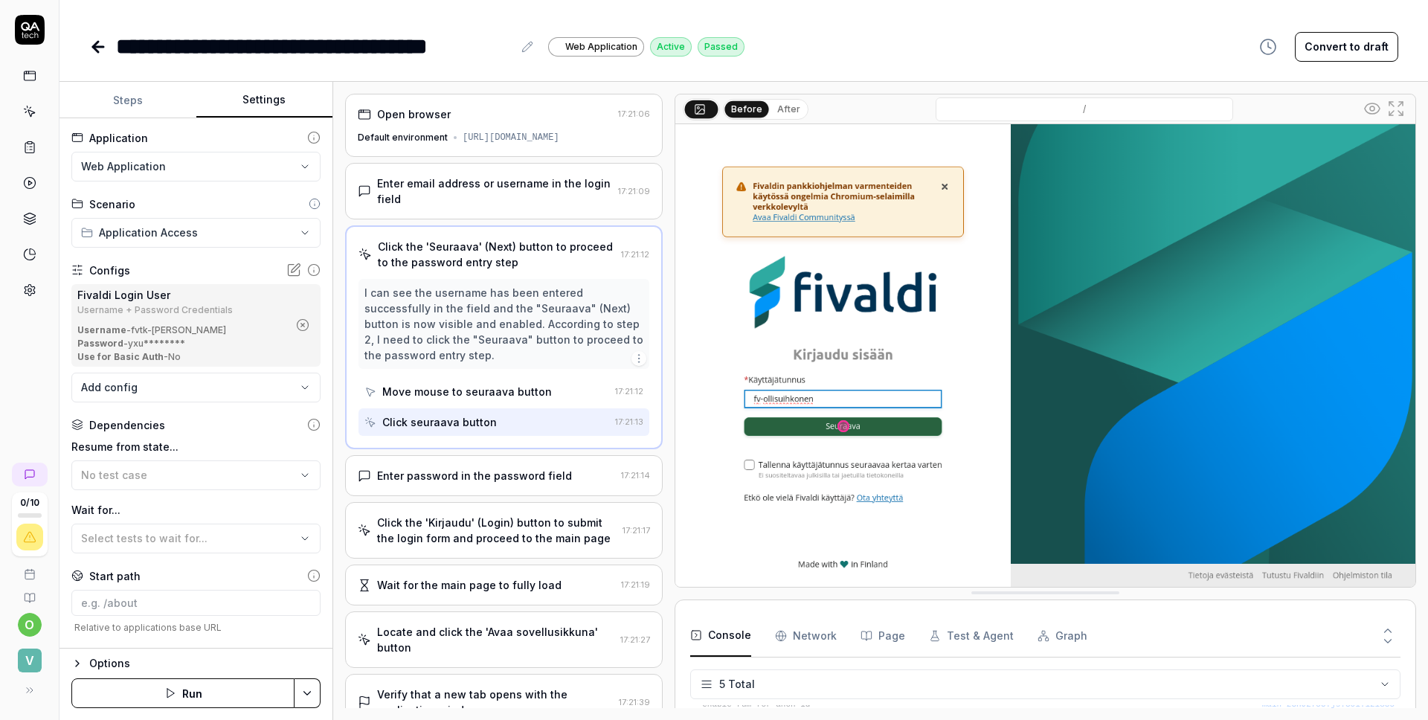
click at [96, 48] on icon at bounding box center [95, 47] width 5 height 10
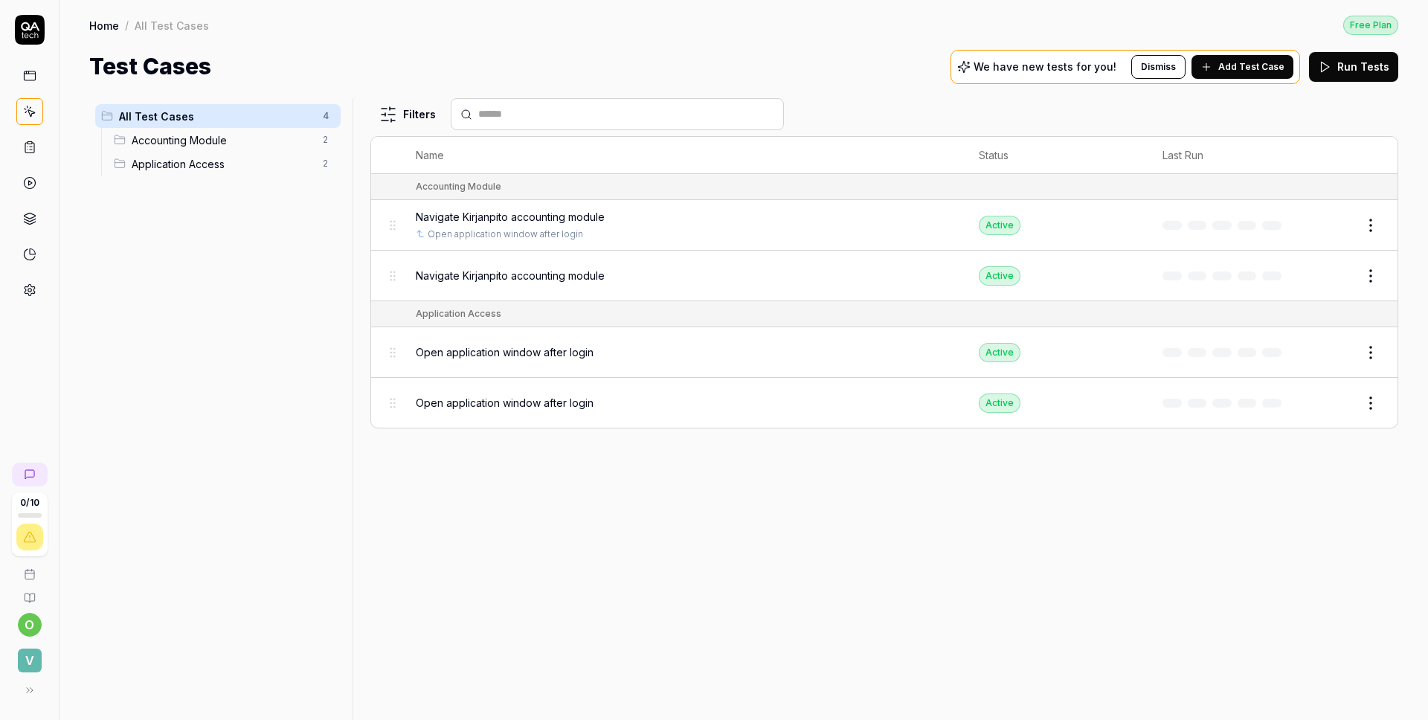
click at [1375, 225] on html "0 / 10 o V Home / All Test Cases Free Plan Home / All Test Cases Free Plan Test…" at bounding box center [714, 360] width 1428 height 720
click at [1297, 457] on div "Delete" at bounding box center [1308, 453] width 141 height 33
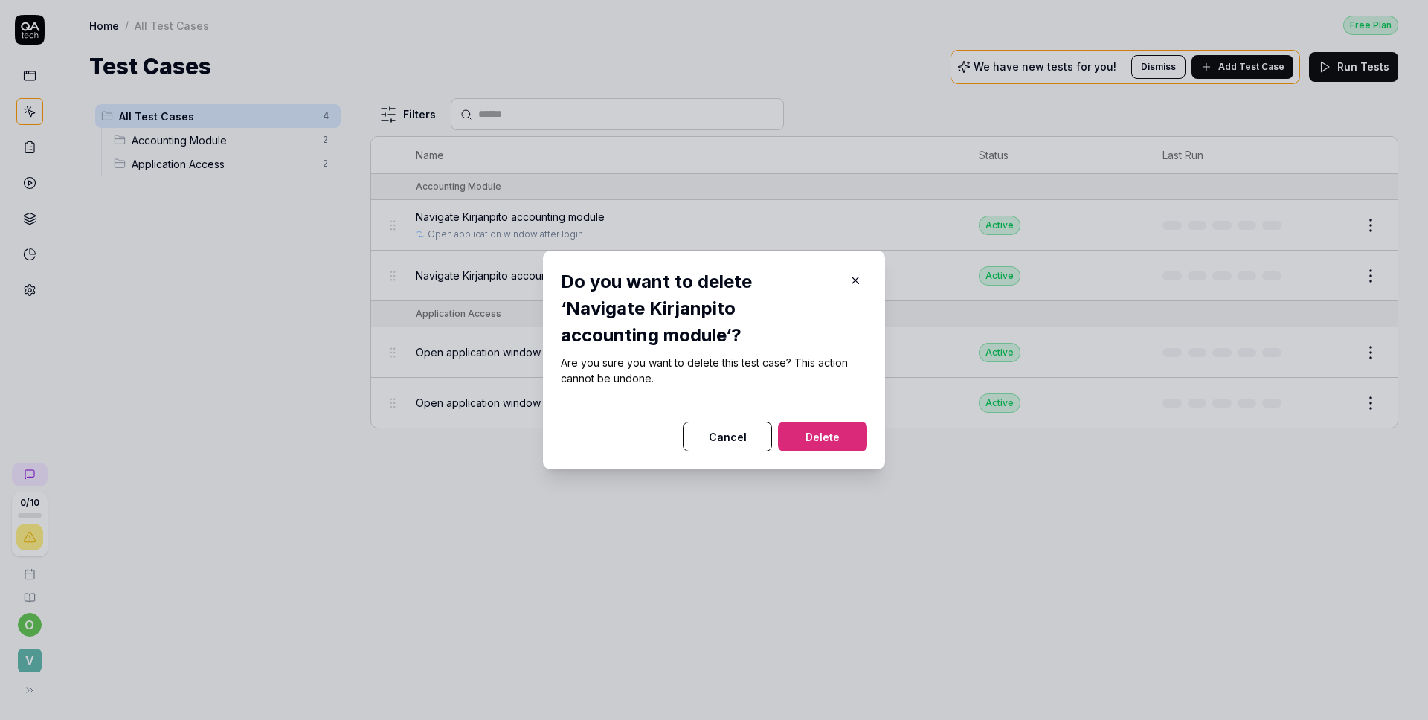
click at [828, 422] on button "Delete" at bounding box center [822, 437] width 89 height 30
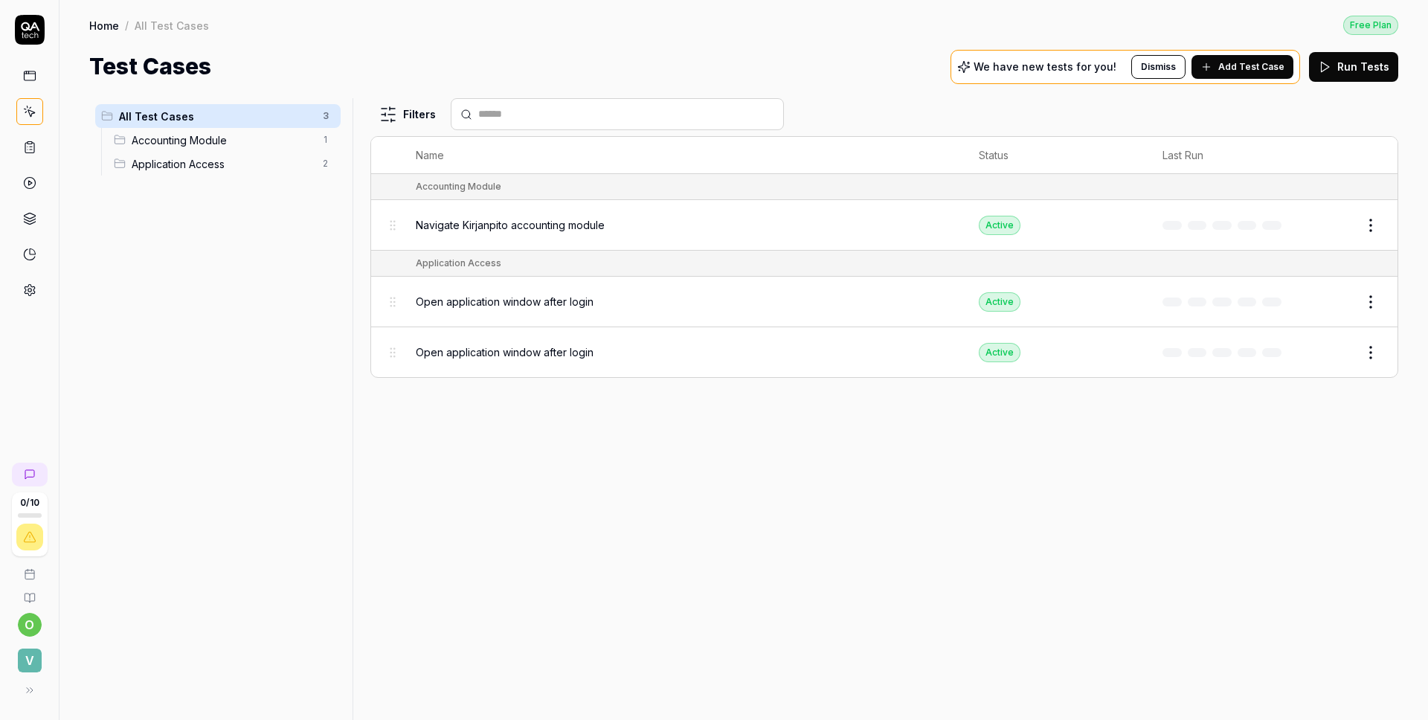
click at [1378, 227] on html "0 / 10 o V Home / All Test Cases Free Plan Home / All Test Cases Free Plan Test…" at bounding box center [714, 360] width 1428 height 720
click at [1285, 460] on div "Delete" at bounding box center [1308, 453] width 141 height 33
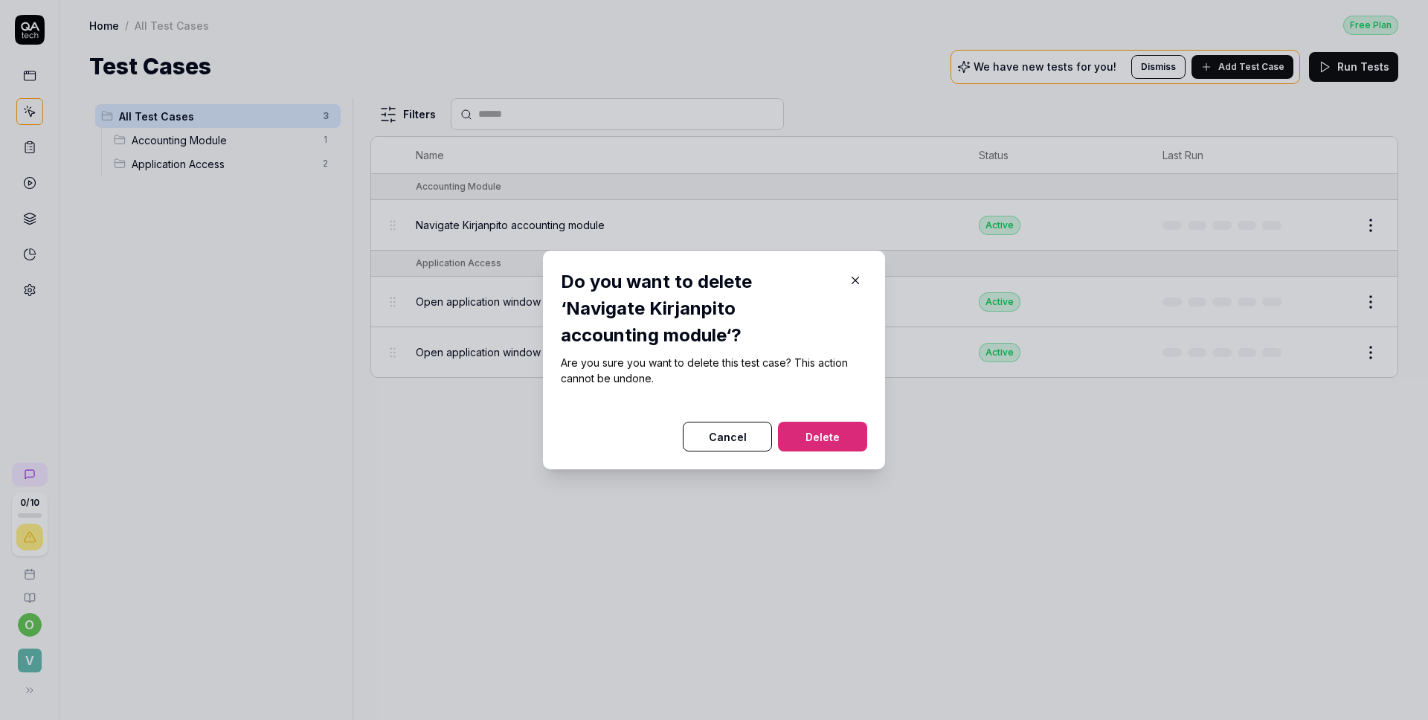
click at [830, 429] on button "Delete" at bounding box center [822, 437] width 89 height 30
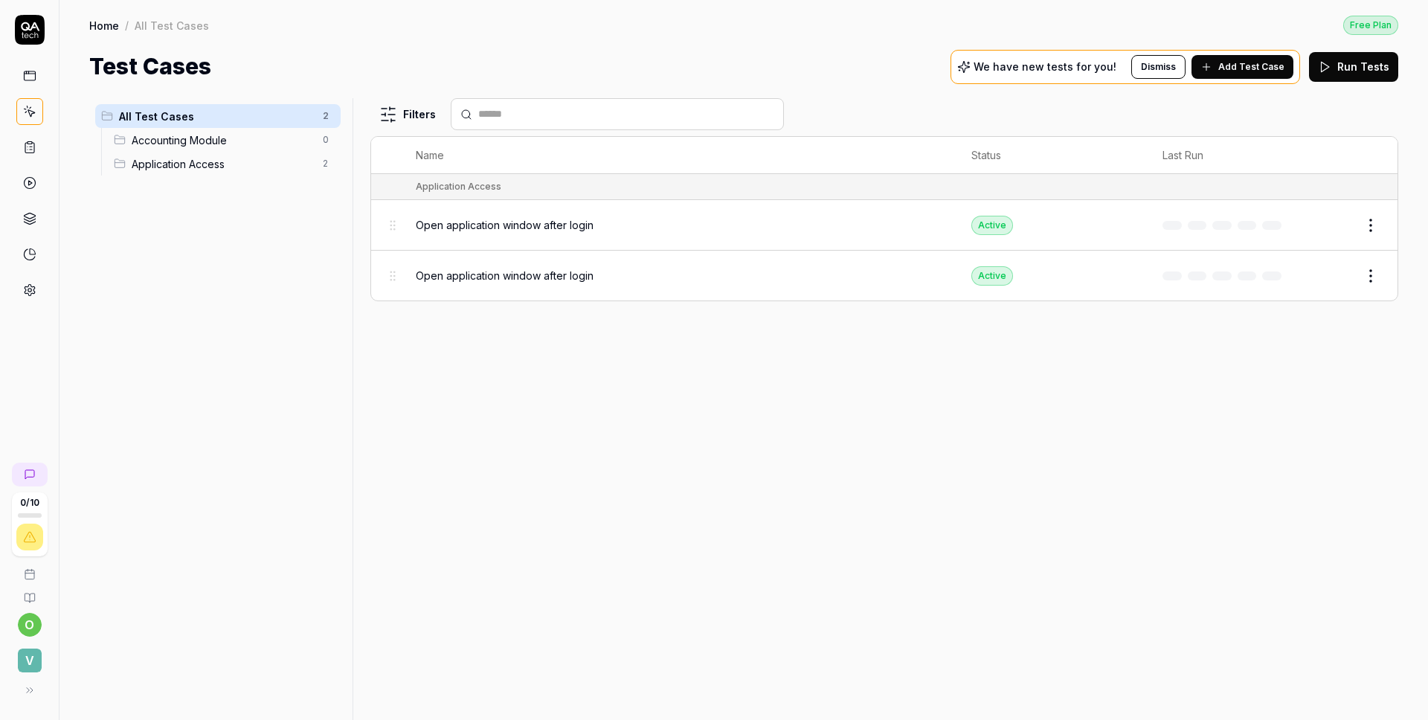
click at [1374, 225] on html "0 / 10 o V Home / All Test Cases Free Plan Home / All Test Cases Free Plan Test…" at bounding box center [714, 360] width 1428 height 720
click at [1332, 446] on div "Delete" at bounding box center [1308, 453] width 141 height 33
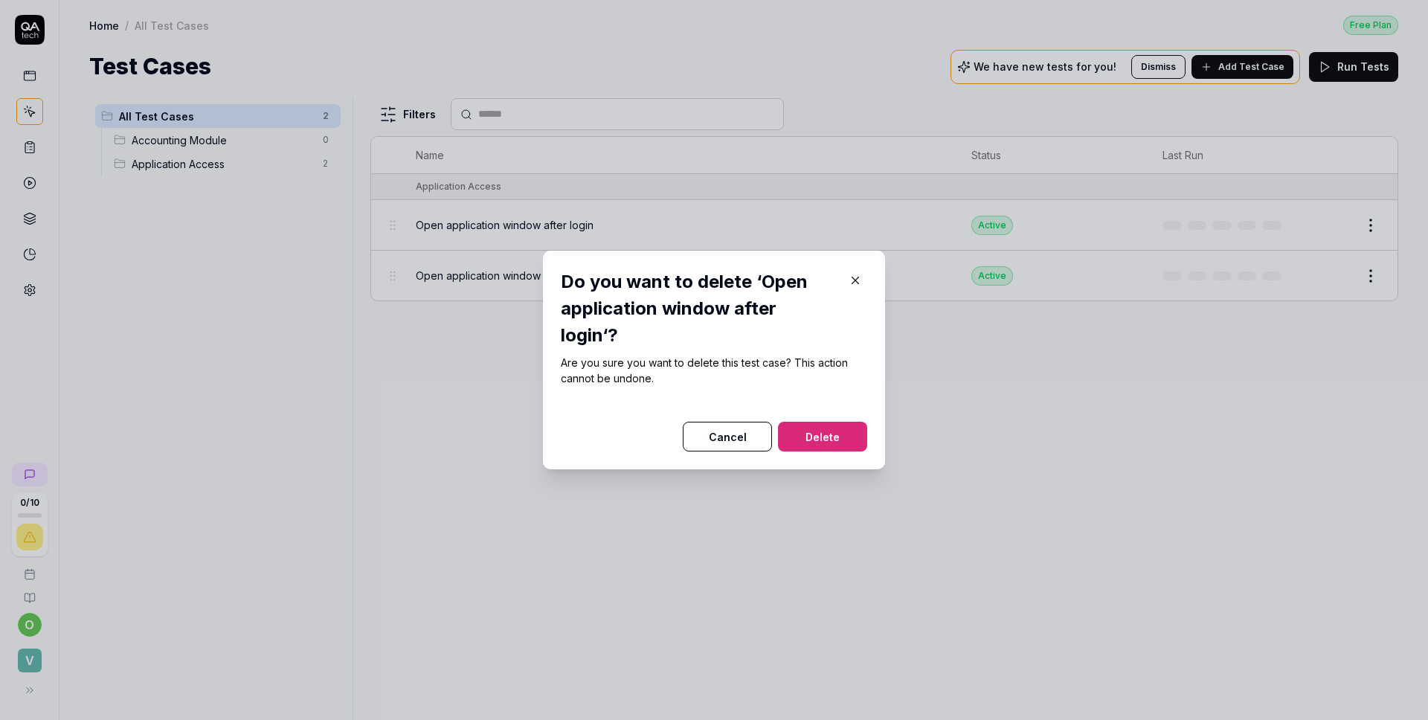
click at [820, 434] on button "Delete" at bounding box center [822, 437] width 89 height 30
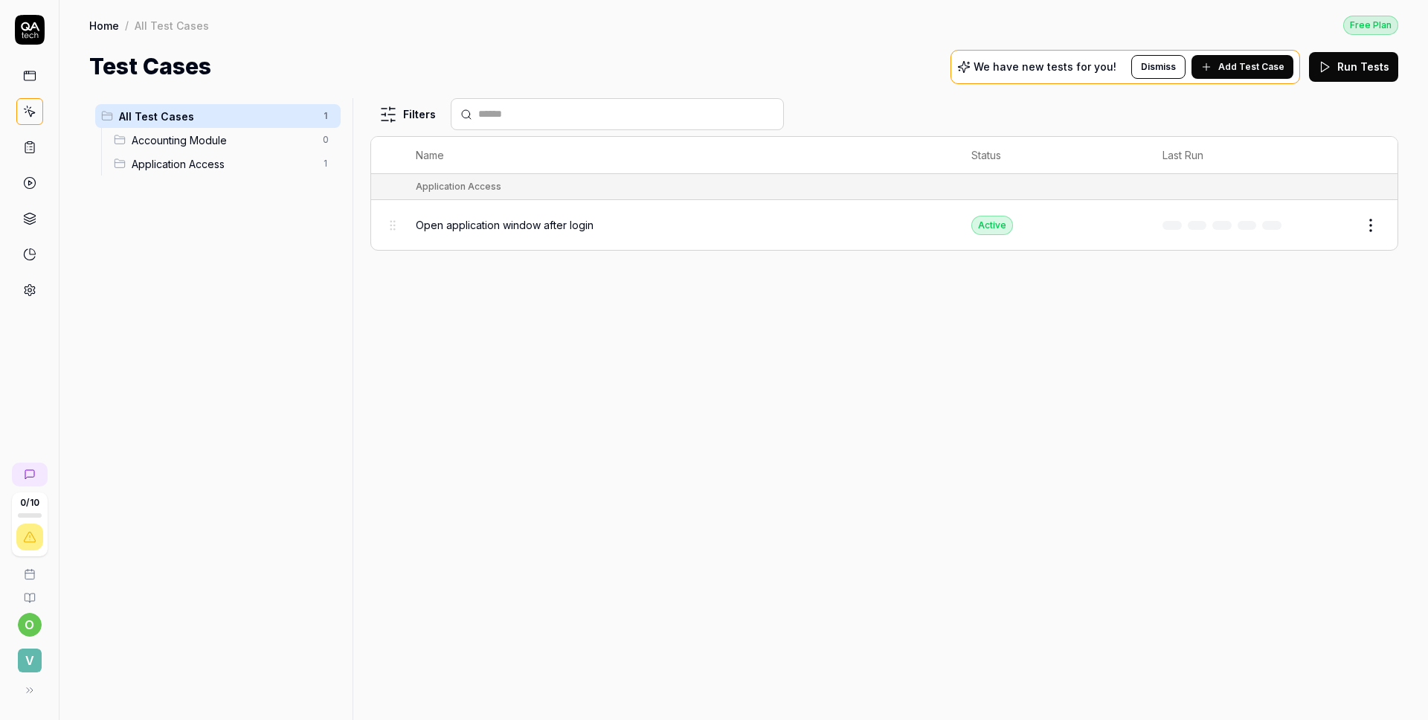
click at [1375, 225] on html "0 / 10 o V Home / All Test Cases Free Plan Home / All Test Cases Free Plan Test…" at bounding box center [714, 360] width 1428 height 720
click at [1300, 446] on div "Delete" at bounding box center [1308, 453] width 141 height 33
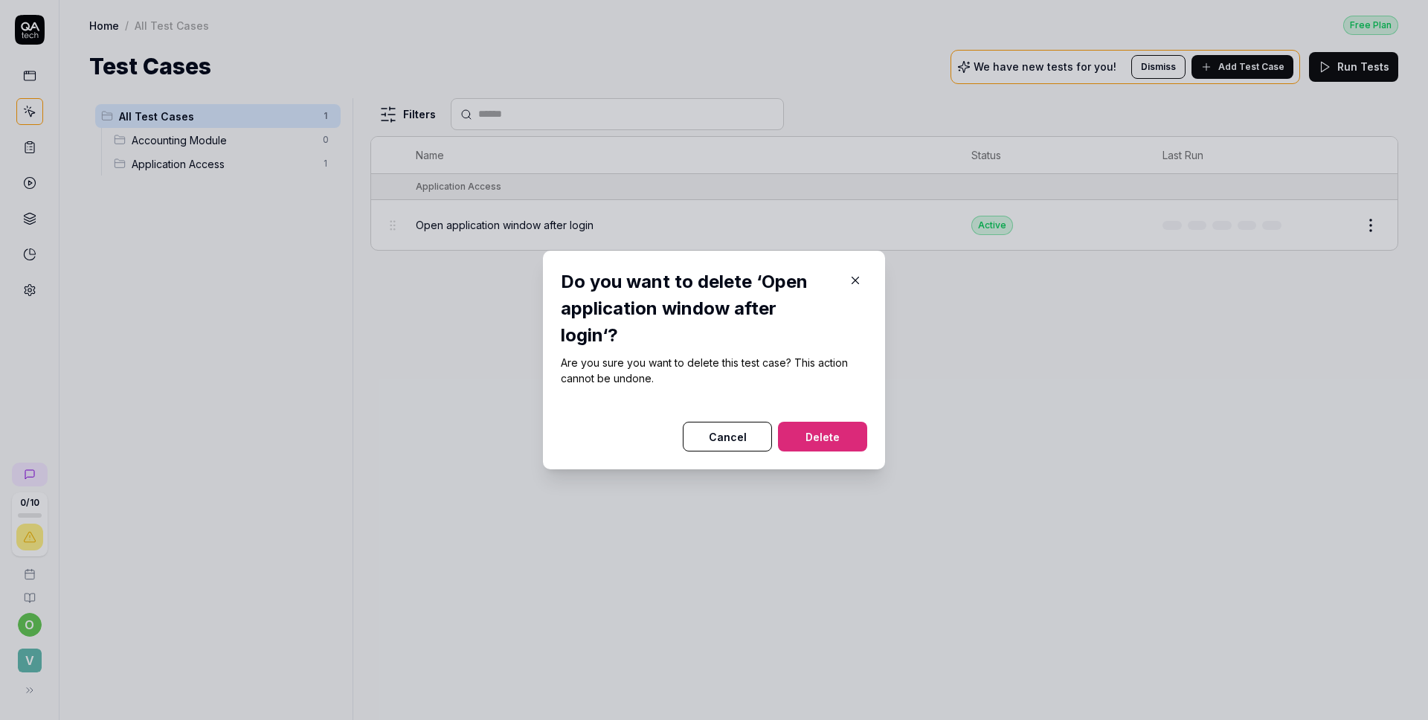
click at [845, 441] on button "Delete" at bounding box center [822, 437] width 89 height 30
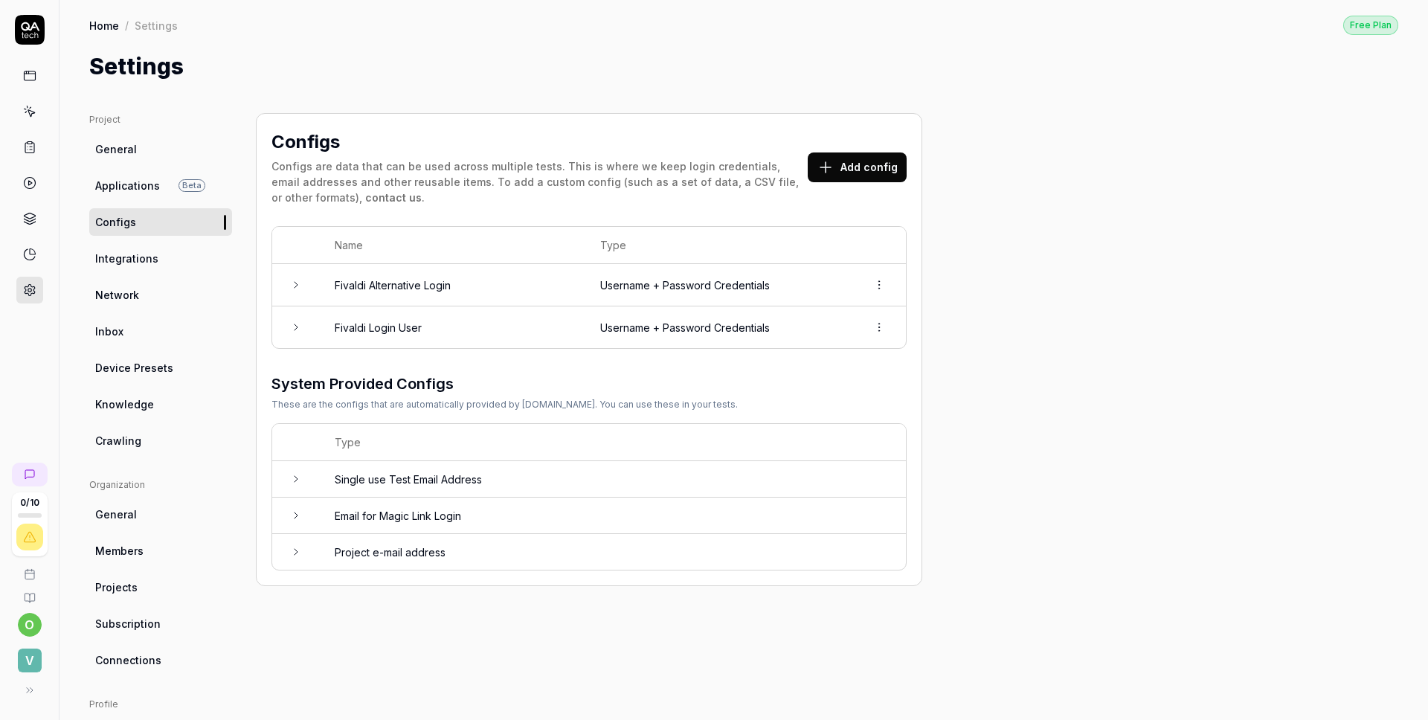
click at [817, 343] on td "Username + Password Credentials" at bounding box center [718, 327] width 267 height 42
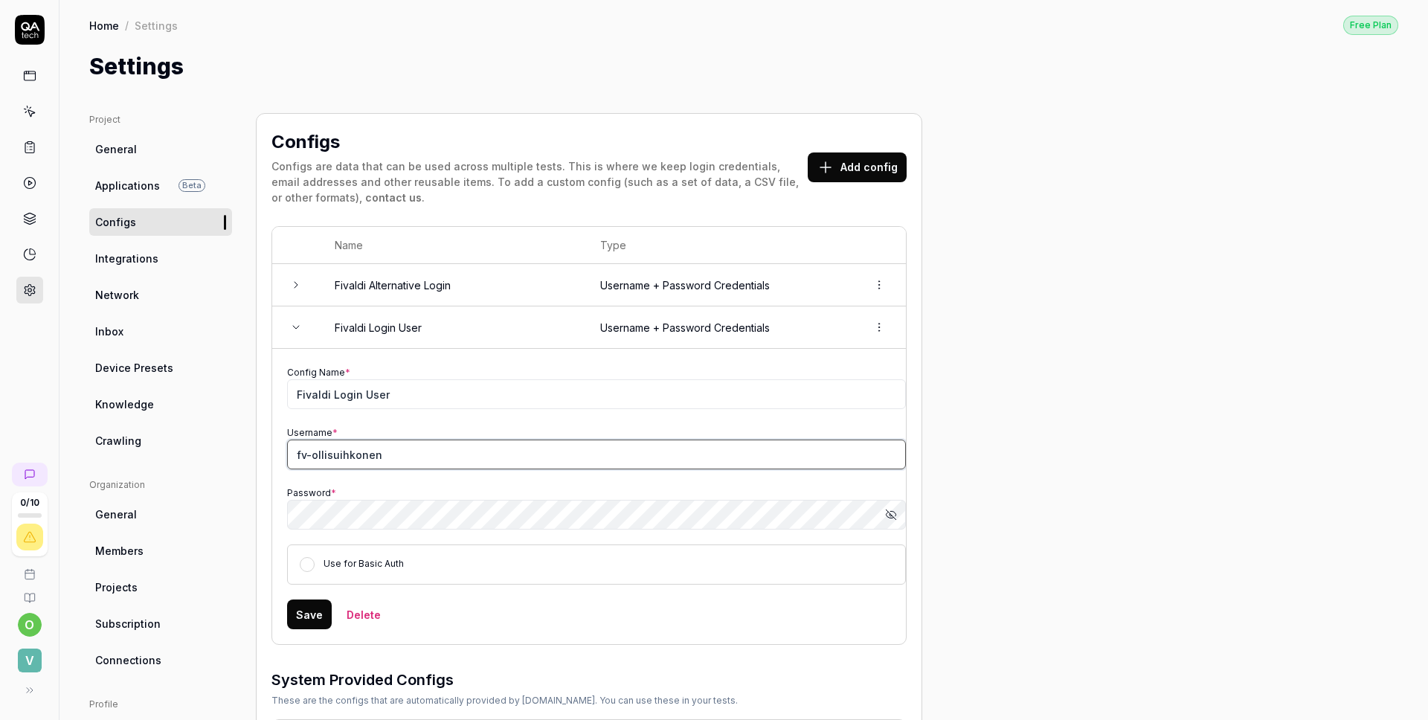
click at [452, 458] on input "fv-ollisuihkonen" at bounding box center [596, 455] width 619 height 30
type input "fvtk-ollis"
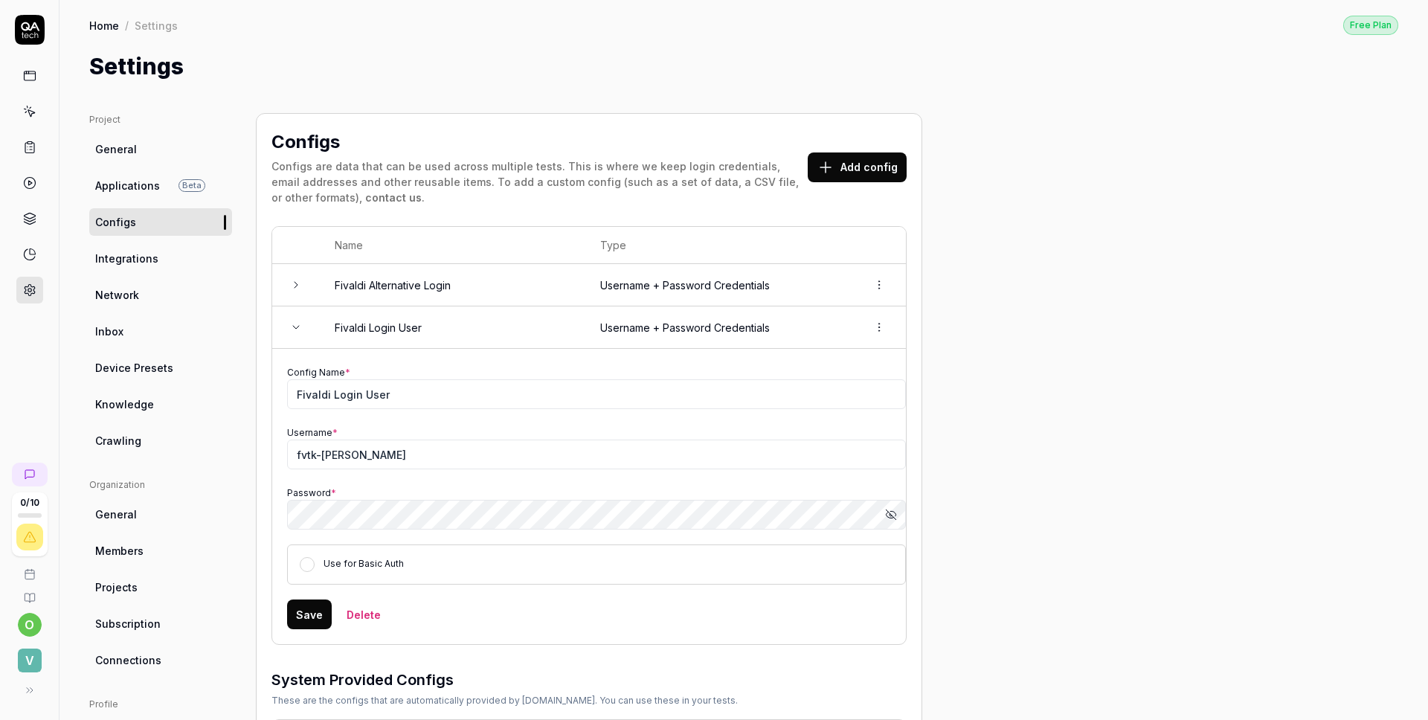
click at [307, 625] on button "Save" at bounding box center [309, 615] width 45 height 30
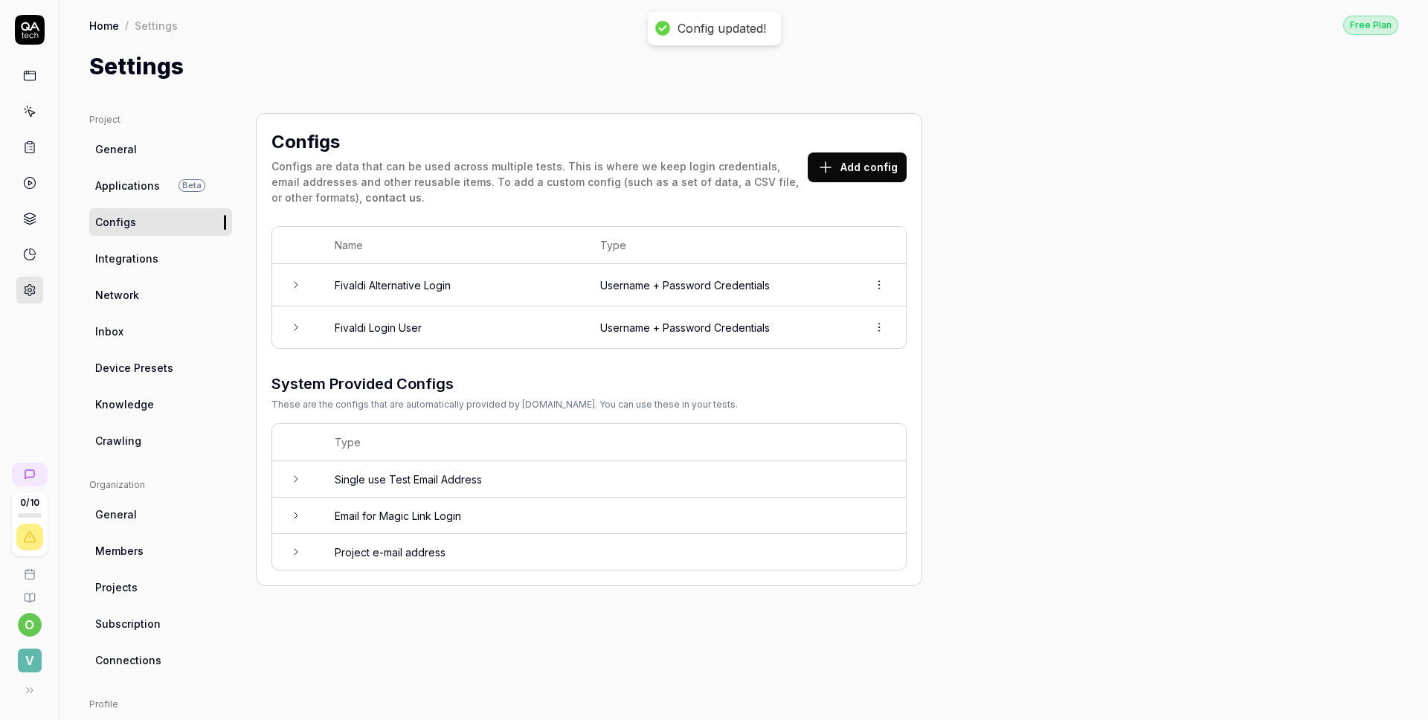
click at [881, 289] on html "Config updated! 0 / 10 o V Home / Settings Free Plan Home / Settings Free Plan …" at bounding box center [714, 360] width 1428 height 720
click at [825, 350] on span "Delete" at bounding box center [814, 351] width 34 height 16
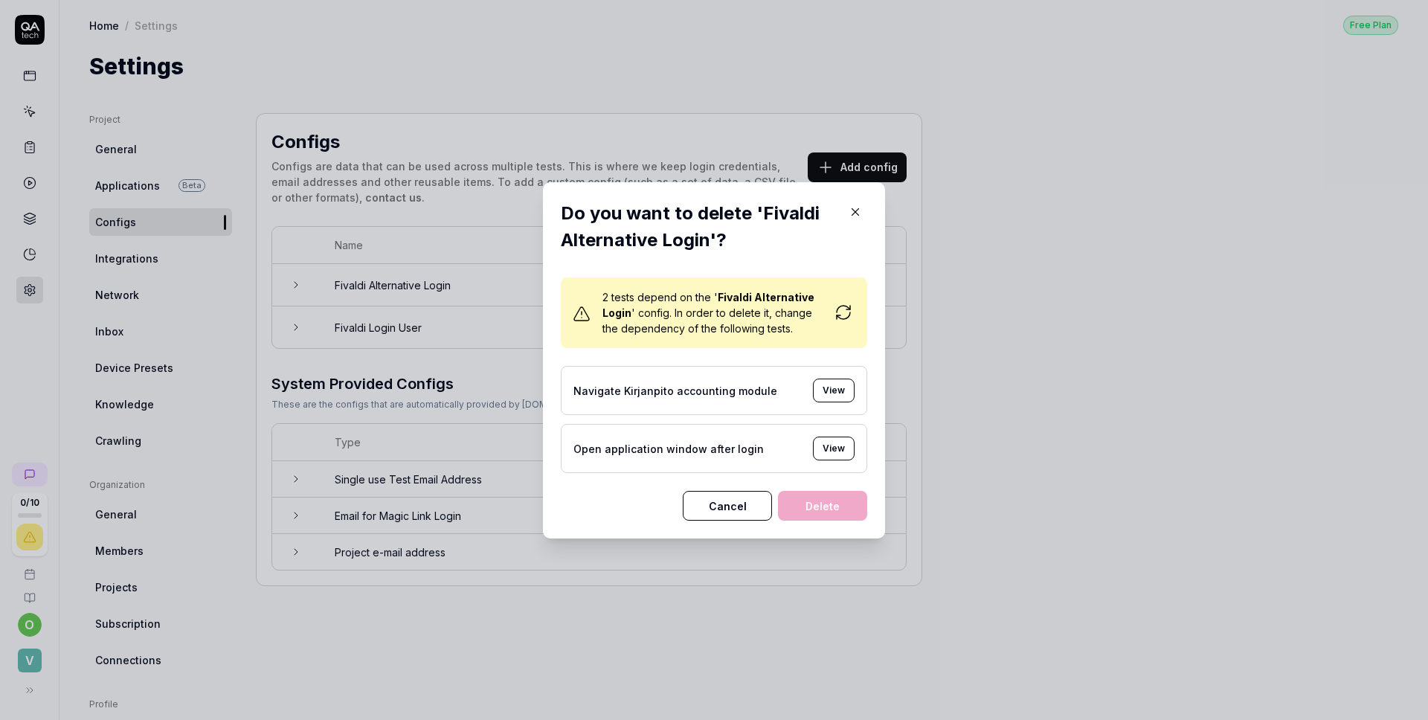
click at [833, 388] on button "View" at bounding box center [834, 391] width 42 height 24
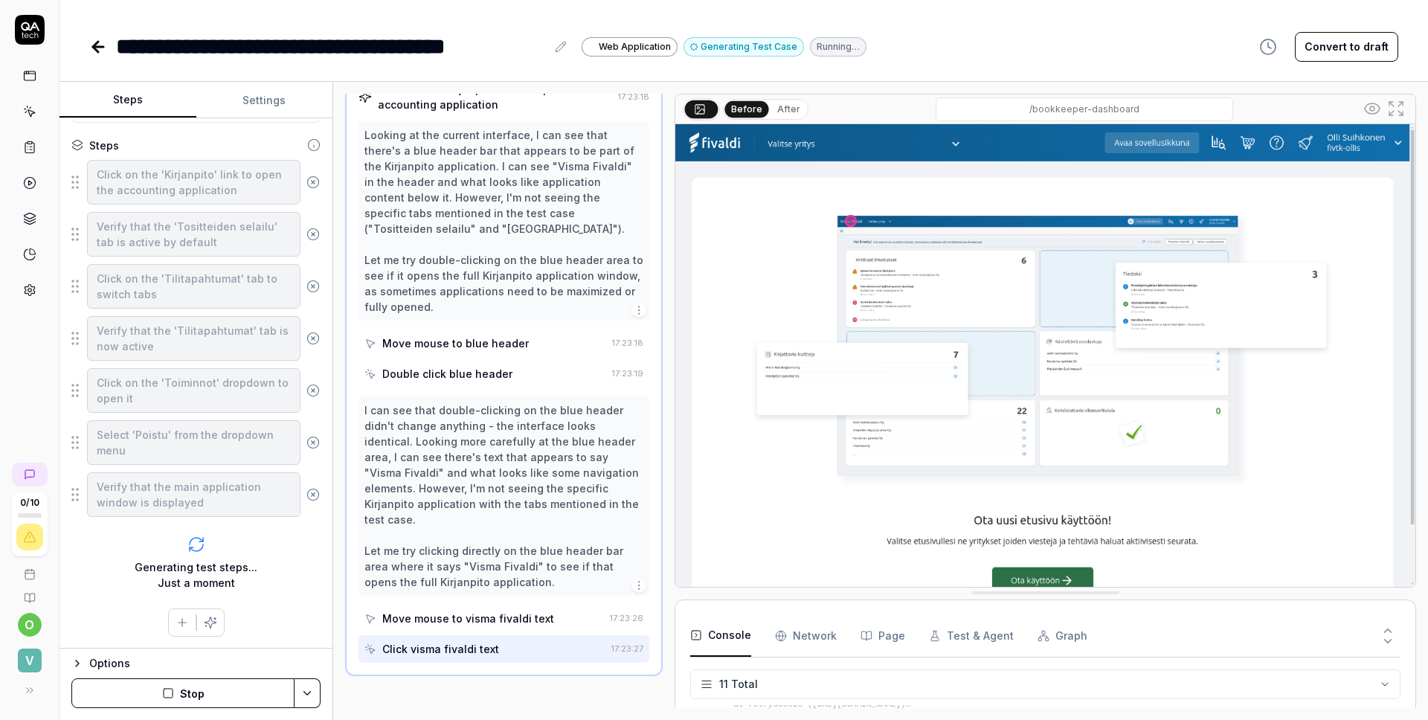
scroll to position [736, 0]
click at [227, 688] on button "Stop" at bounding box center [182, 693] width 223 height 30
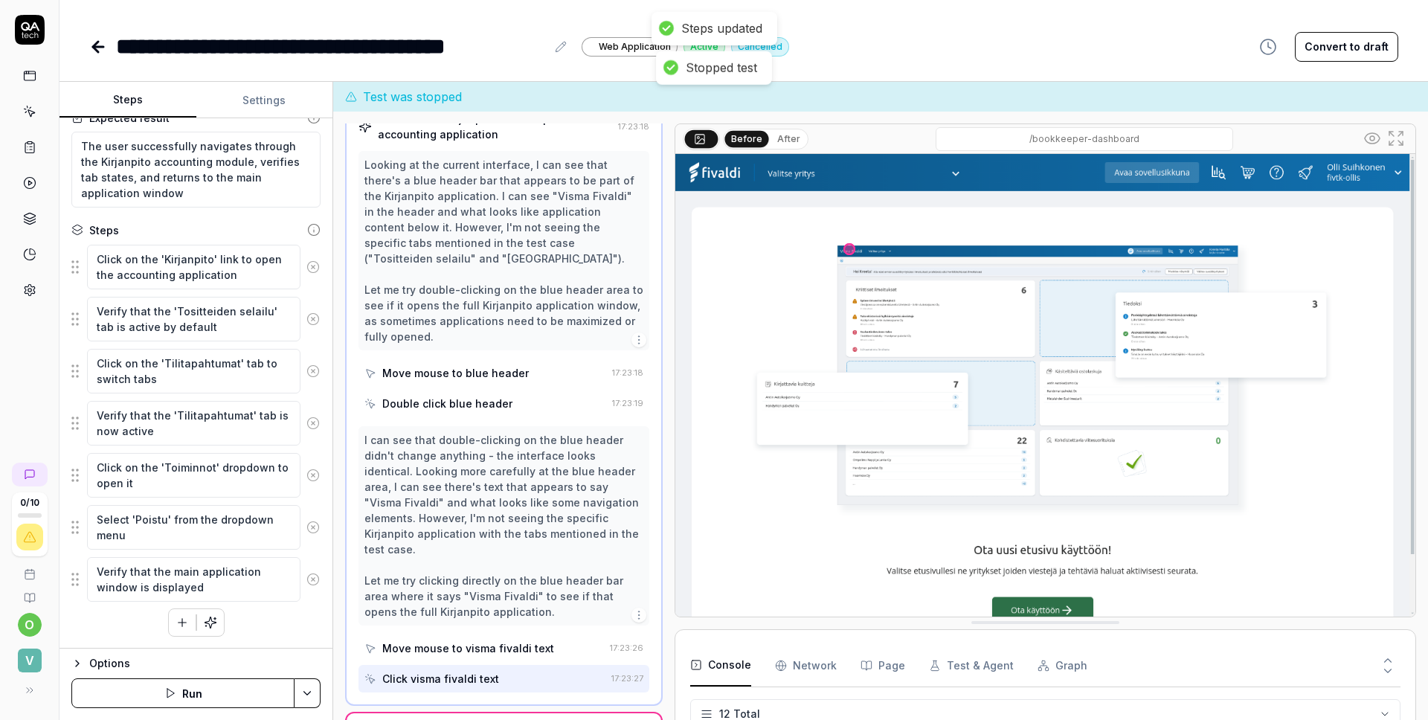
scroll to position [266, 0]
type textarea "*"
